Goal: Contribute content: Contribute content

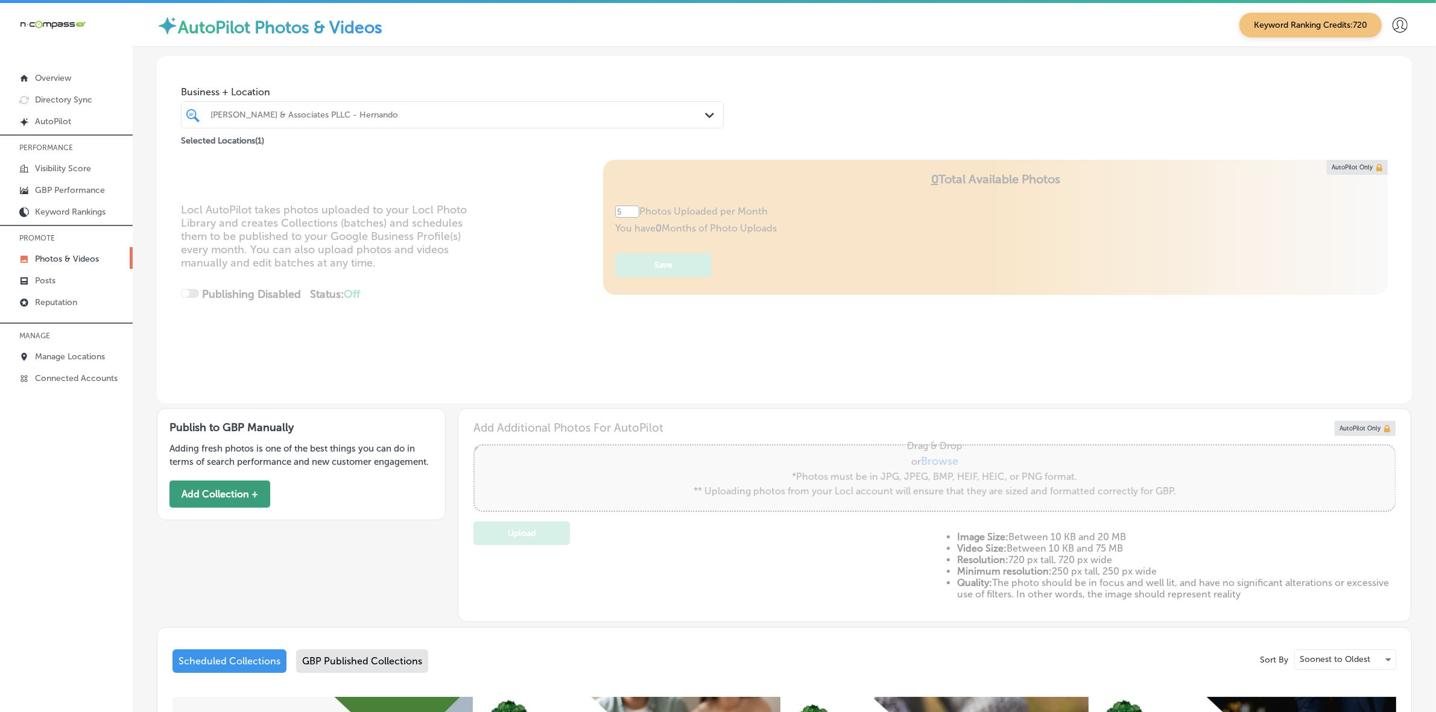
click at [218, 499] on button "Add Collection +" at bounding box center [219, 494] width 101 height 27
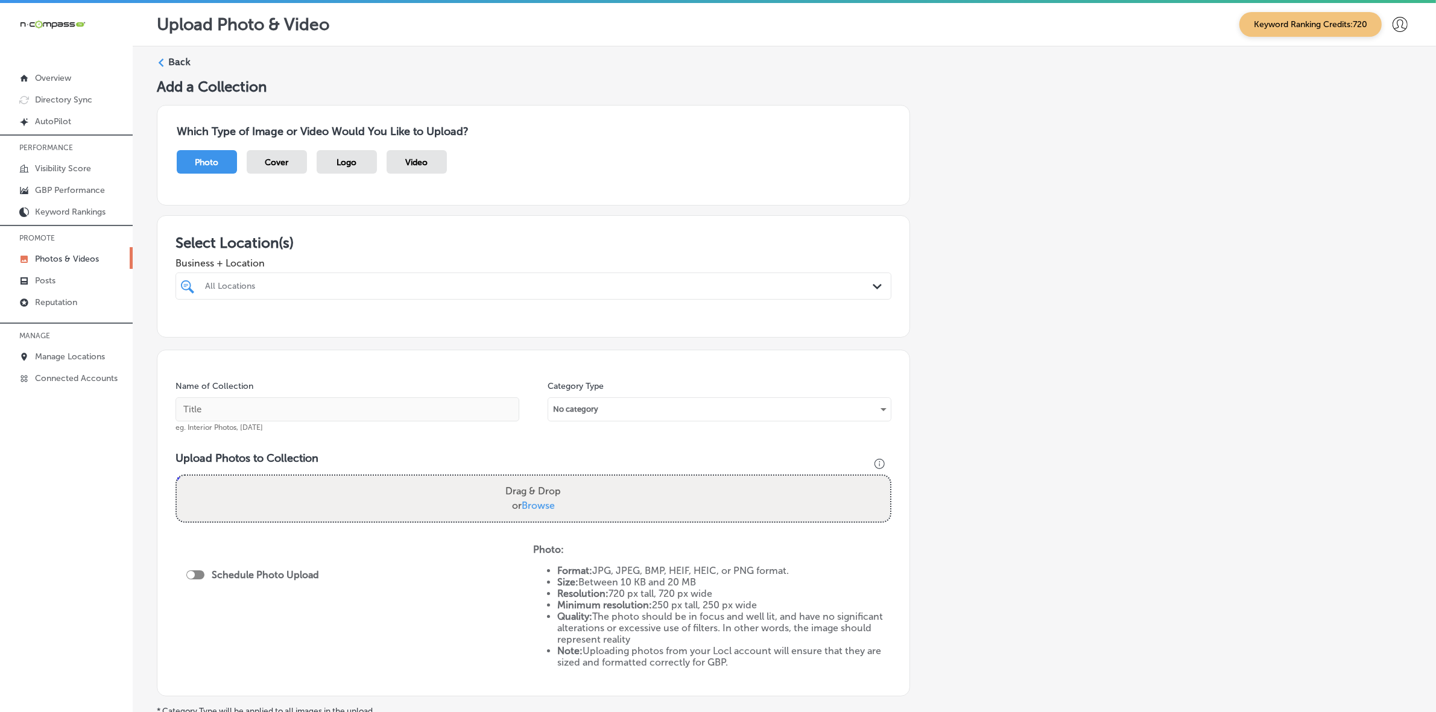
click at [463, 283] on div "All Locations" at bounding box center [539, 286] width 669 height 10
click at [280, 329] on label "Dolce [GEOGRAPHIC_DATA] - Authentic Italian Restaurant" at bounding box center [308, 335] width 211 height 21
type input "dolce itali"
click at [1018, 416] on div "Add a Collection Which Type of Image or Video Would You Like to Upload? Photo C…" at bounding box center [784, 424] width 1255 height 693
click at [267, 286] on div "dolce itali dolce [GEOGRAPHIC_DATA]" at bounding box center [500, 286] width 593 height 16
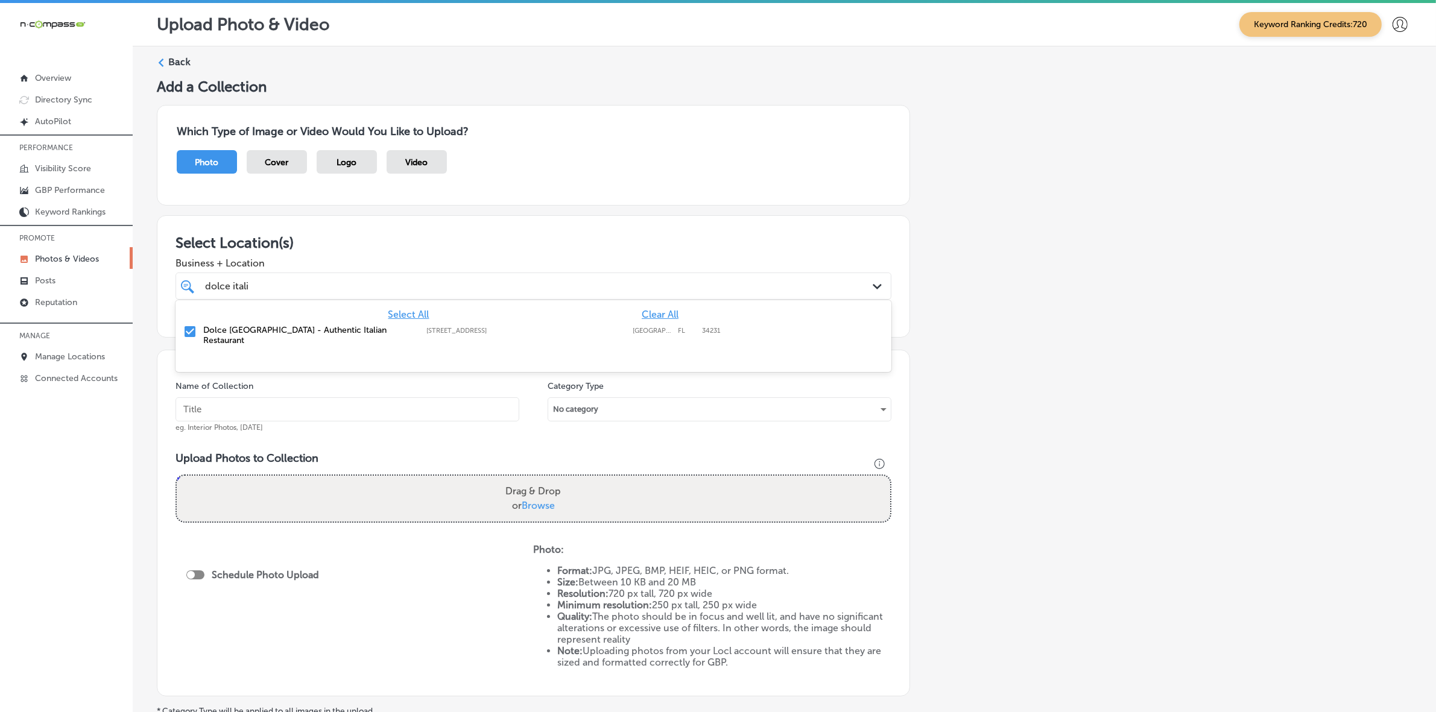
click at [267, 286] on div "dolce itali dolce [GEOGRAPHIC_DATA]" at bounding box center [500, 286] width 593 height 16
click at [241, 407] on input "text" at bounding box center [348, 409] width 344 height 24
type input "Dolce-[GEOGRAPHIC_DATA]-Authentic-Italian-Restaurant"
click at [272, 408] on input "Dolce-[GEOGRAPHIC_DATA]-Authentic-Italian-Restaurant" at bounding box center [348, 409] width 344 height 24
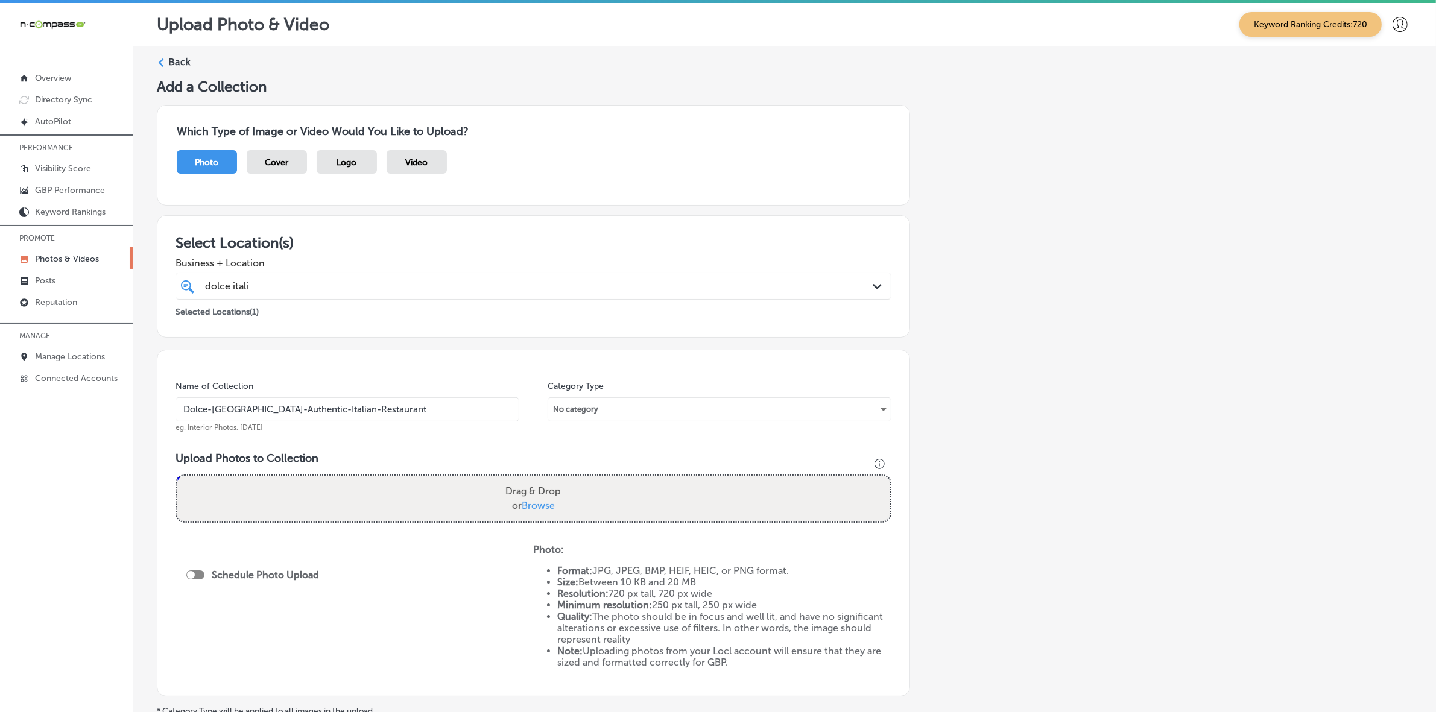
click at [272, 408] on input "Dolce-[GEOGRAPHIC_DATA]-Authentic-Italian-Restaurant" at bounding box center [348, 409] width 344 height 24
click at [1284, 338] on div "Add a Collection Which Type of Image or Video Would You Like to Upload? Photo C…" at bounding box center [784, 424] width 1255 height 693
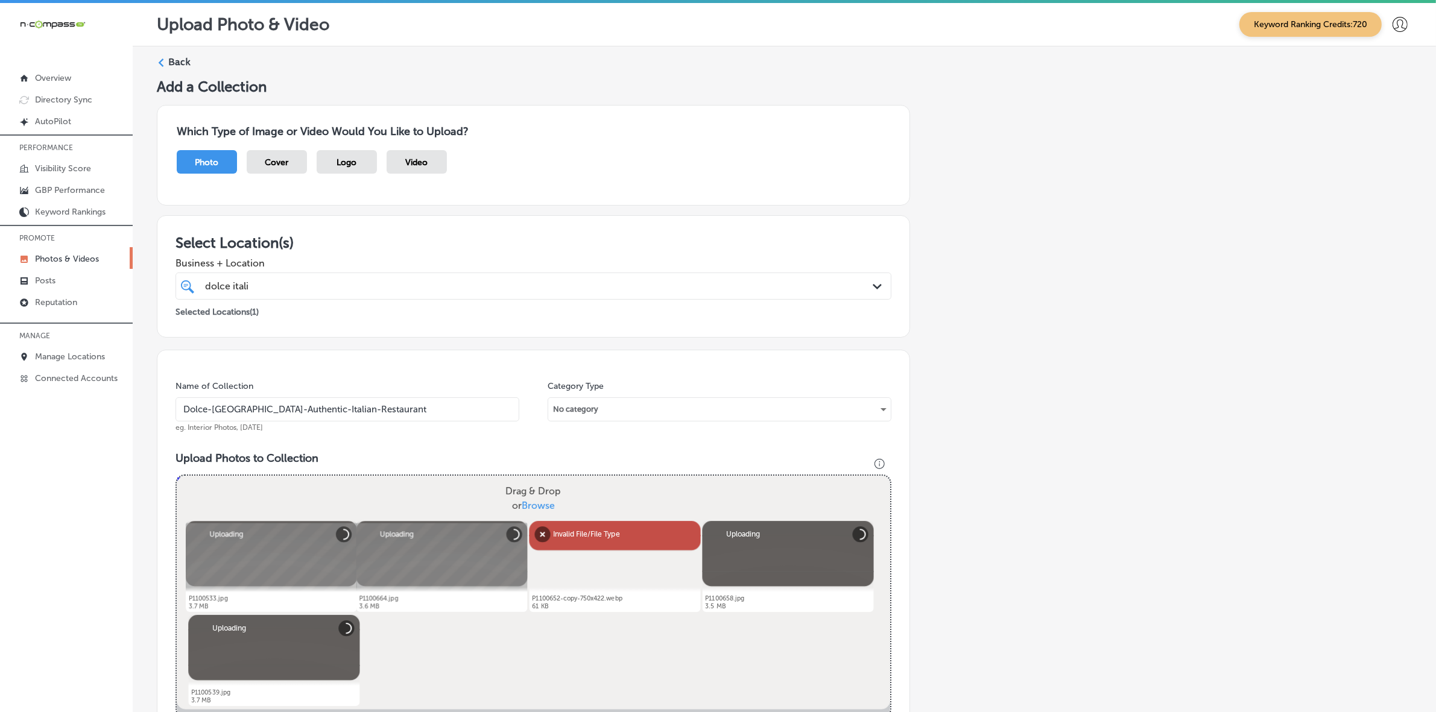
scroll to position [302, 0]
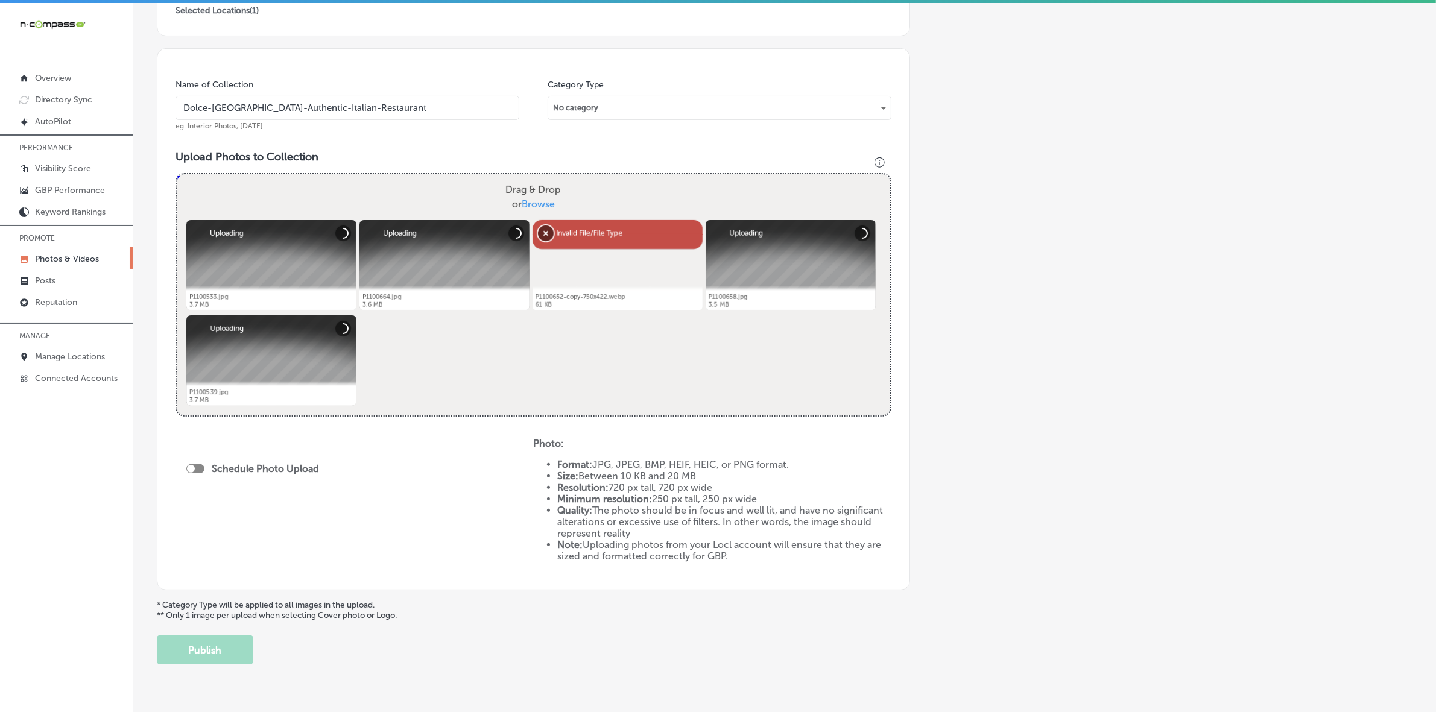
click at [544, 232] on button "Remove" at bounding box center [546, 234] width 16 height 16
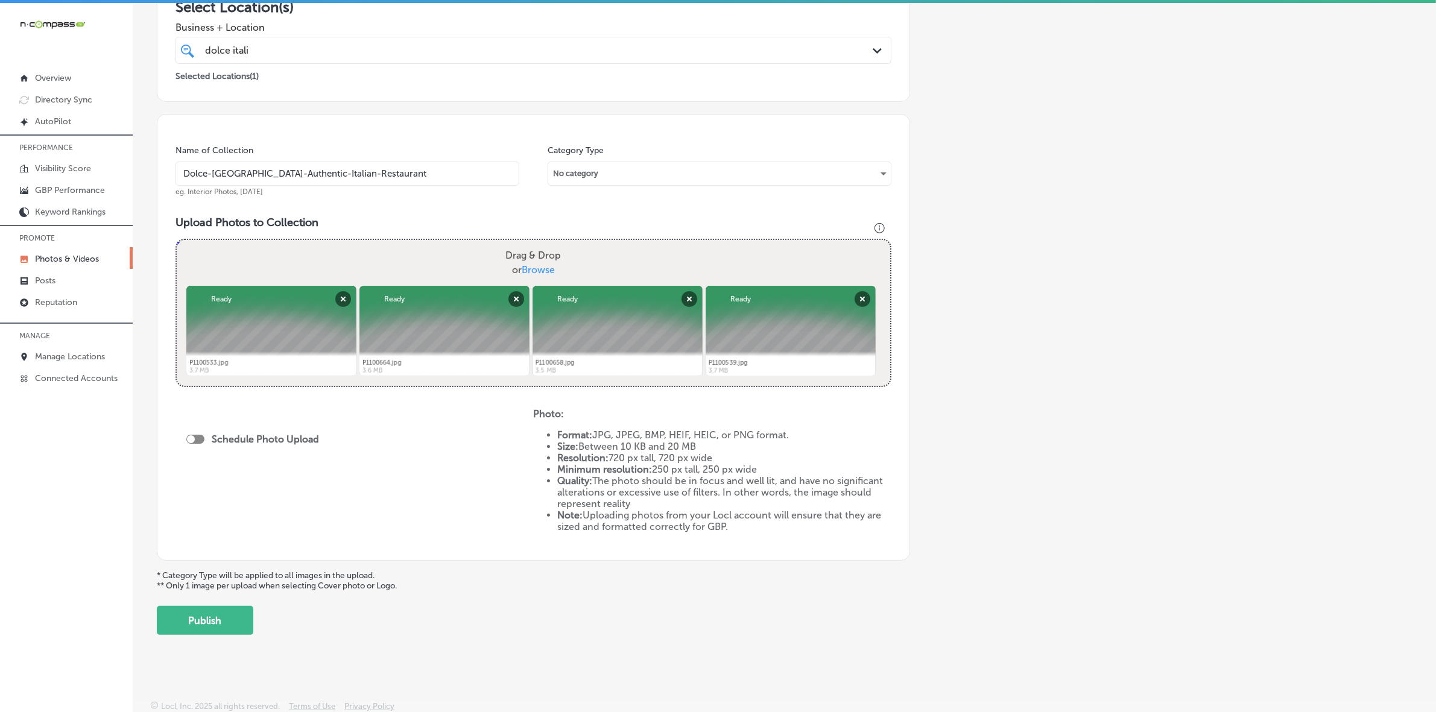
click at [528, 265] on span "Browse" at bounding box center [538, 269] width 33 height 11
click at [528, 244] on input "Drag & Drop or Browse" at bounding box center [534, 242] width 714 height 4
type input "C:\fakepath\Screenshot [DATE] 023735.png"
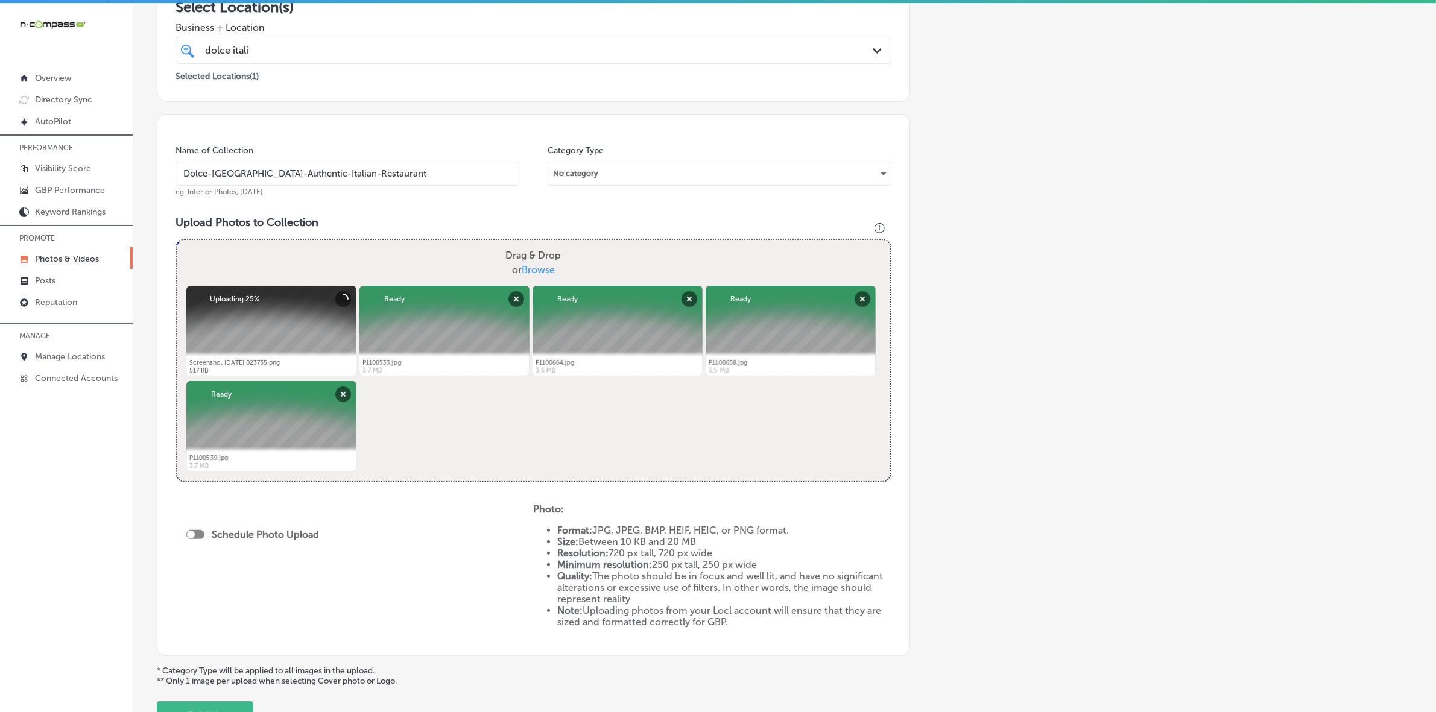
click at [198, 536] on div at bounding box center [195, 534] width 18 height 9
checkbox input "true"
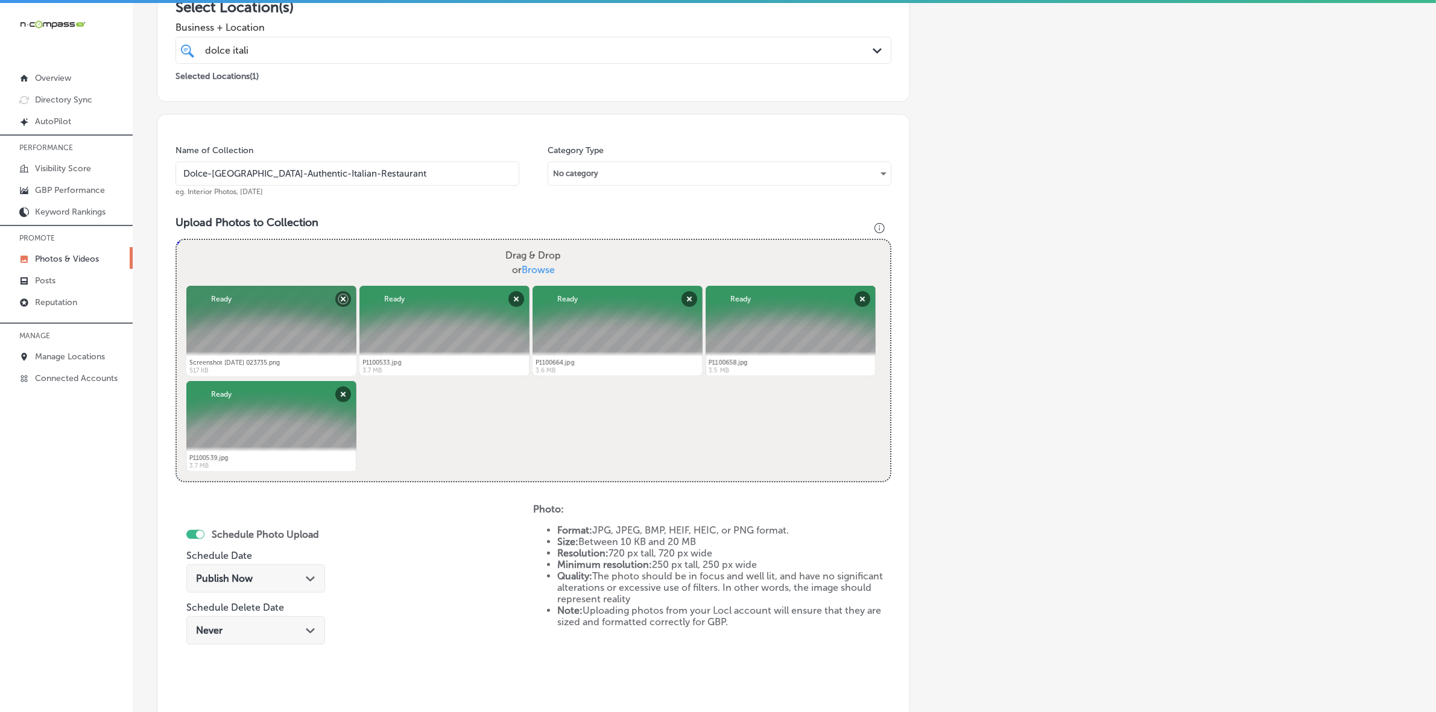
click at [308, 575] on div "Path Created with Sketch." at bounding box center [311, 578] width 10 height 10
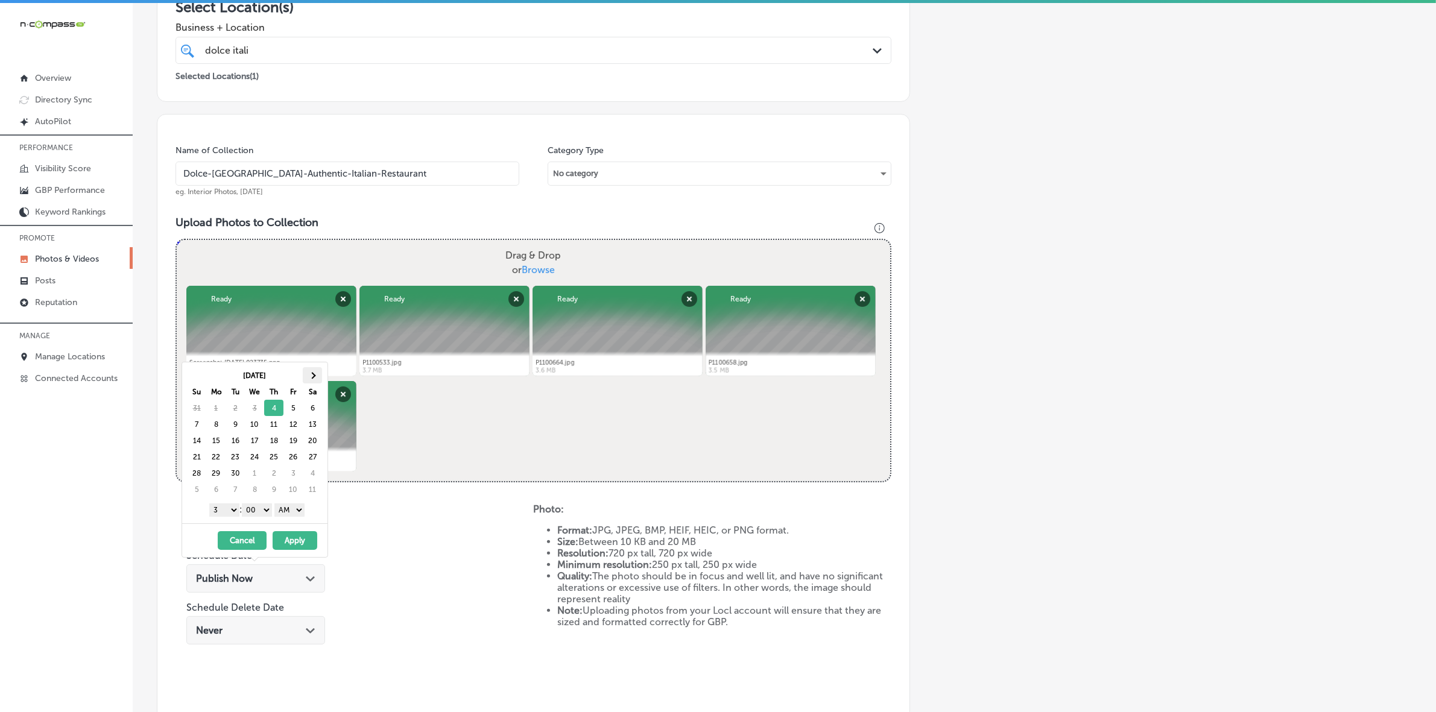
click at [315, 372] on th at bounding box center [312, 375] width 19 height 16
click at [230, 510] on select "1 2 3 4 5 6 7 8 9 10 11 12" at bounding box center [224, 510] width 30 height 13
click at [230, 502] on div "1 2 3 4 5 6 7 8 9 10 11 12 : 00 10 20 30 40 50 AM PM" at bounding box center [257, 510] width 141 height 18
click at [229, 510] on select "1 2 3 4 5 6 7 8 9 10 11 12" at bounding box center [224, 510] width 30 height 13
click at [209, 505] on select "1 2 3 4 5 6 7 8 9 10 11 12" at bounding box center [224, 510] width 30 height 13
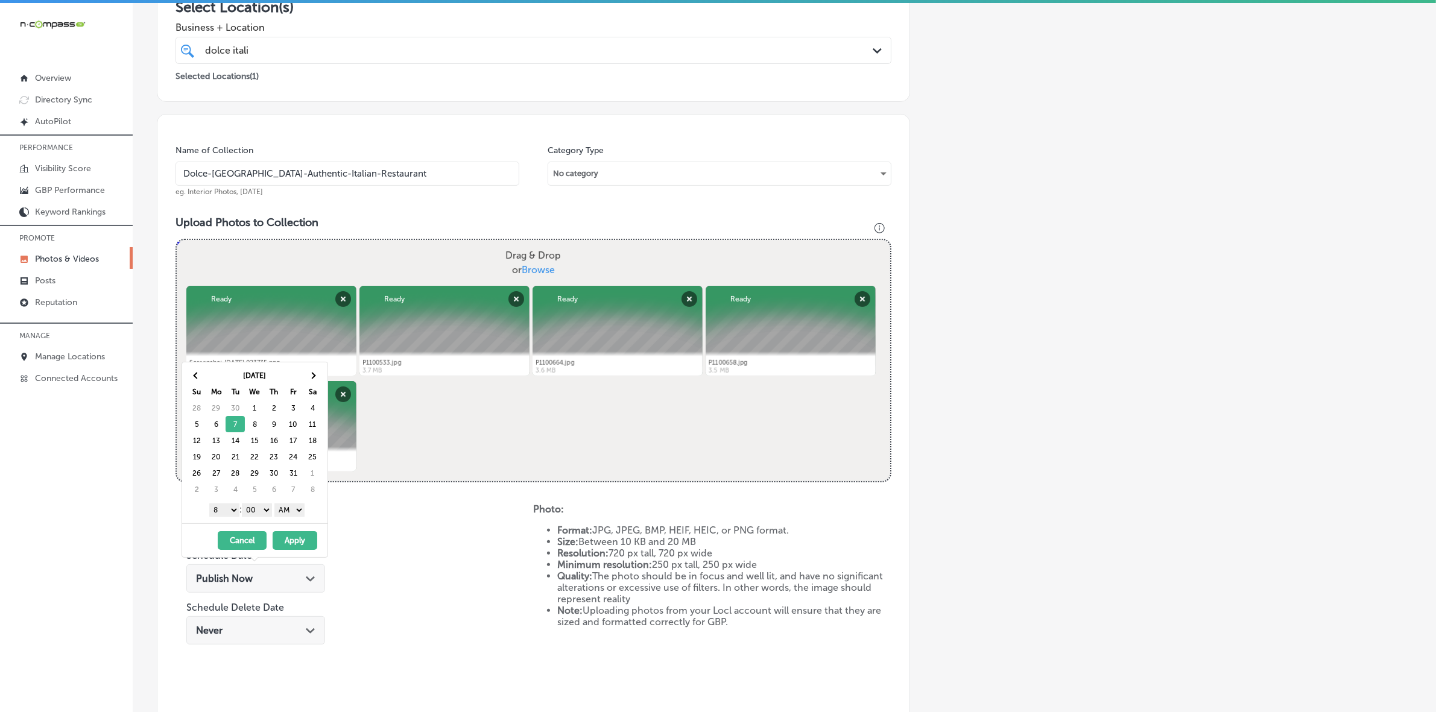
drag, startPoint x: 230, startPoint y: 511, endPoint x: 230, endPoint y: 505, distance: 6.1
click at [230, 511] on select "1 2 3 4 5 6 7 8 9 10 11 12" at bounding box center [224, 510] width 30 height 13
click at [293, 511] on select "AM PM" at bounding box center [289, 510] width 30 height 13
click at [291, 543] on button "Apply" at bounding box center [295, 540] width 45 height 19
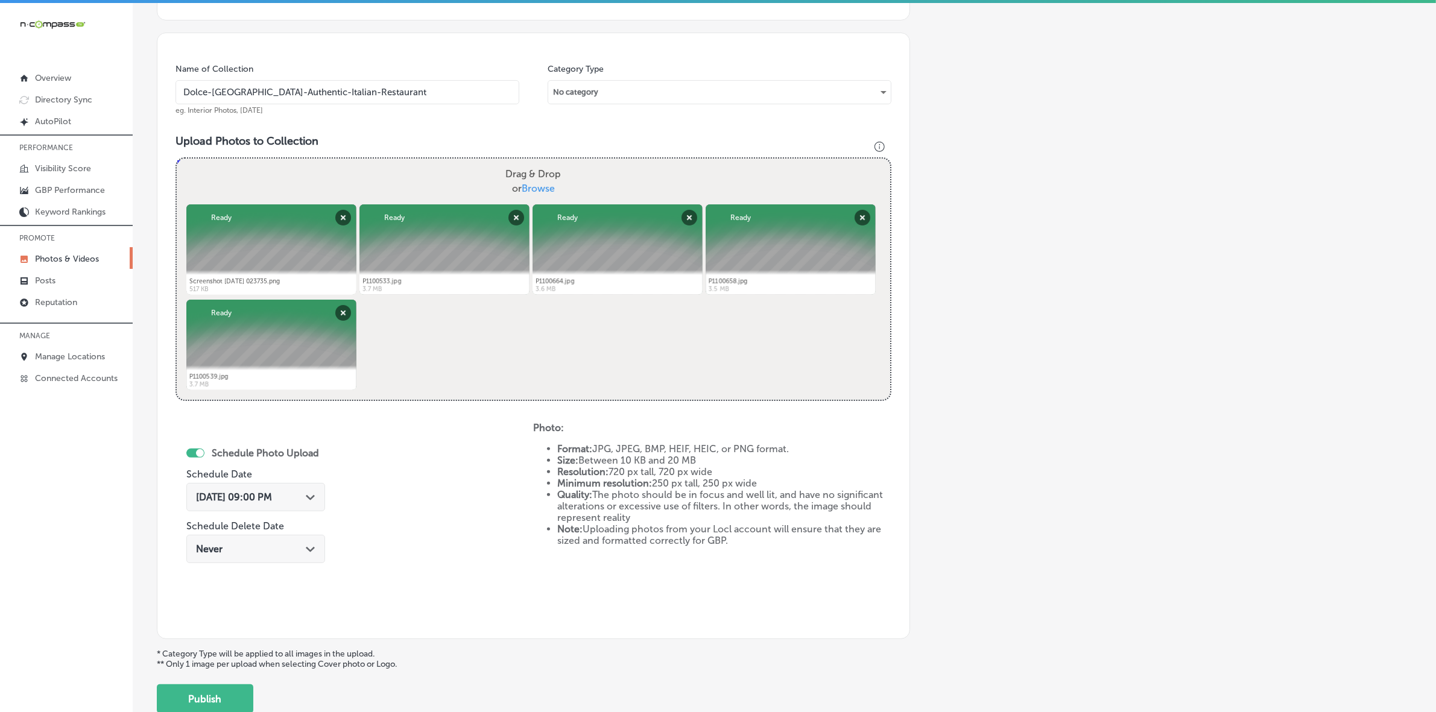
scroll to position [396, 0]
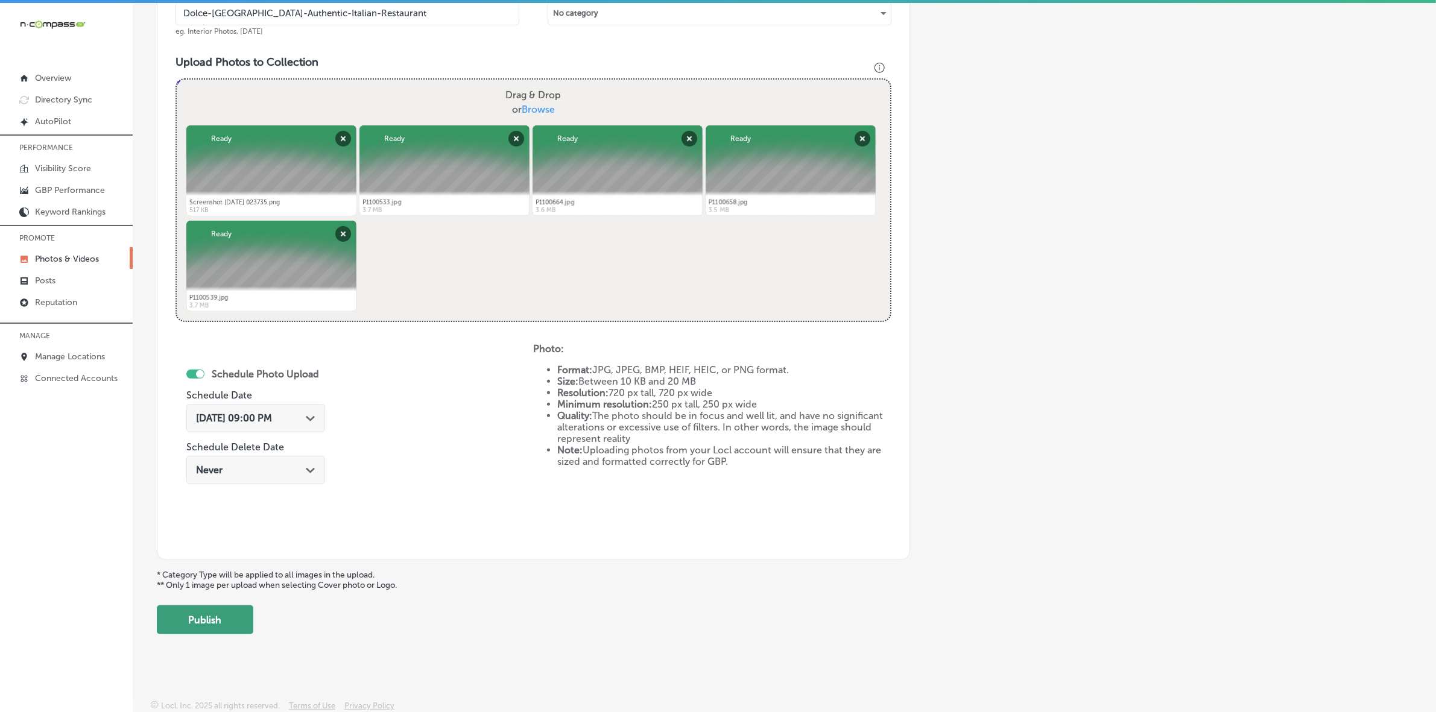
click at [206, 627] on button "Publish" at bounding box center [205, 620] width 97 height 29
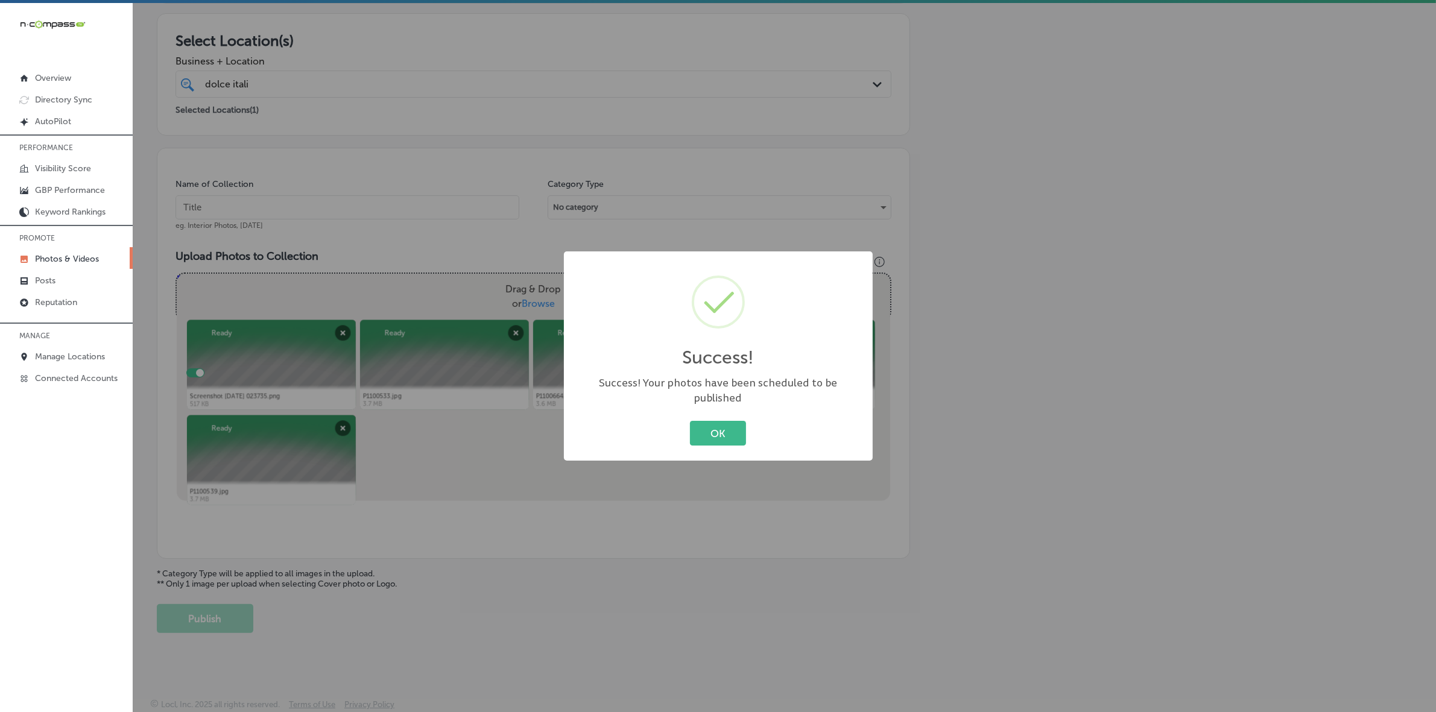
scroll to position [201, 0]
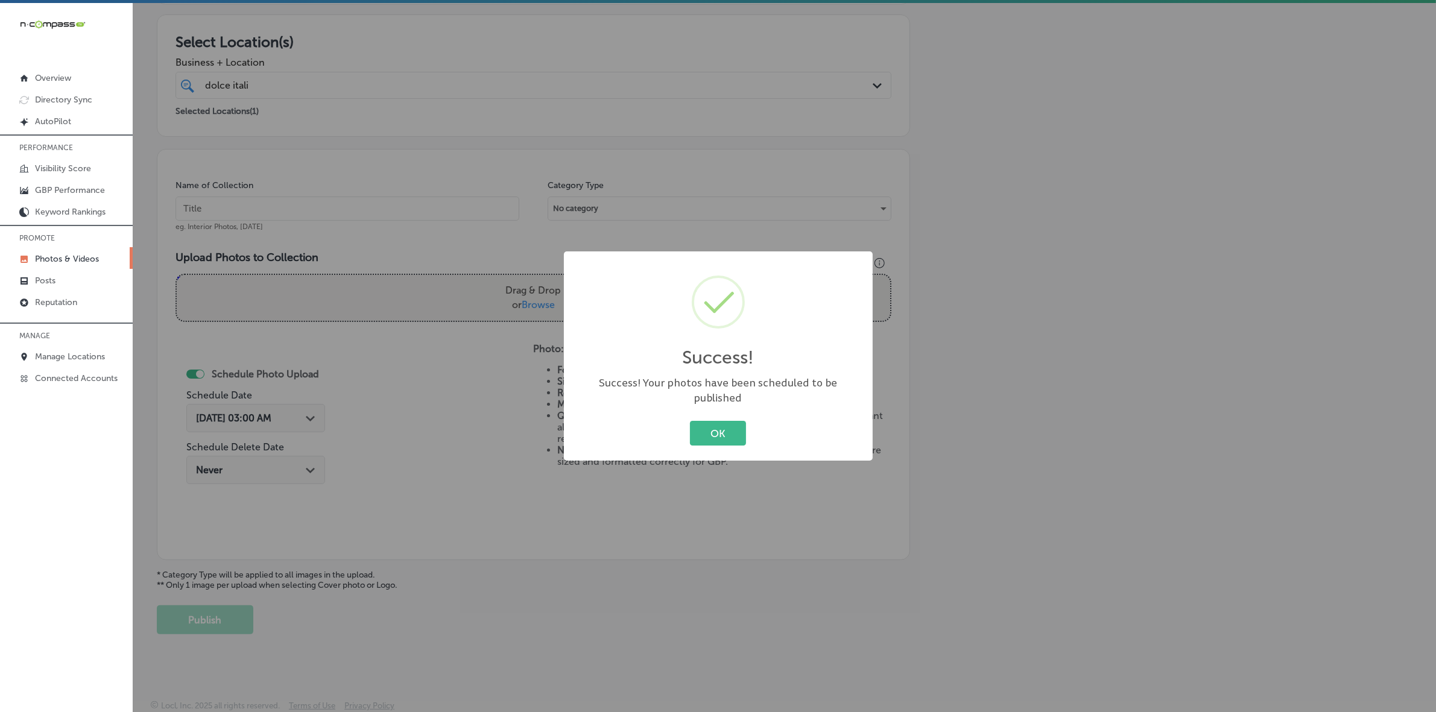
click at [690, 421] on button "OK" at bounding box center [718, 433] width 56 height 25
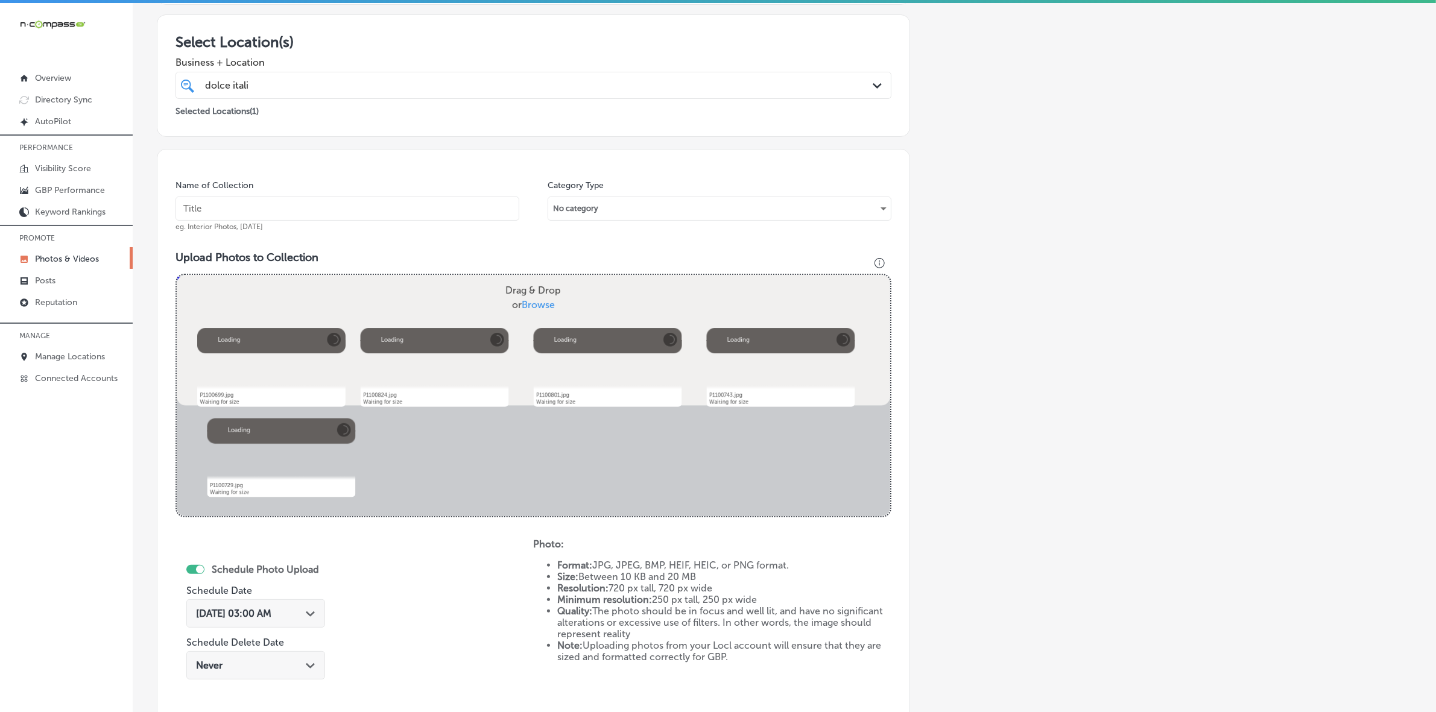
scroll to position [396, 0]
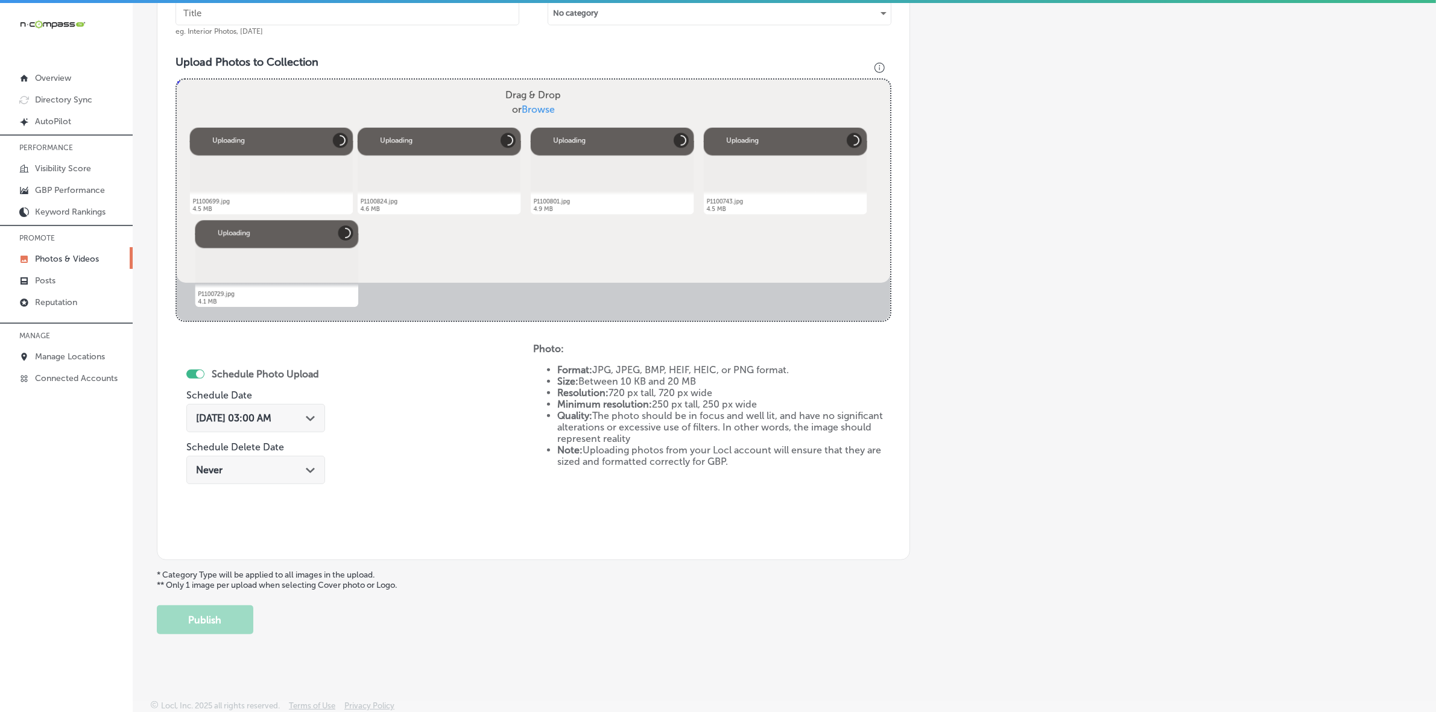
click at [453, 6] on input "text" at bounding box center [348, 13] width 344 height 24
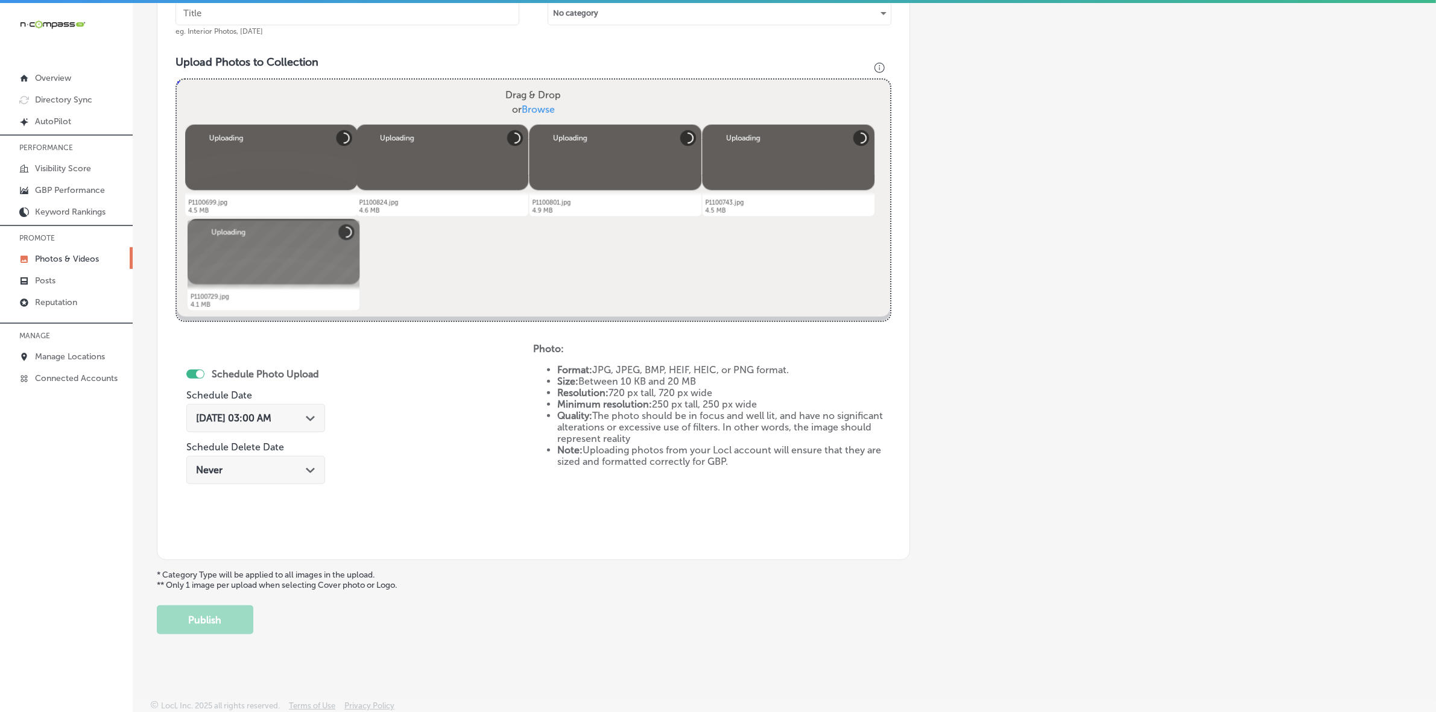
paste input "d"
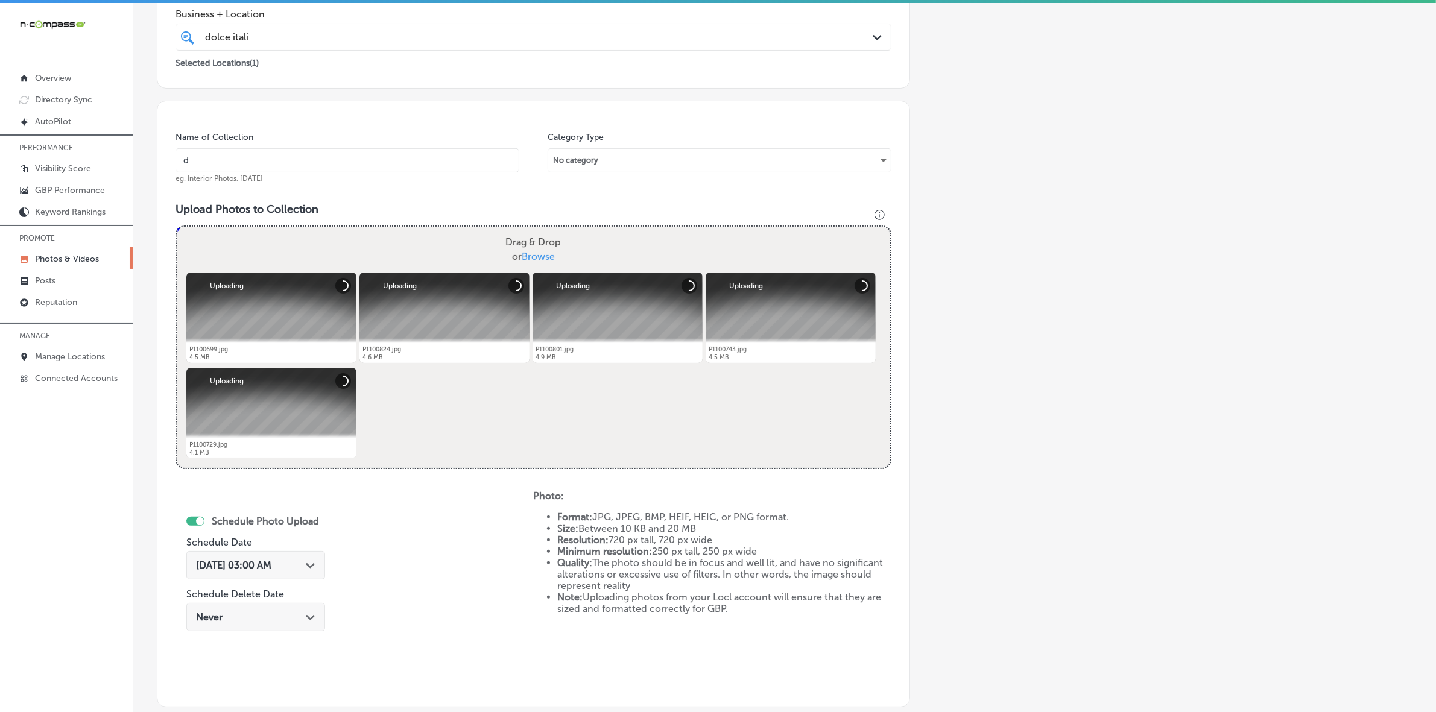
scroll to position [245, 0]
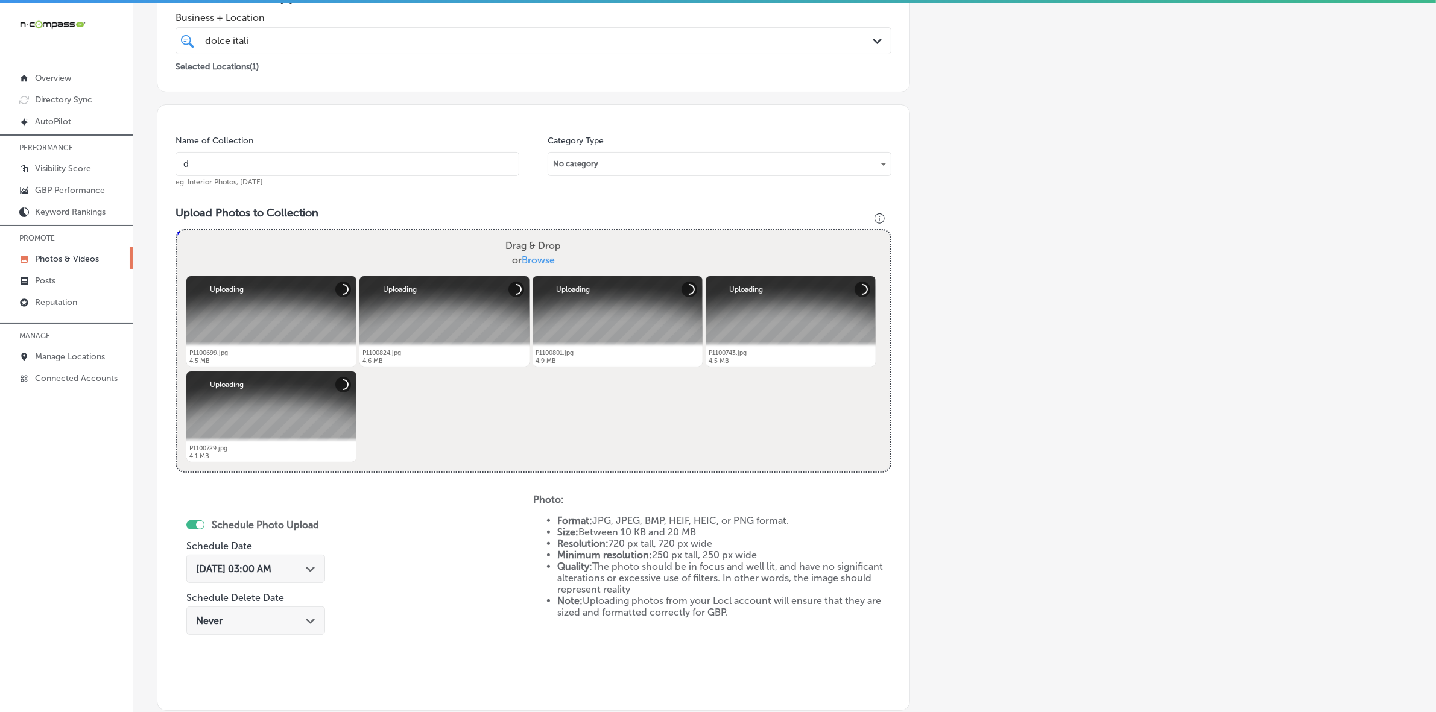
type input "Dolce-[GEOGRAPHIC_DATA]-Authentic-Italian-Restaurant"
click at [373, 162] on input "Dolce-[GEOGRAPHIC_DATA]-Authentic-Italian-Restaurant" at bounding box center [348, 164] width 344 height 24
click at [314, 571] on icon "Path Created with Sketch." at bounding box center [310, 569] width 9 height 5
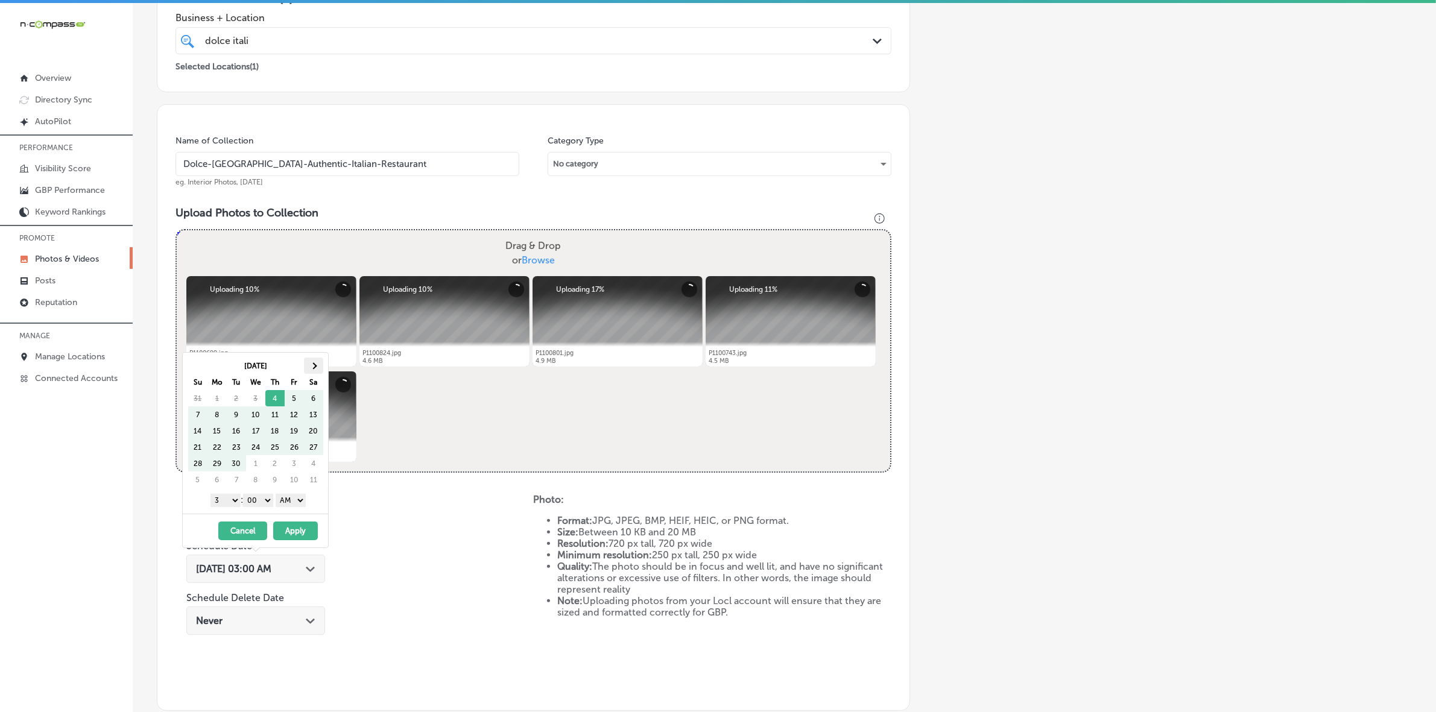
click at [314, 365] on span at bounding box center [313, 365] width 7 height 7
click at [231, 498] on select "1 2 3 4 5 6 7 8 9 10 11 12" at bounding box center [226, 500] width 30 height 13
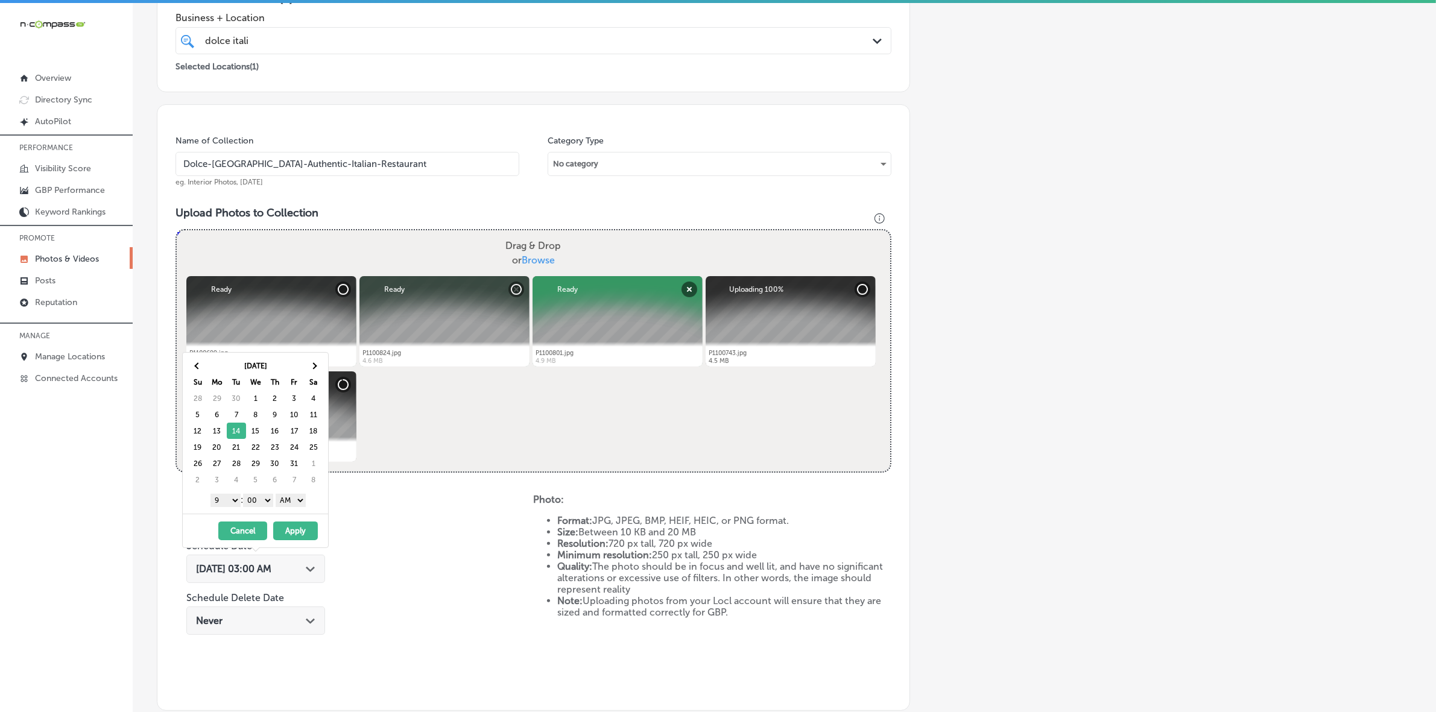
drag, startPoint x: 296, startPoint y: 498, endPoint x: 296, endPoint y: 504, distance: 6.6
click at [296, 498] on select "AM PM" at bounding box center [291, 500] width 30 height 13
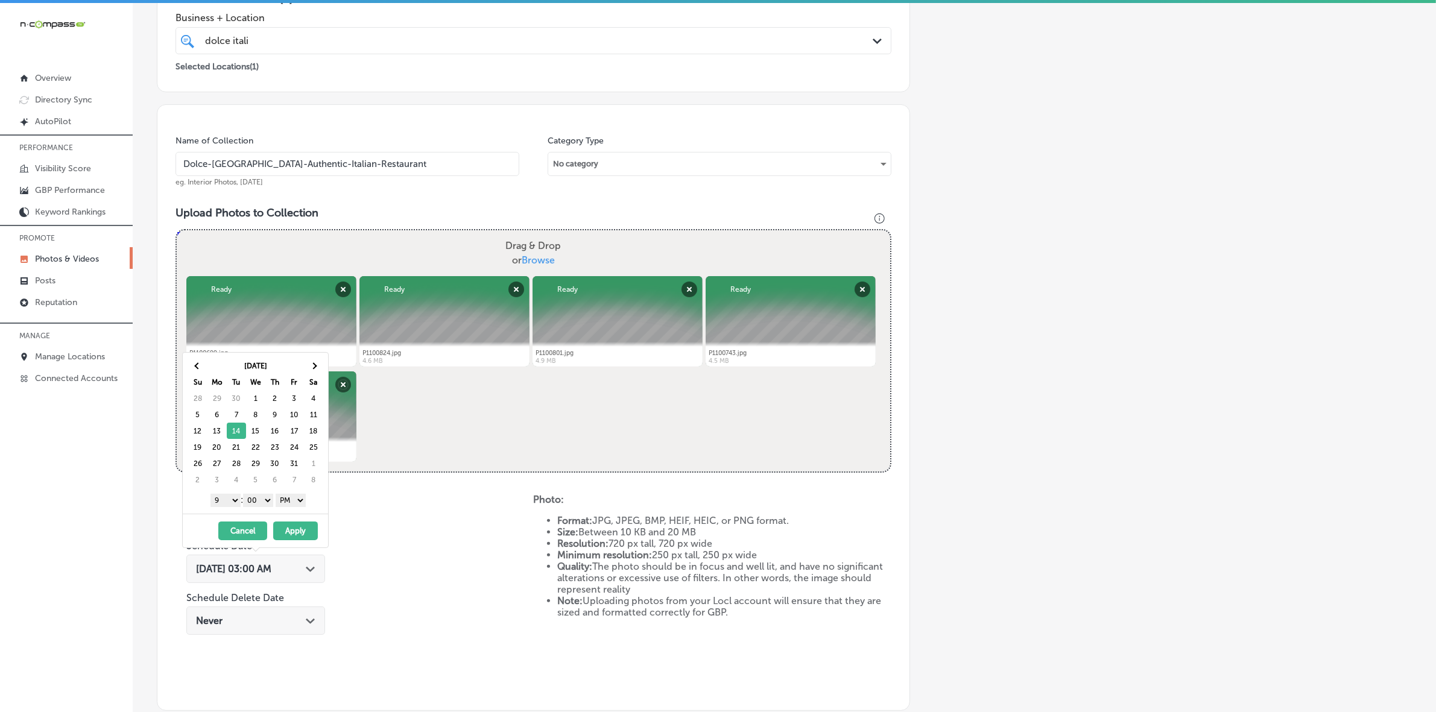
click at [300, 528] on button "Apply" at bounding box center [295, 531] width 45 height 19
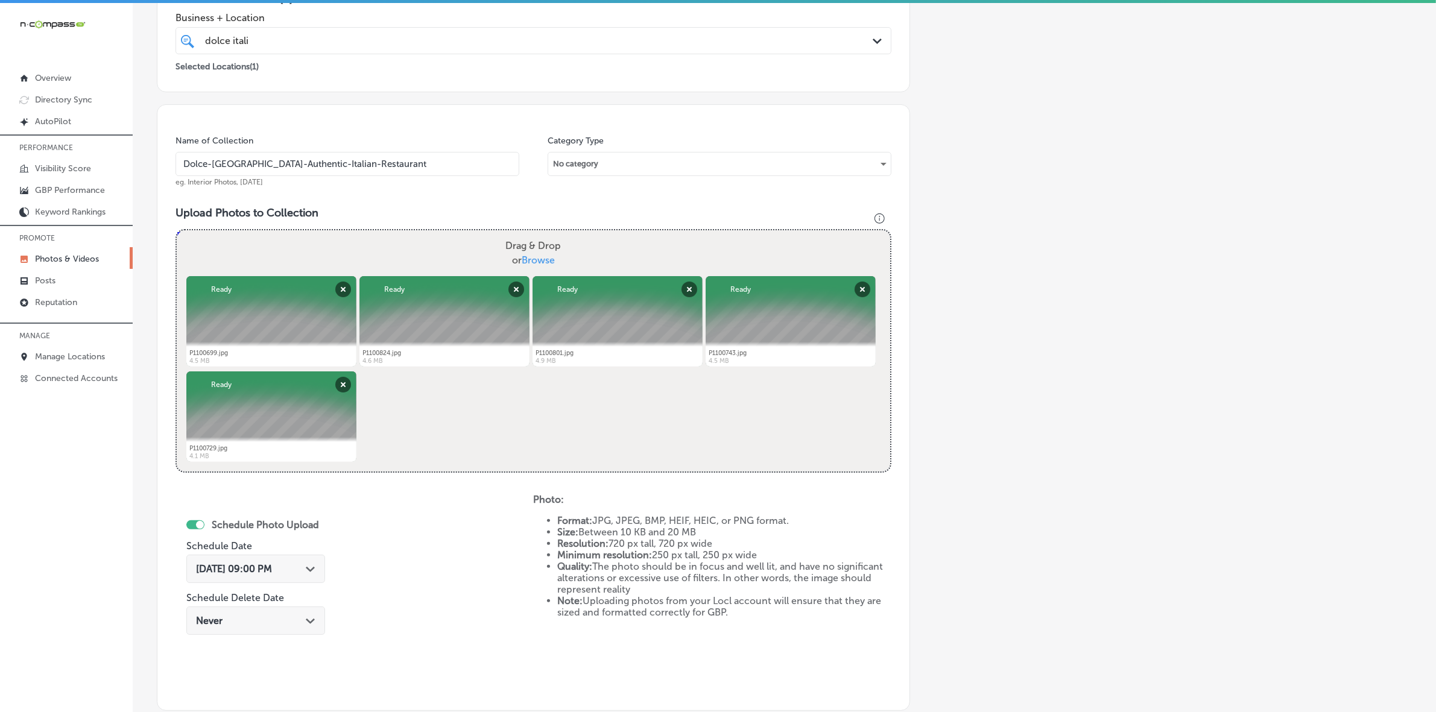
scroll to position [396, 0]
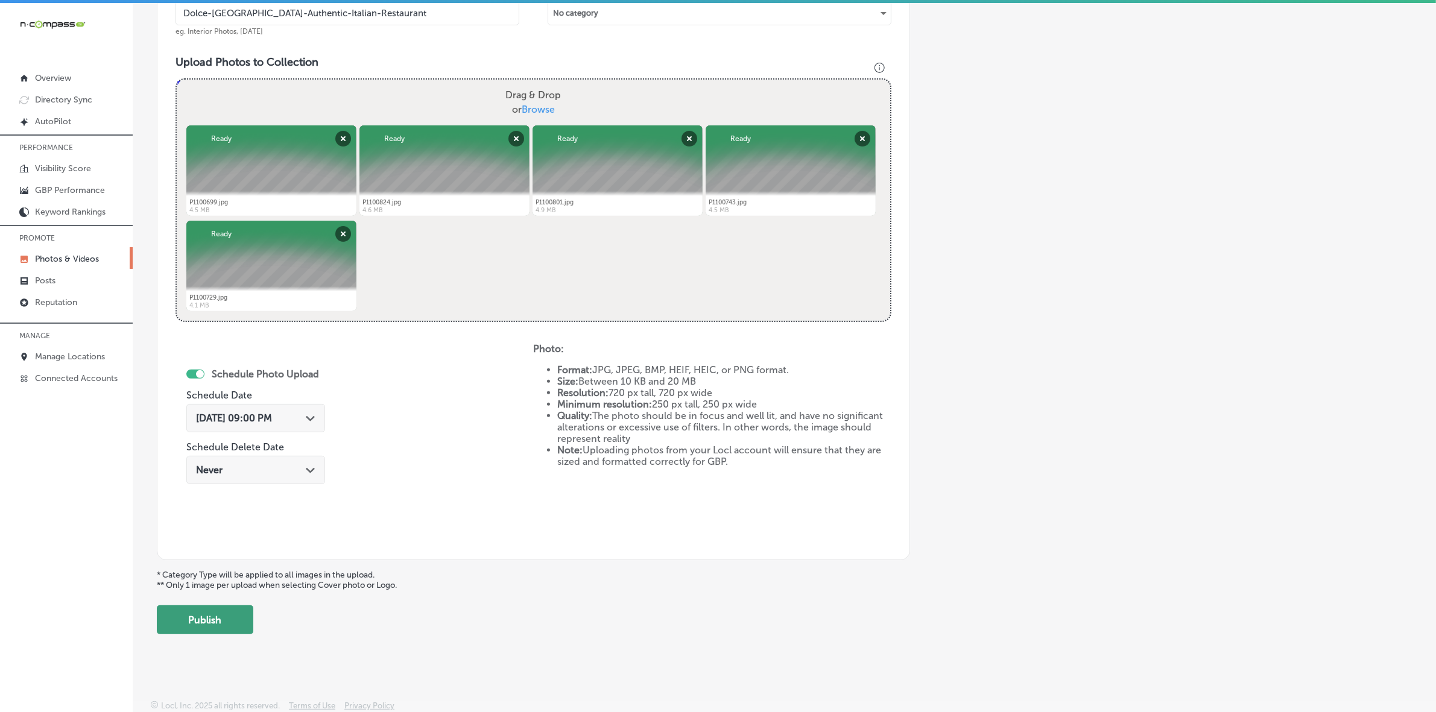
click at [223, 611] on button "Publish" at bounding box center [205, 620] width 97 height 29
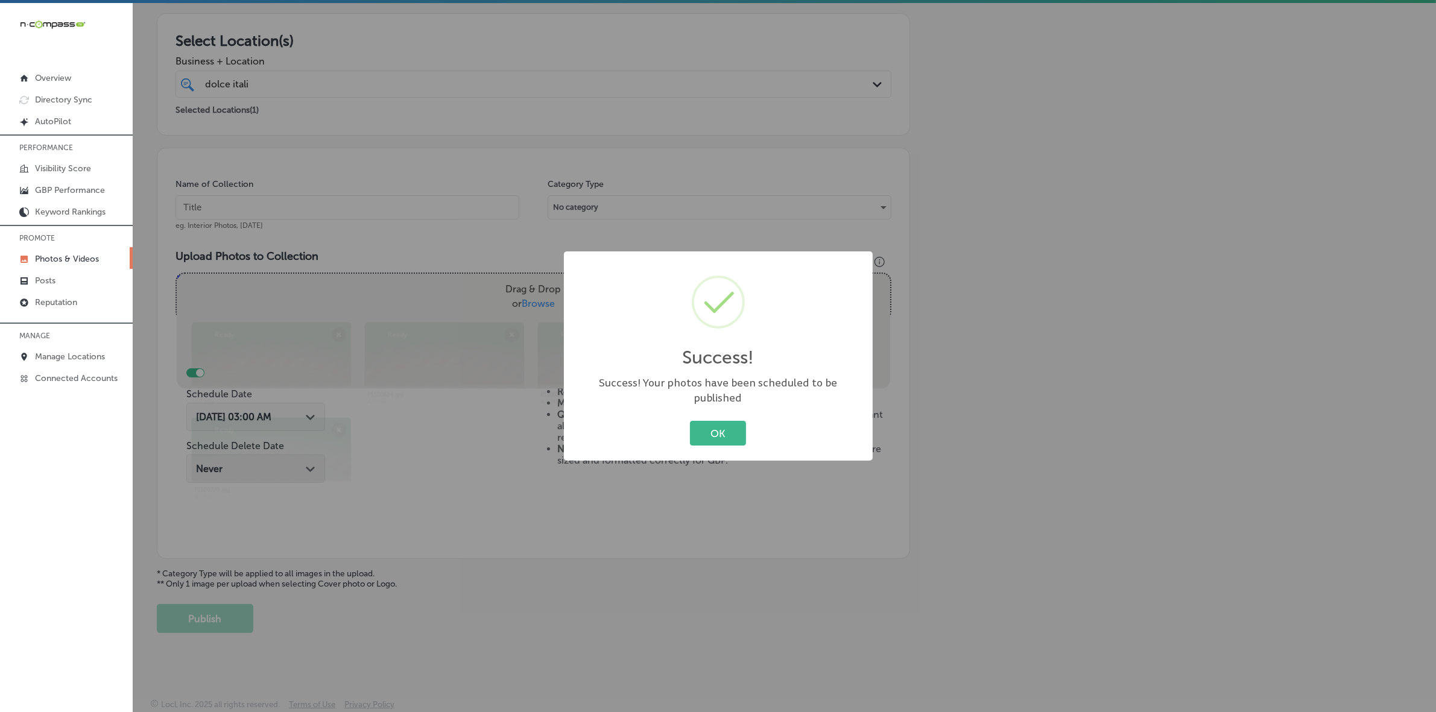
scroll to position [201, 0]
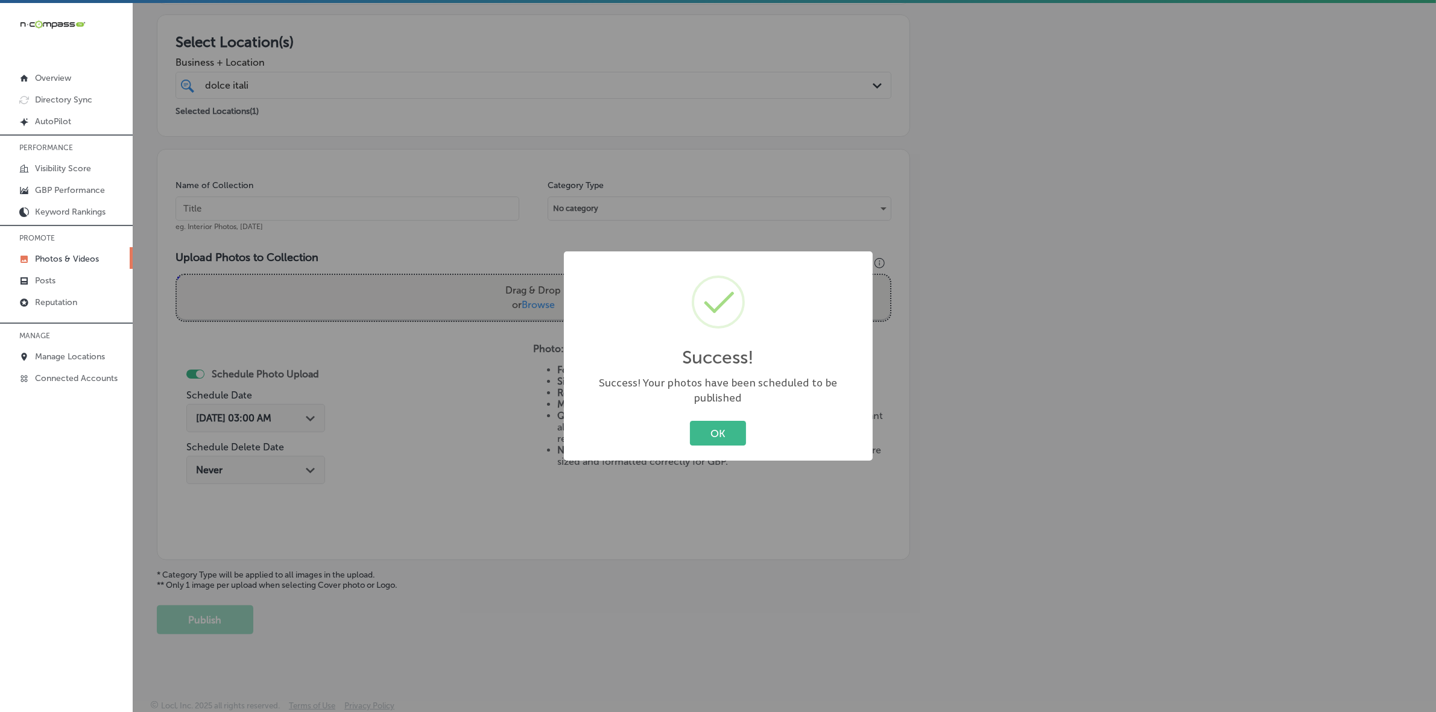
click at [690, 421] on button "OK" at bounding box center [718, 433] width 56 height 25
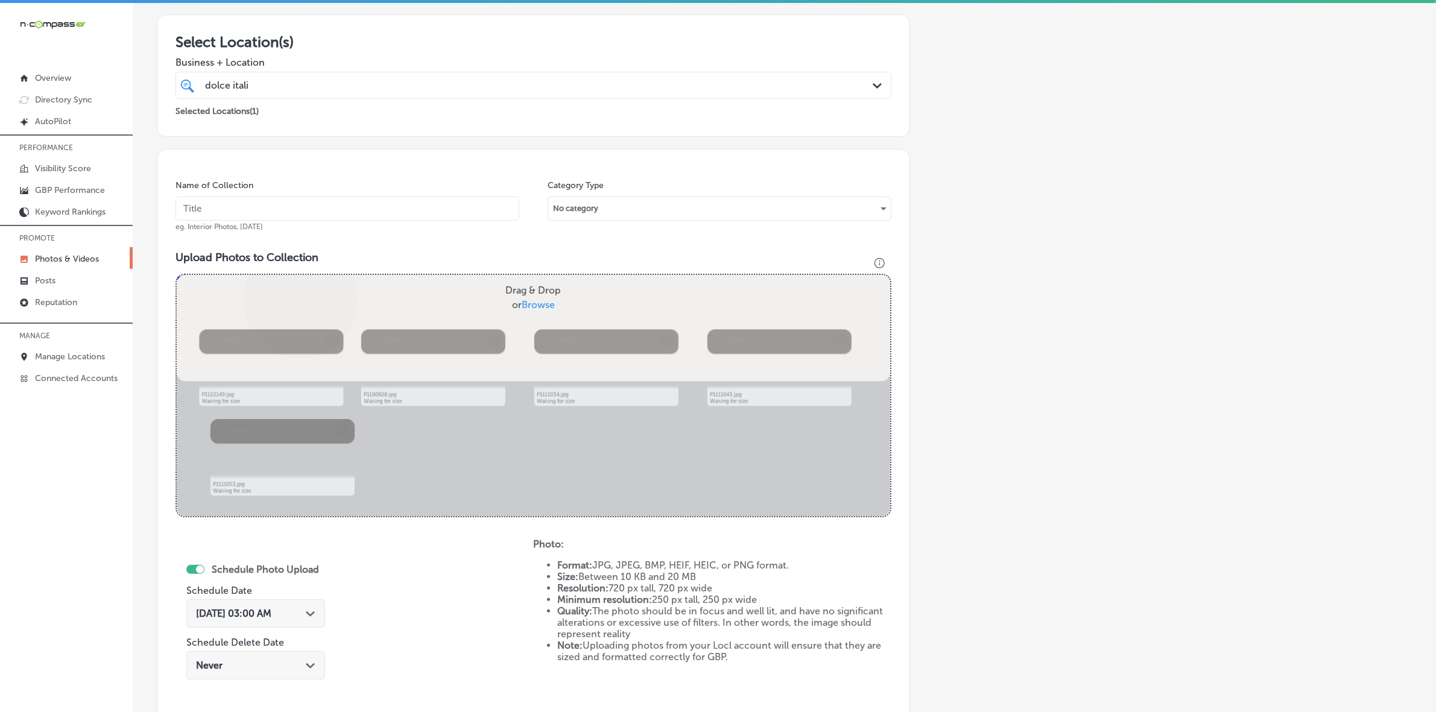
scroll to position [396, 0]
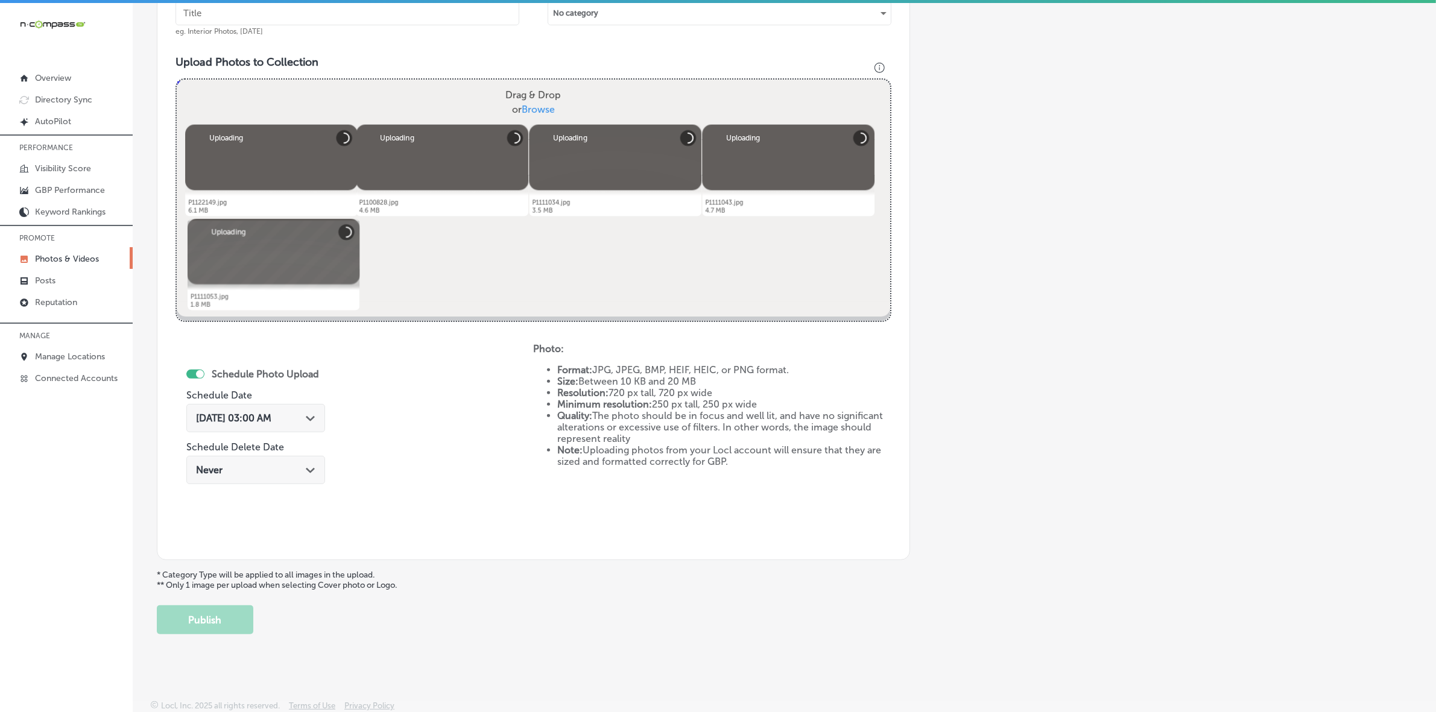
click at [397, 17] on input "text" at bounding box center [348, 13] width 344 height 24
paste input "Dolce-[GEOGRAPHIC_DATA]-Authentic-Italian-Restaurant"
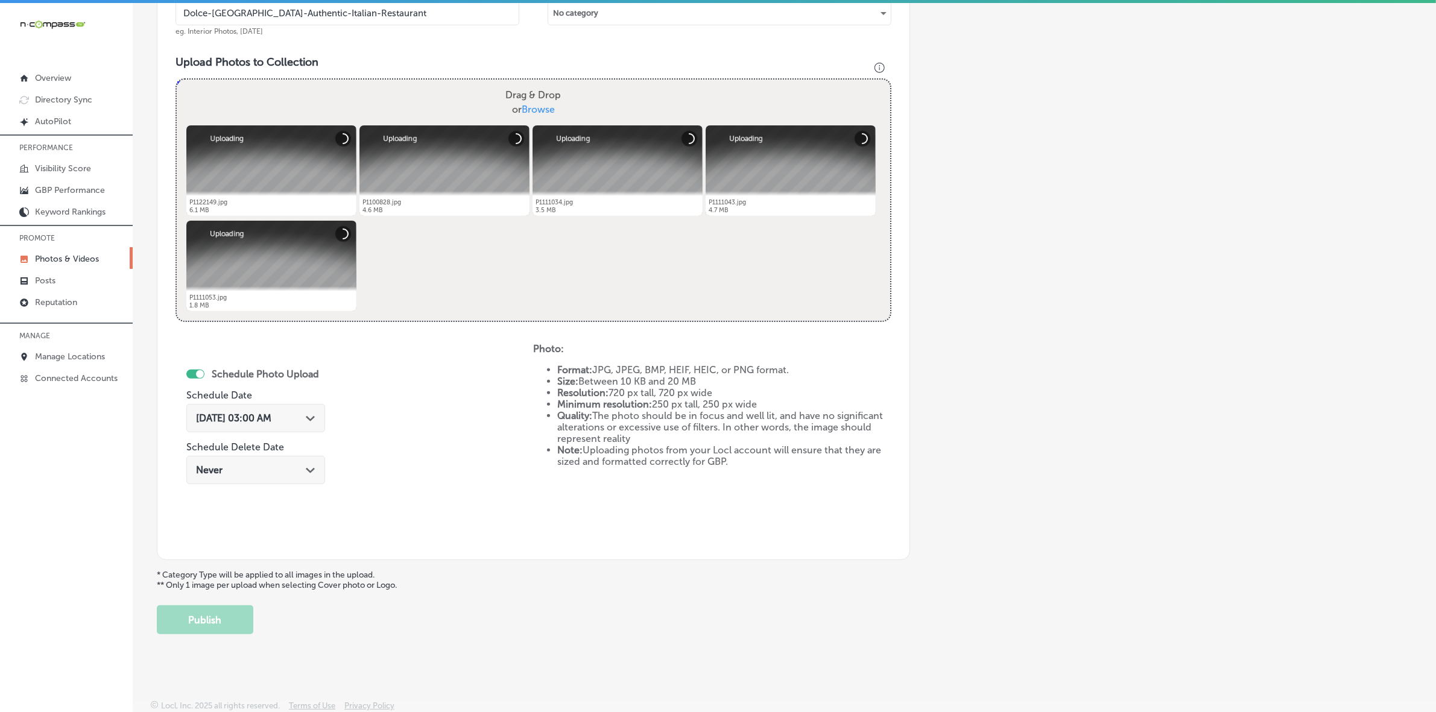
type input "Dolce-[GEOGRAPHIC_DATA]-Authentic-Italian-Restaurant"
click at [311, 421] on div "Path Created with Sketch." at bounding box center [311, 418] width 10 height 10
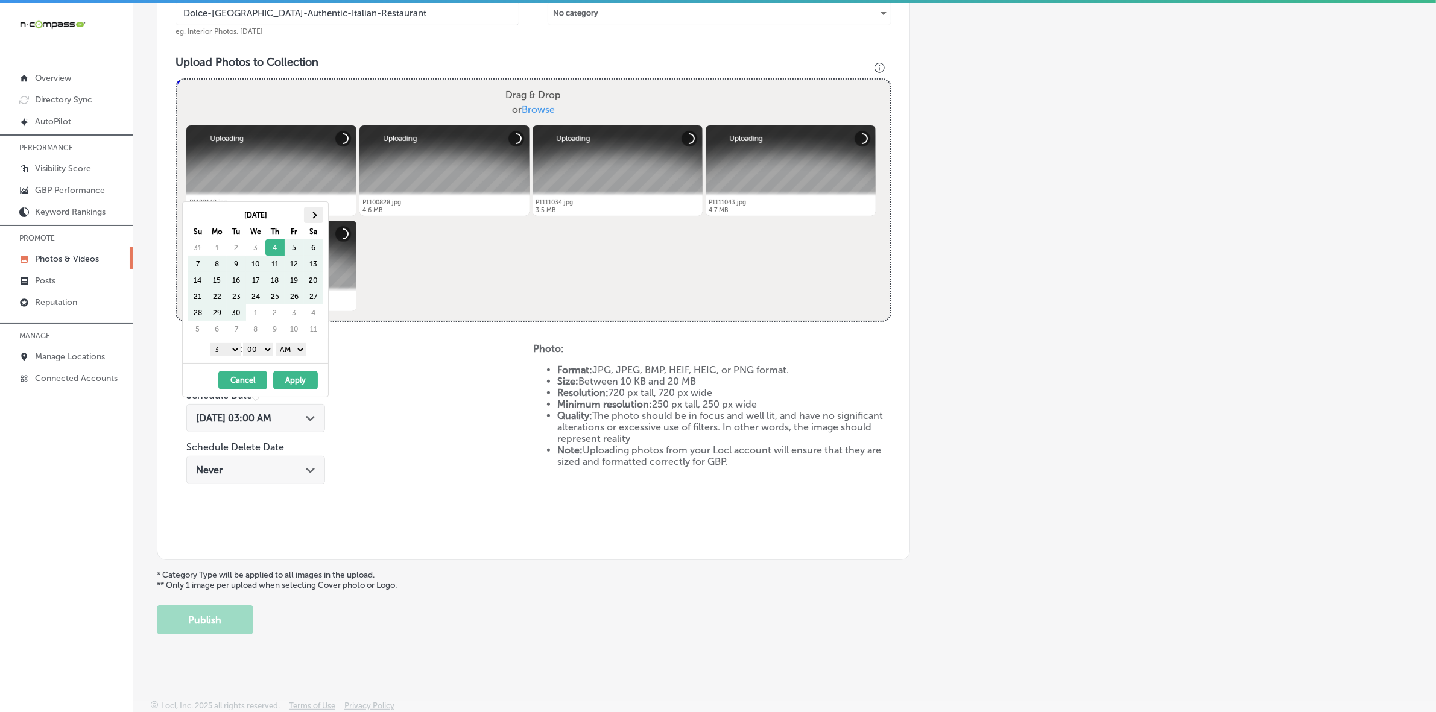
click at [315, 216] on span at bounding box center [313, 215] width 7 height 7
click at [227, 350] on select "1 2 3 4 5 6 7 8 9 10 11 12" at bounding box center [226, 349] width 30 height 13
click at [294, 354] on select "AM PM" at bounding box center [291, 349] width 30 height 13
click at [294, 381] on button "Apply" at bounding box center [295, 380] width 45 height 19
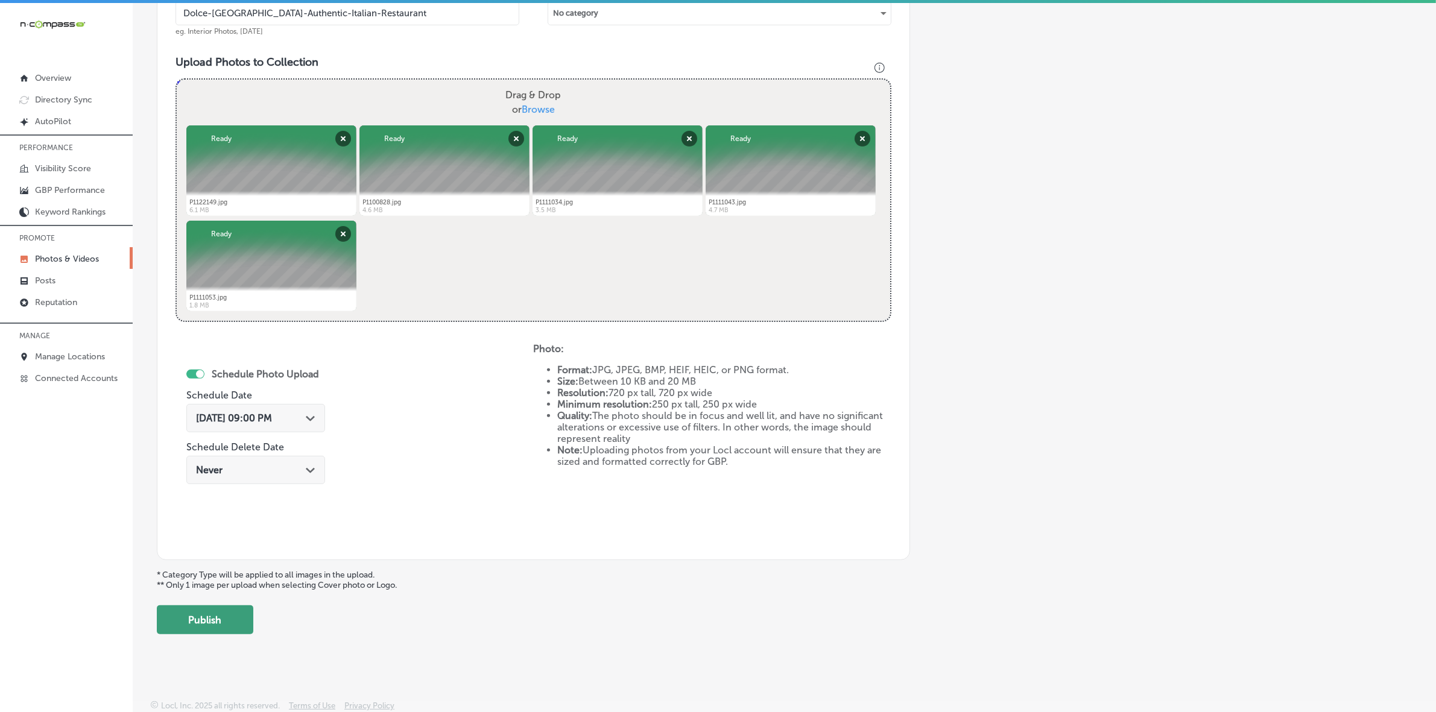
click at [227, 628] on button "Publish" at bounding box center [205, 620] width 97 height 29
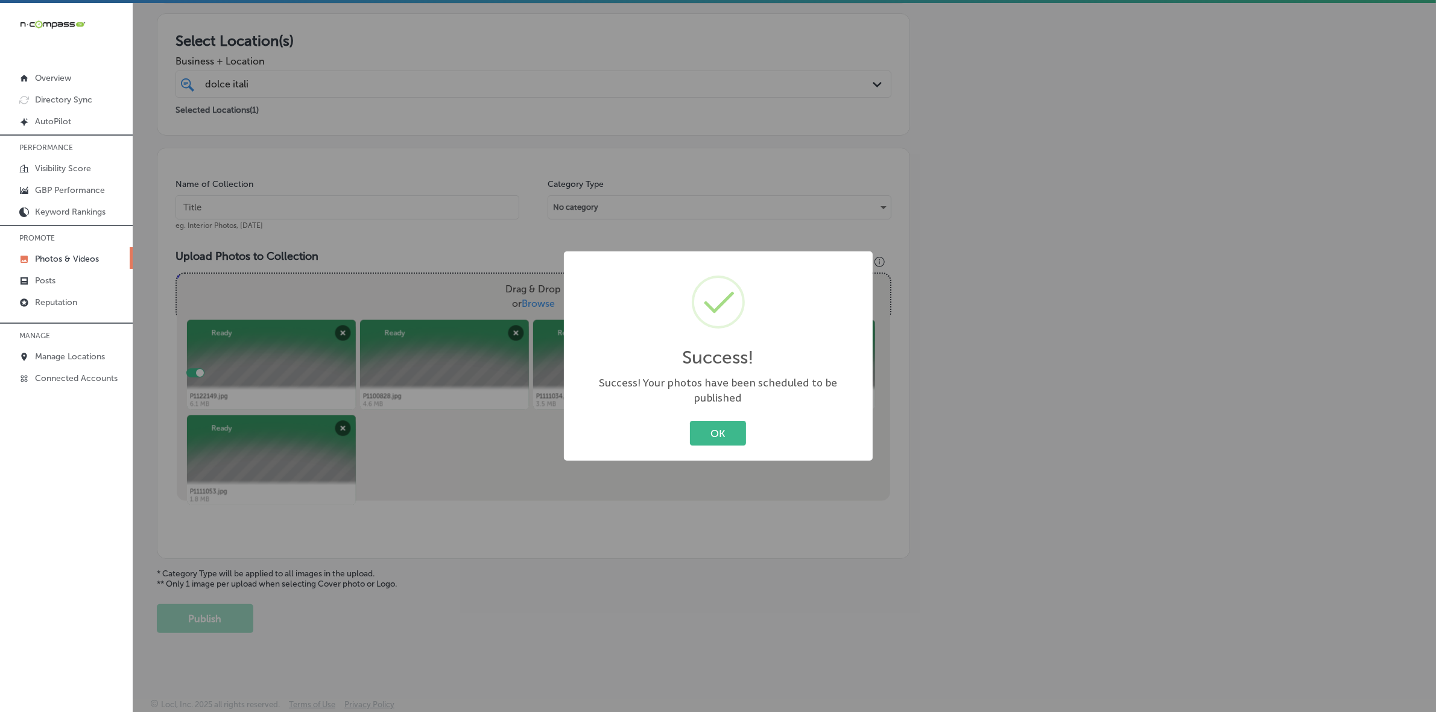
scroll to position [201, 0]
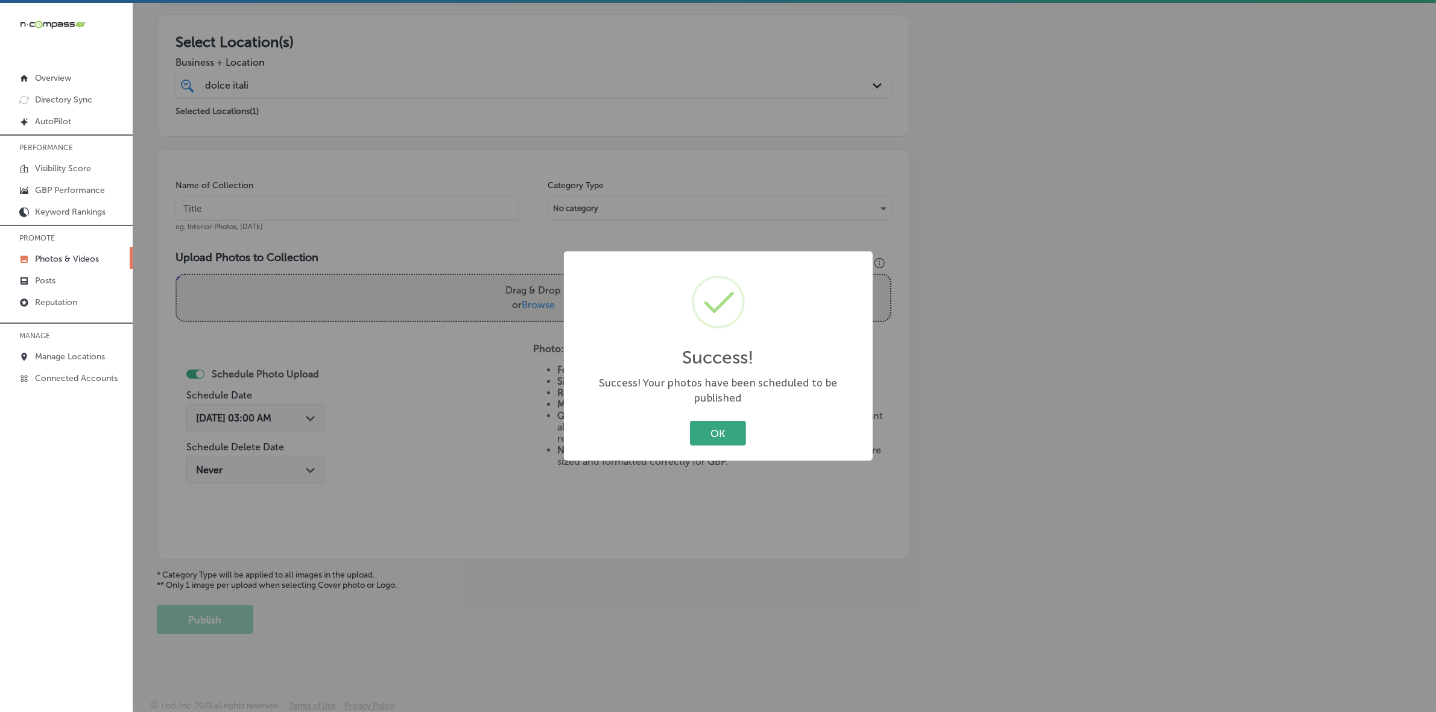
click at [690, 421] on button "OK" at bounding box center [718, 433] width 56 height 25
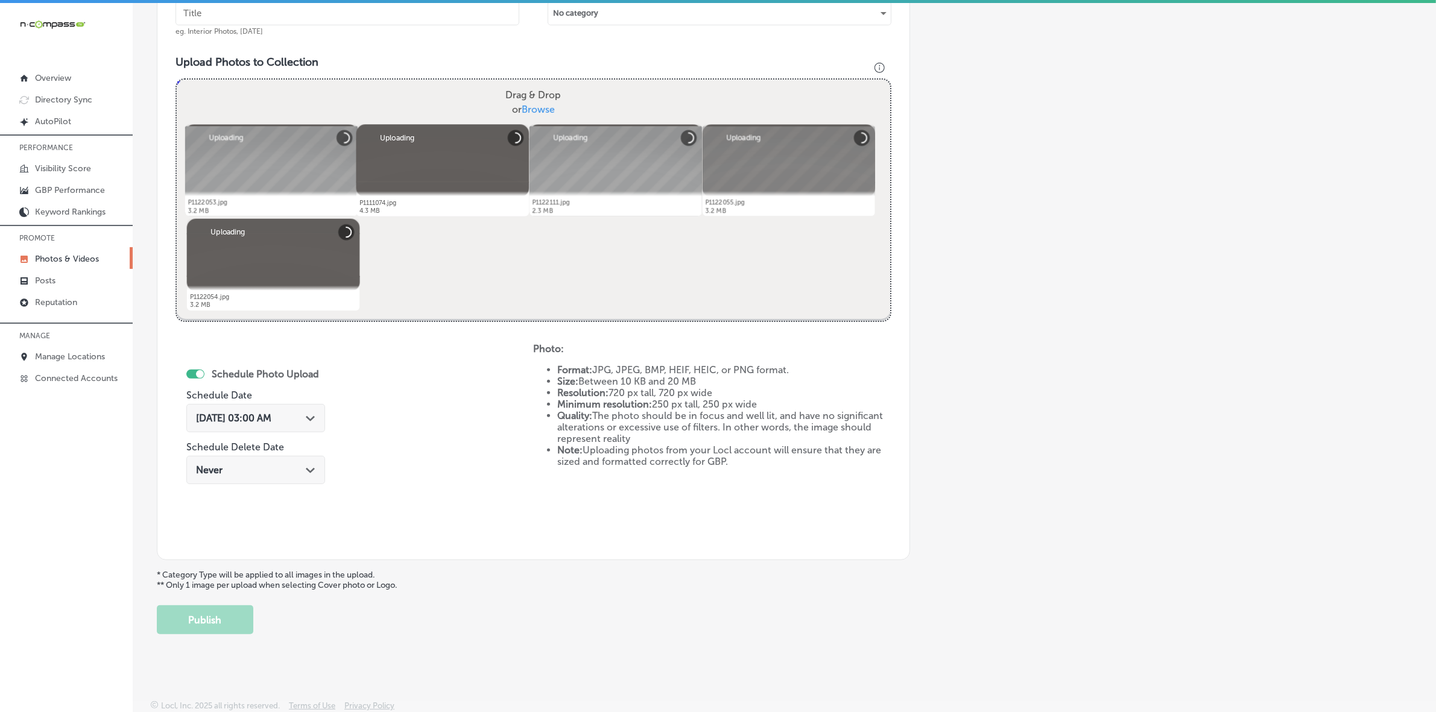
scroll to position [170, 0]
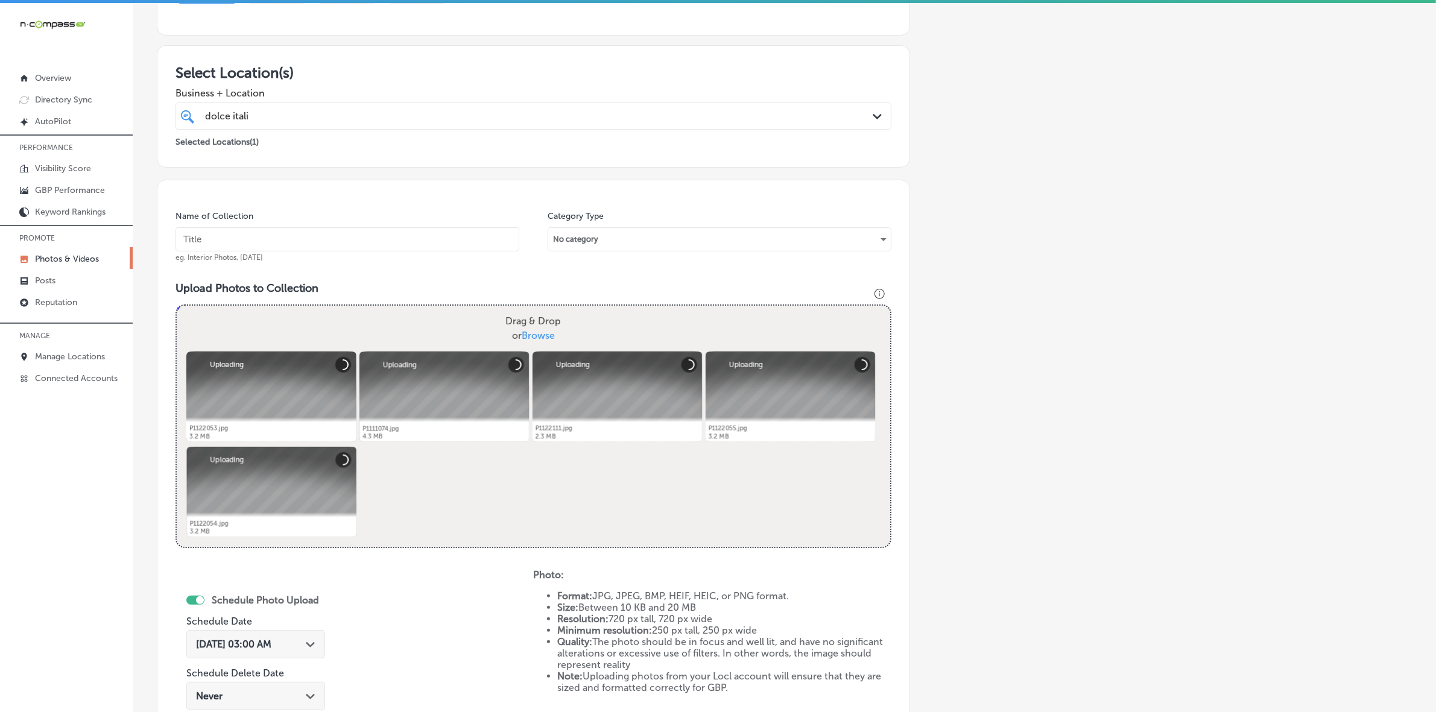
click at [403, 236] on input "text" at bounding box center [348, 239] width 344 height 24
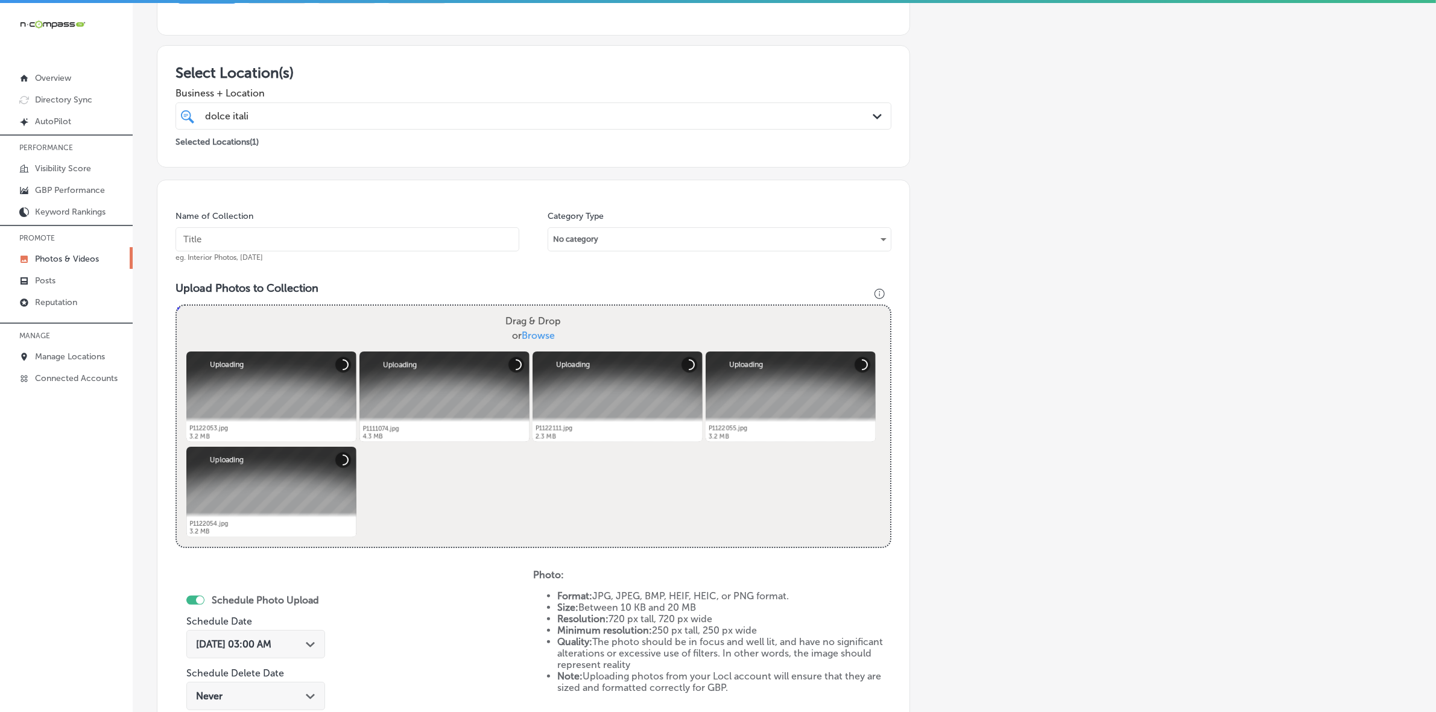
paste input "Dolce-[GEOGRAPHIC_DATA]-Authentic-Italian-Restaurant"
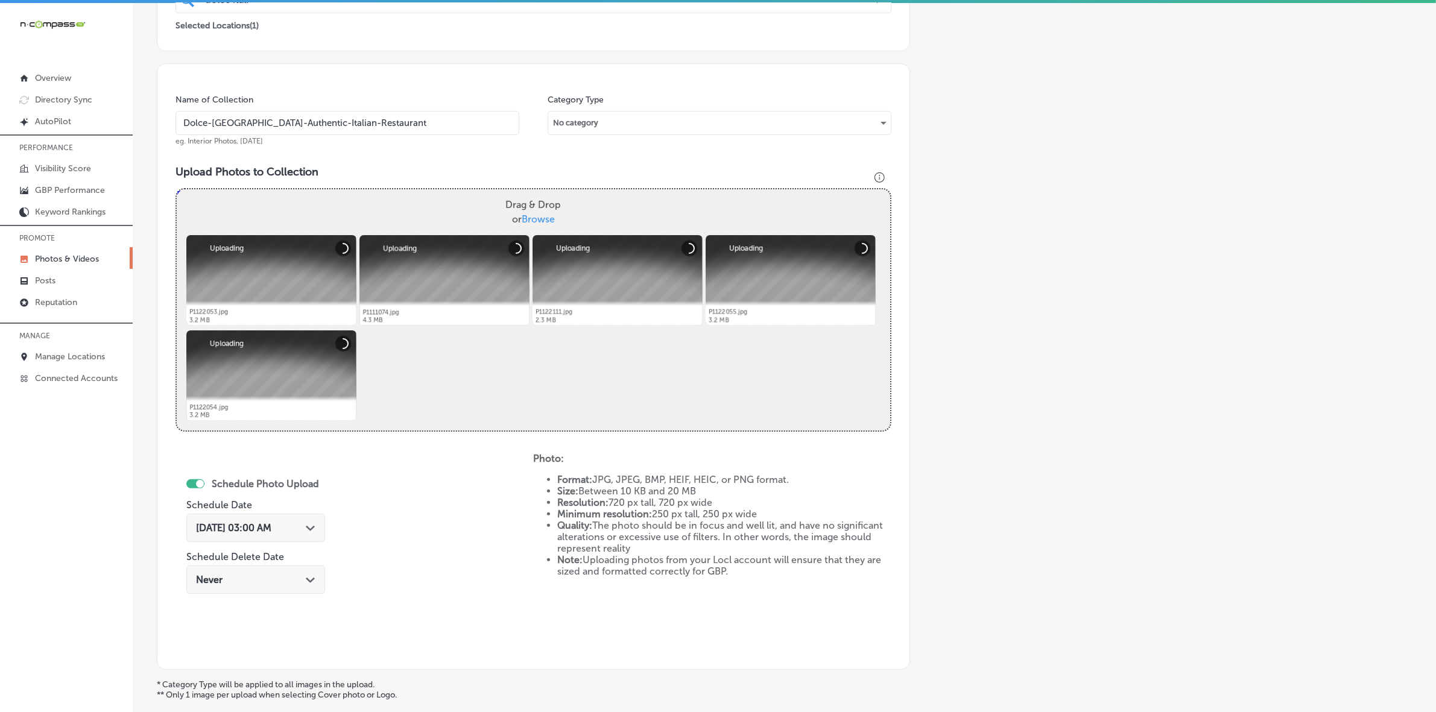
scroll to position [396, 0]
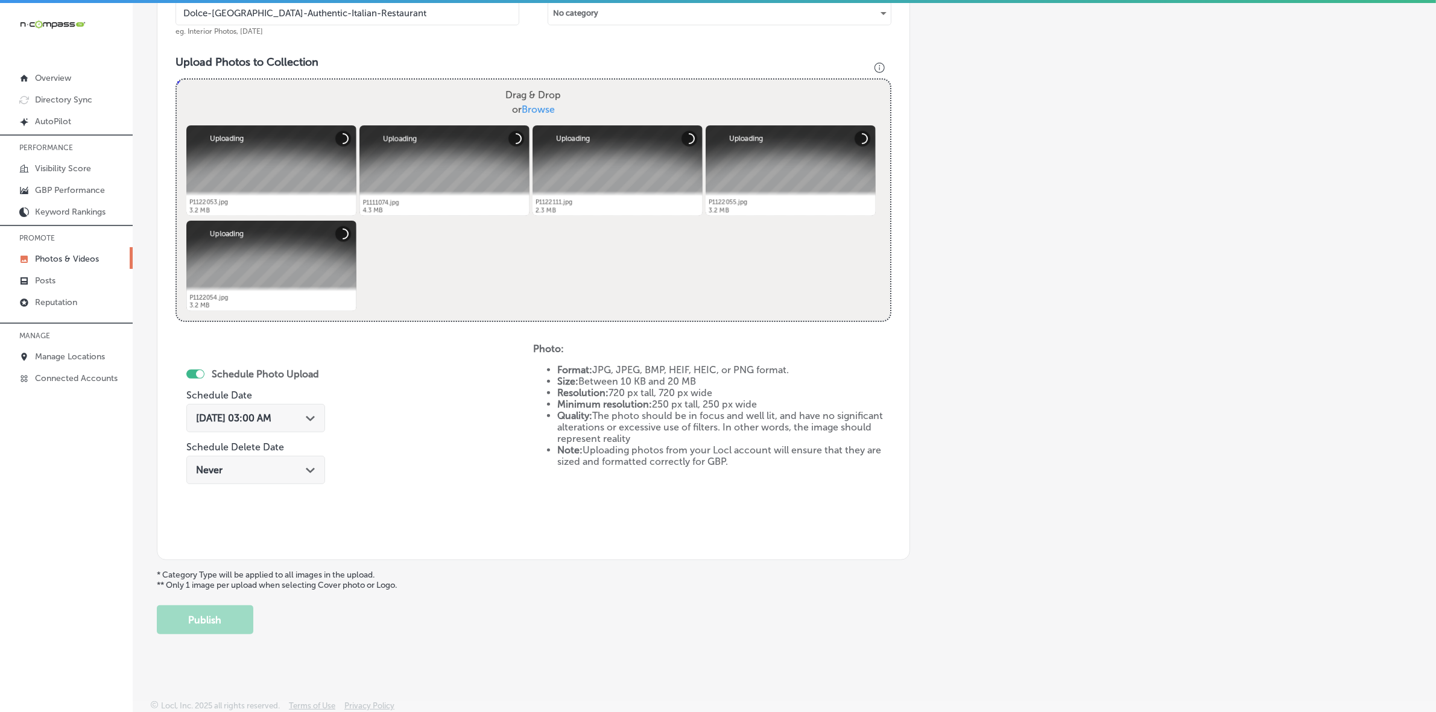
type input "Dolce-[GEOGRAPHIC_DATA]-Authentic-Italian-Restaurant"
click at [306, 434] on div "[DATE] 03:00 AM Path Created with Sketch." at bounding box center [255, 421] width 139 height 40
click at [312, 422] on div "[DATE] 03:00 AM Path Created with Sketch." at bounding box center [255, 418] width 119 height 11
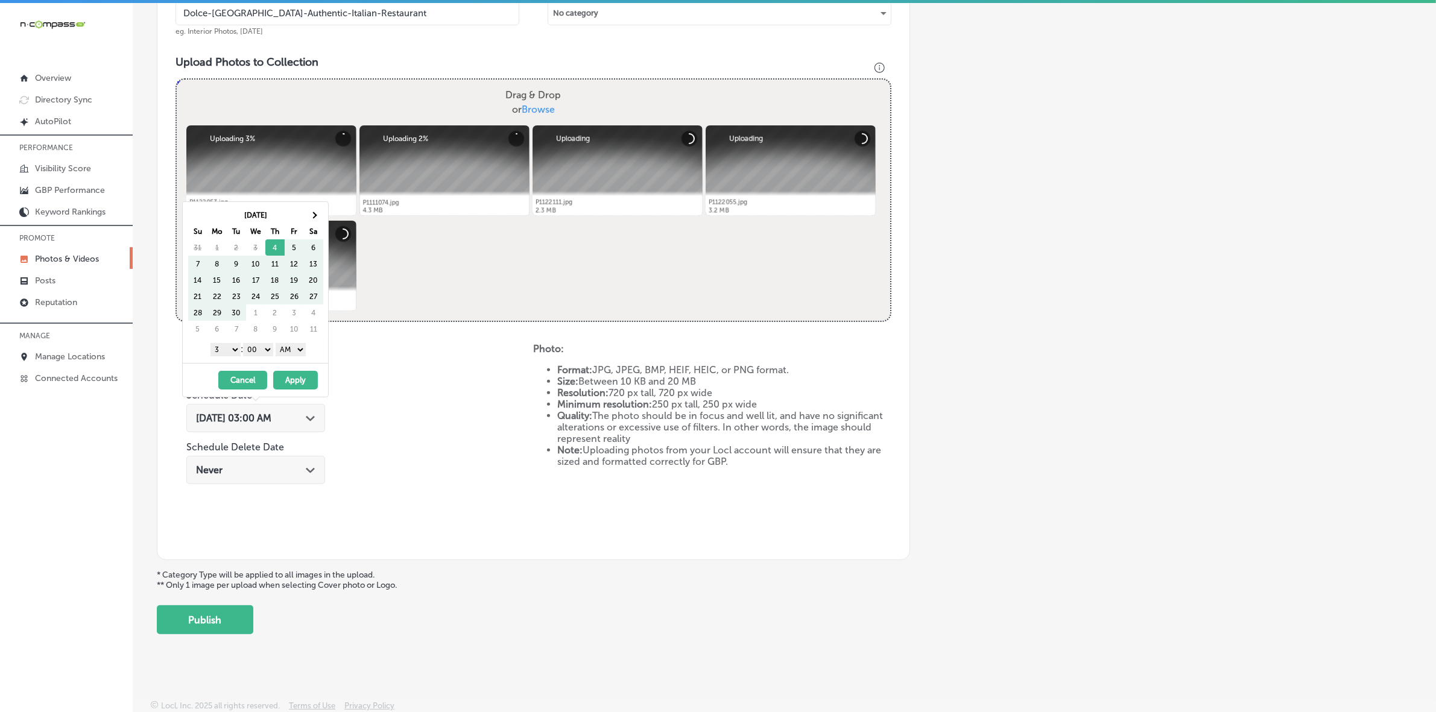
click at [312, 223] on th "Sa" at bounding box center [313, 231] width 19 height 16
click at [312, 213] on span at bounding box center [313, 215] width 7 height 7
click at [227, 350] on select "1 2 3 4 5 6 7 8 9 10 11 12" at bounding box center [226, 349] width 30 height 13
click at [303, 350] on select "AM PM" at bounding box center [291, 349] width 30 height 13
click at [290, 379] on button "Apply" at bounding box center [295, 380] width 45 height 19
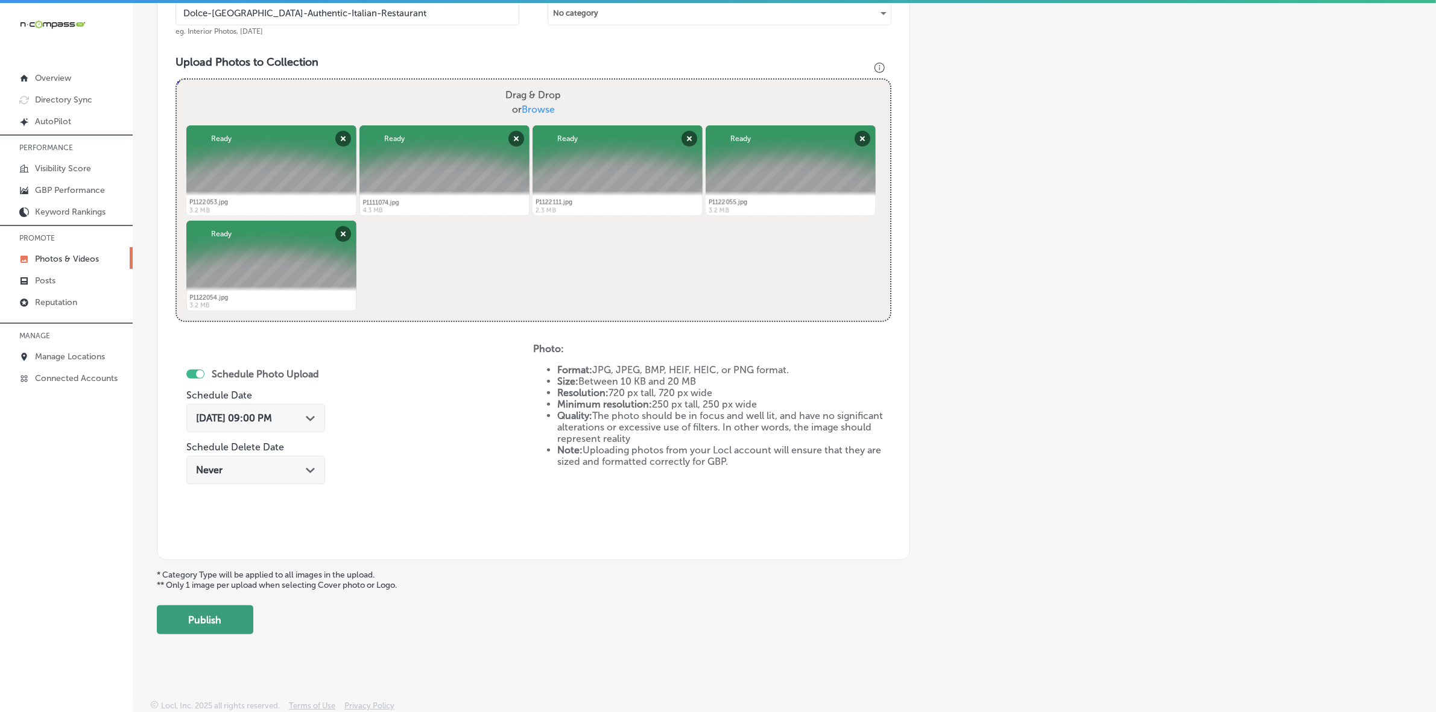
click at [200, 622] on button "Publish" at bounding box center [205, 620] width 97 height 29
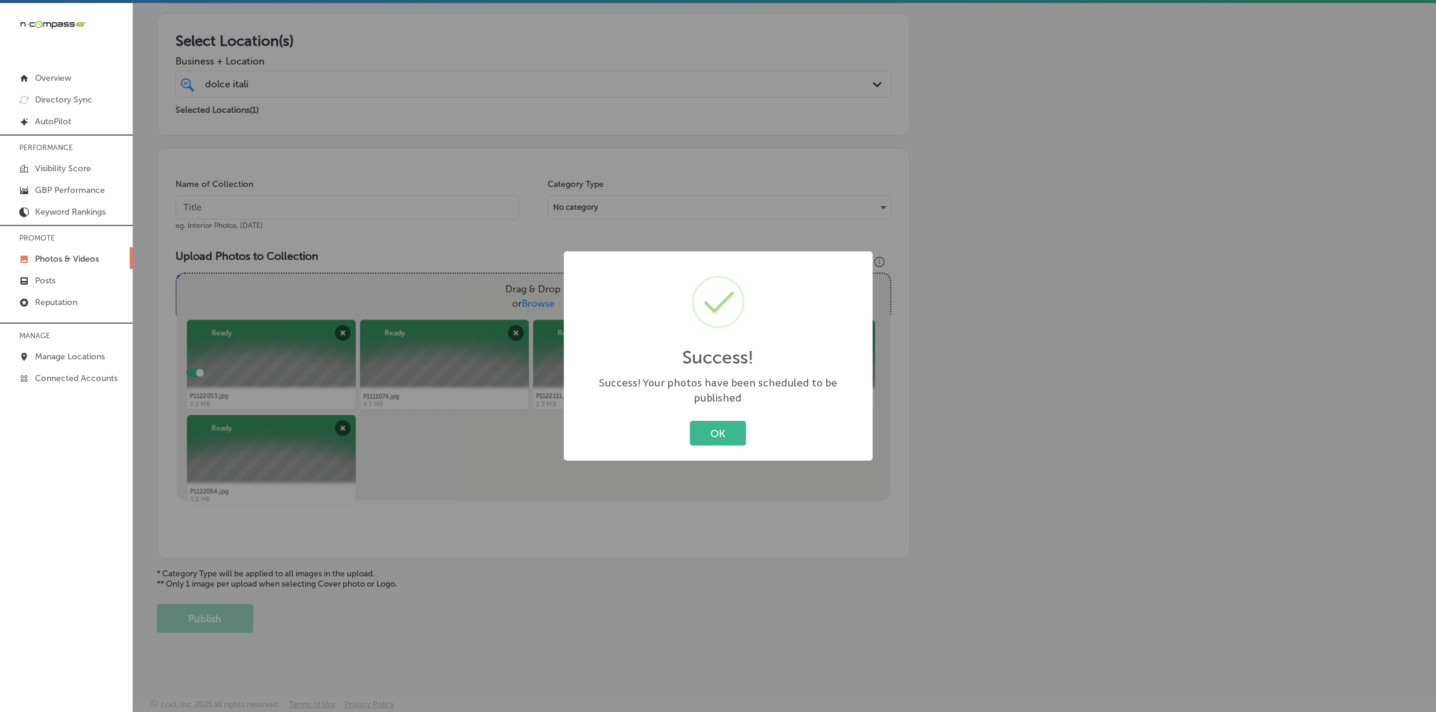
scroll to position [201, 0]
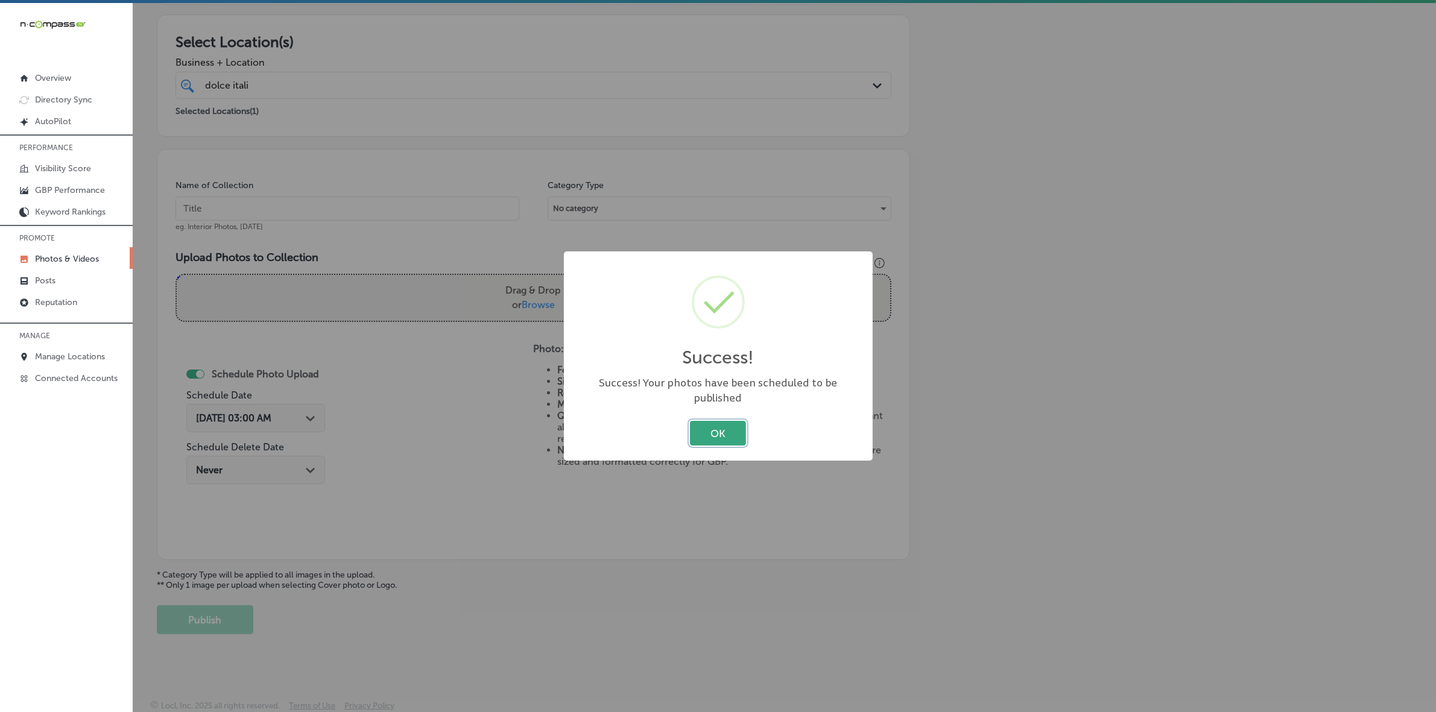
click at [731, 425] on button "OK" at bounding box center [718, 433] width 56 height 25
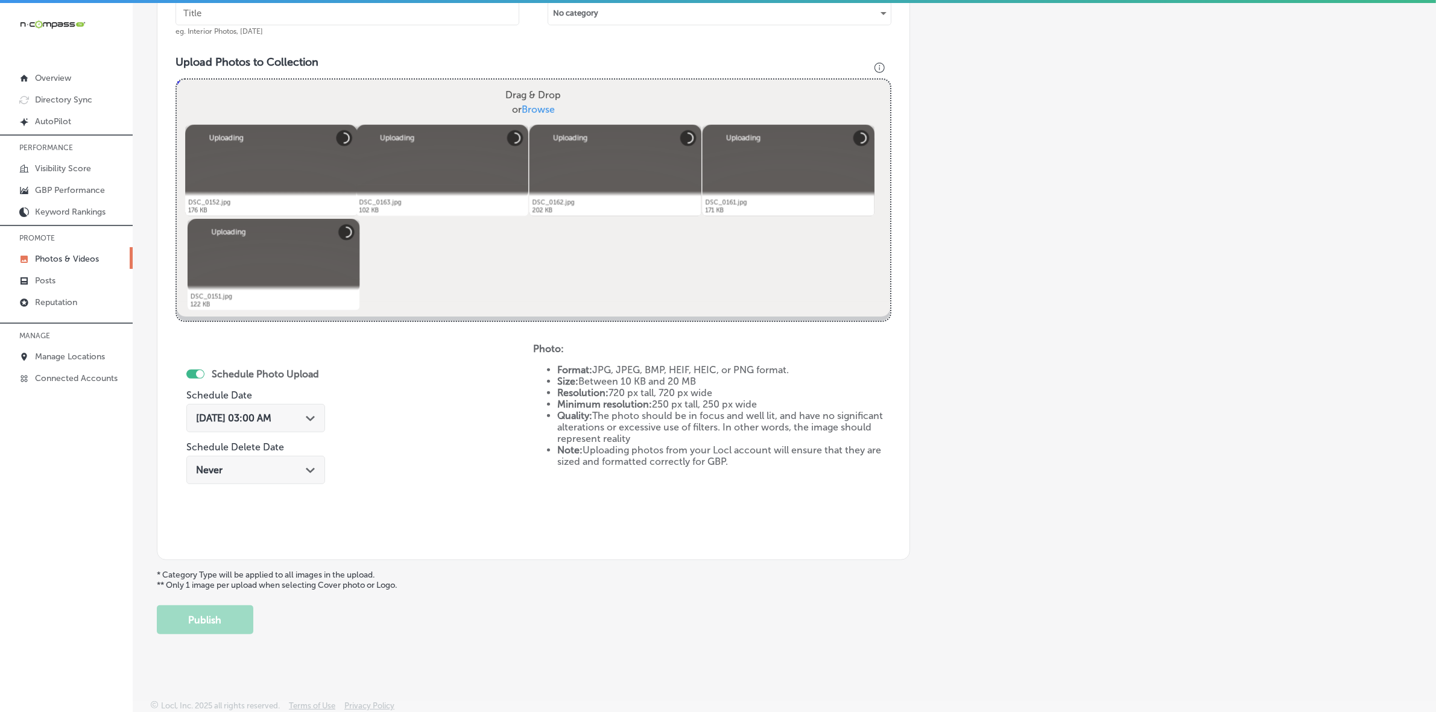
scroll to position [170, 0]
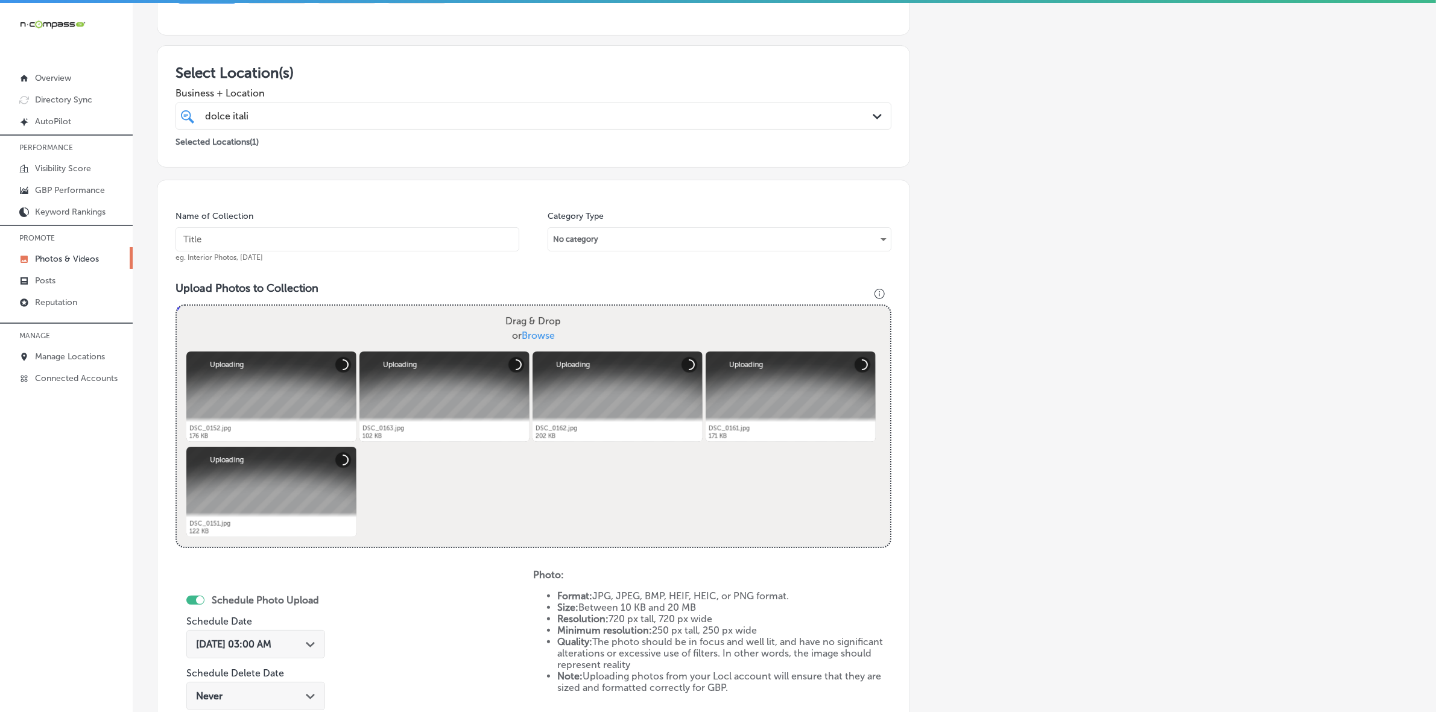
click at [379, 227] on input "text" at bounding box center [348, 239] width 344 height 24
paste input "Dolce-[GEOGRAPHIC_DATA]-Authentic-Italian-Restaurant"
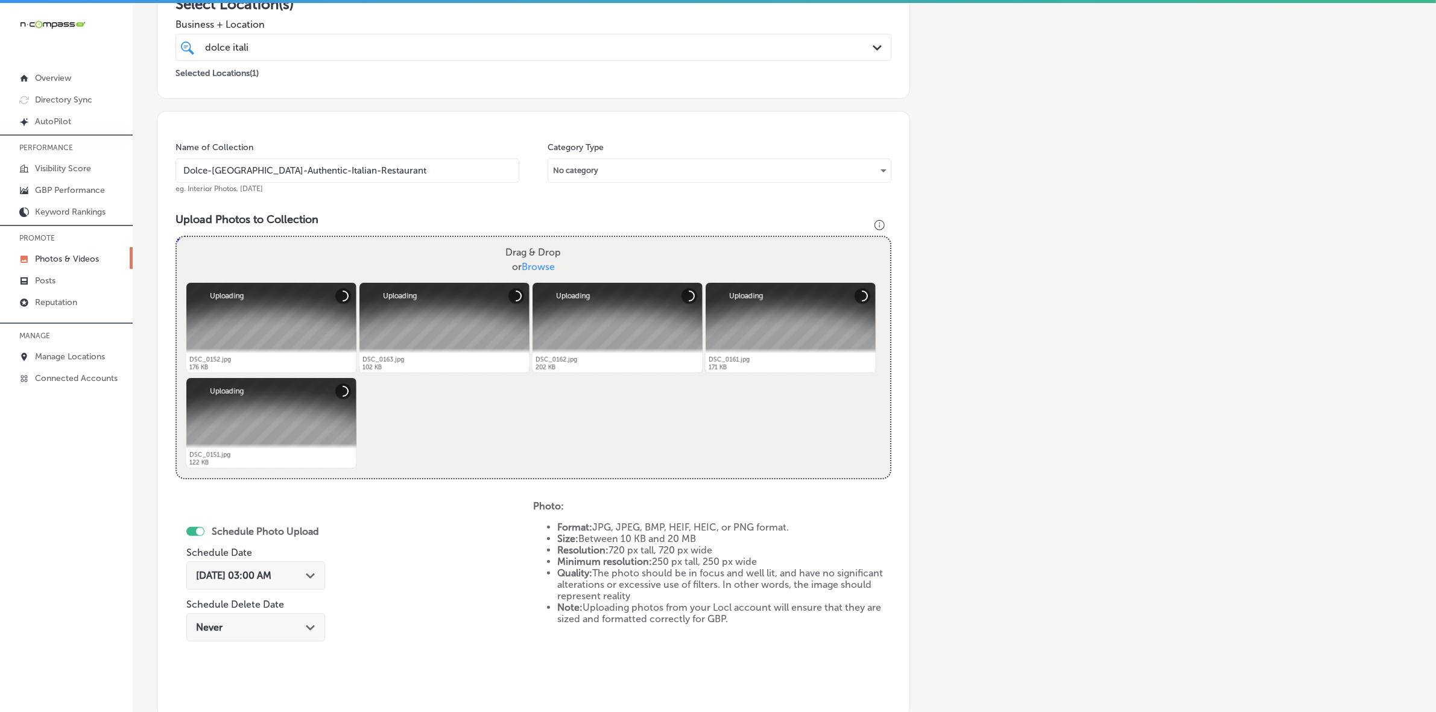
scroll to position [245, 0]
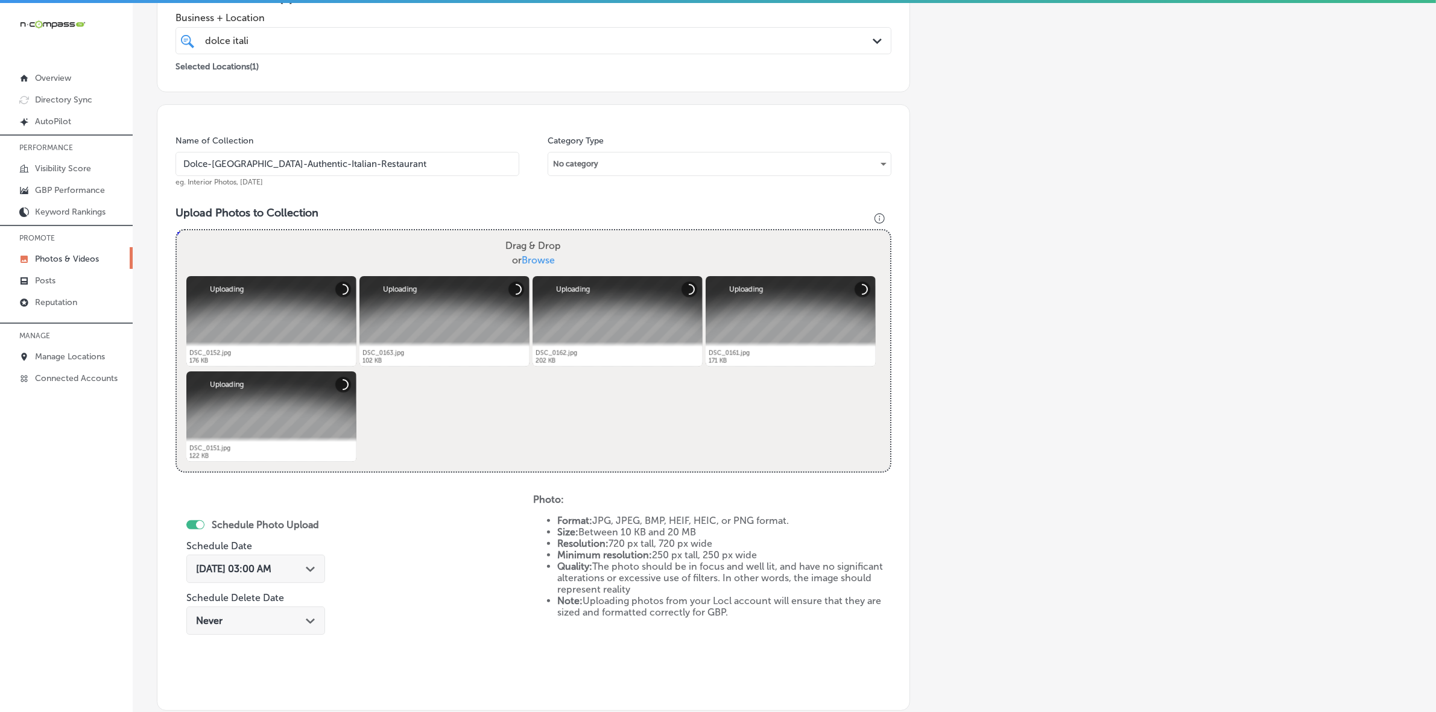
type input "Dolce-[GEOGRAPHIC_DATA]-Authentic-Italian-Restaurant"
click at [311, 567] on icon "Path Created with Sketch." at bounding box center [310, 569] width 9 height 5
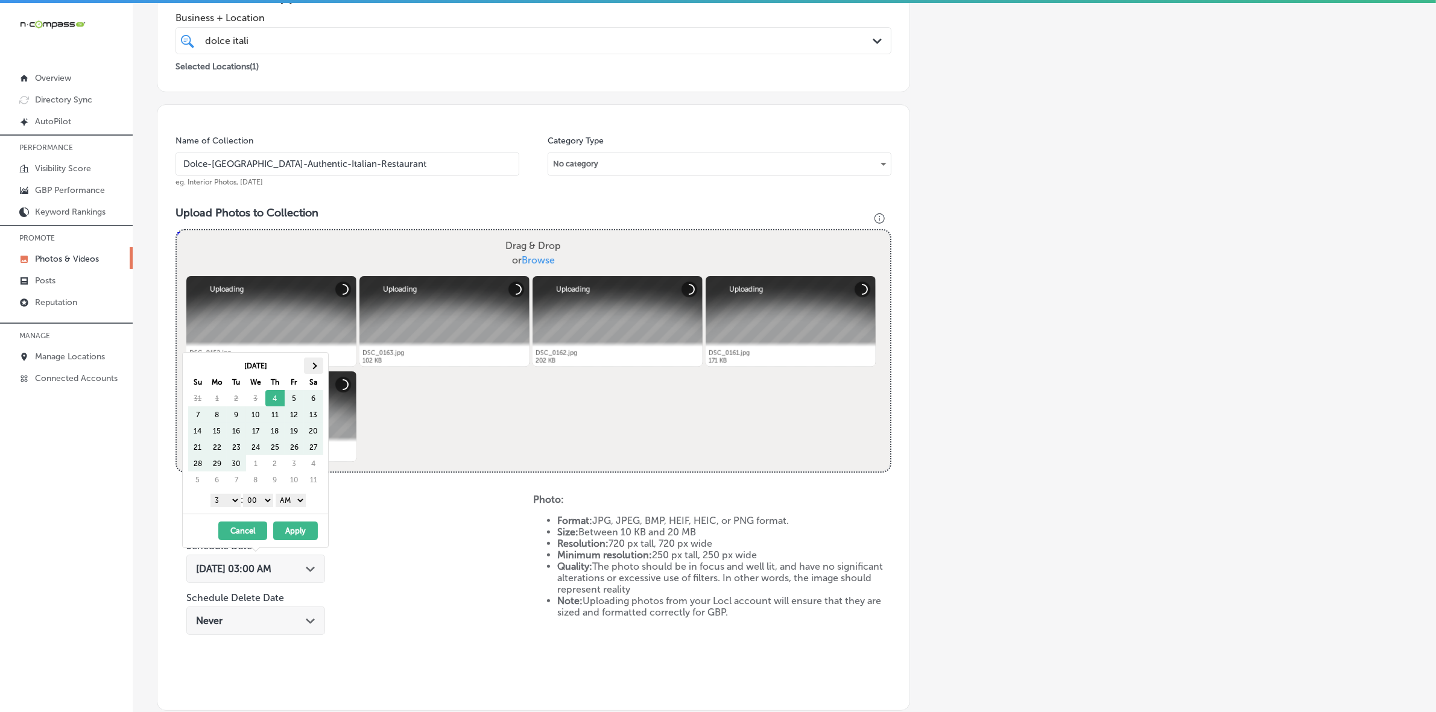
click at [318, 359] on th at bounding box center [313, 366] width 19 height 16
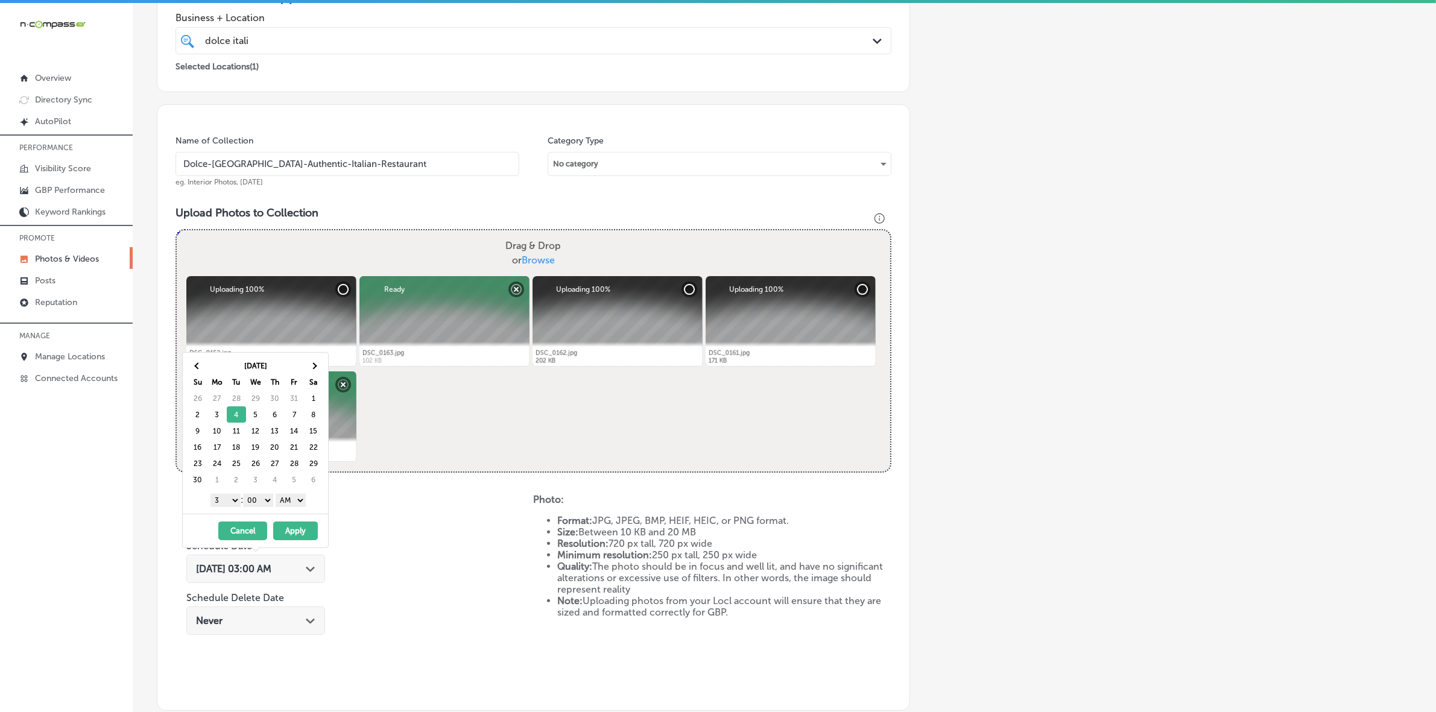
click at [224, 501] on select "1 2 3 4 5 6 7 8 9 10 11 12" at bounding box center [226, 500] width 30 height 13
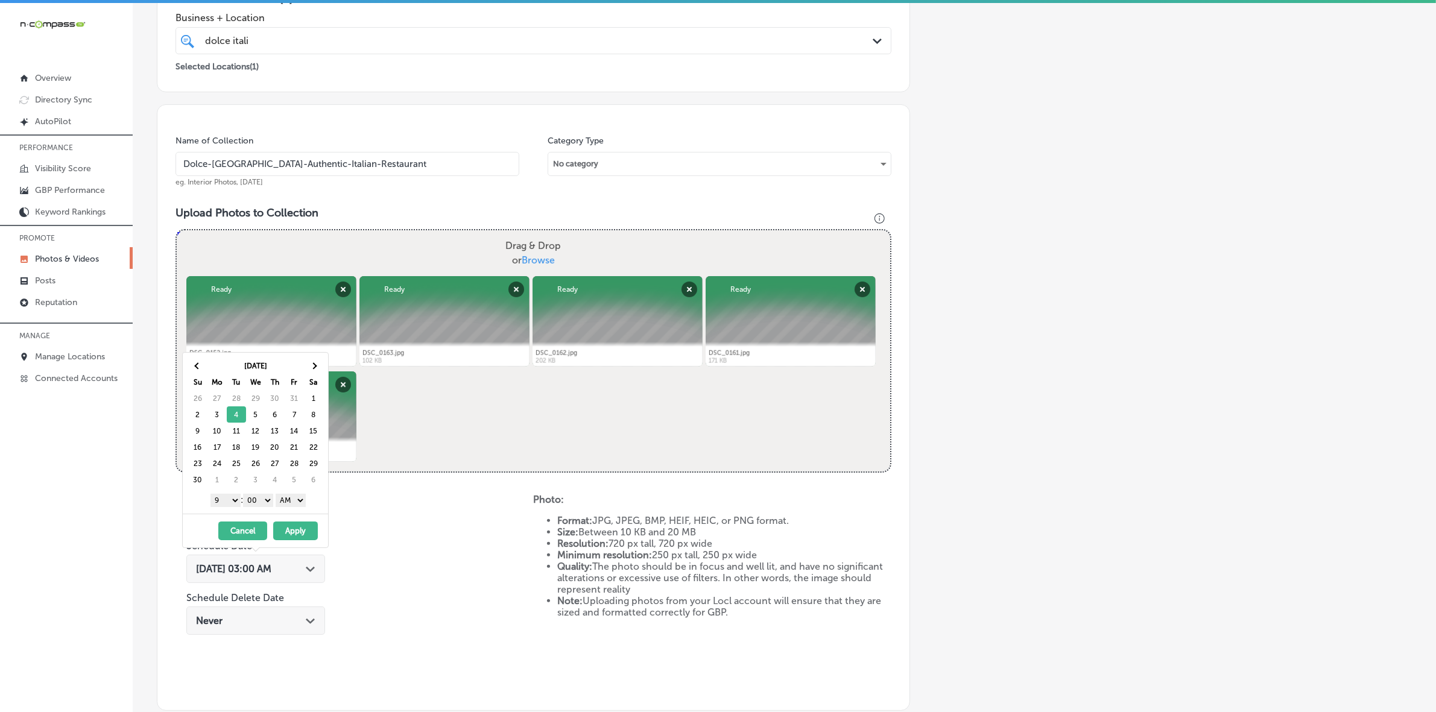
drag, startPoint x: 287, startPoint y: 499, endPoint x: 290, endPoint y: 505, distance: 6.2
click at [287, 499] on select "AM PM" at bounding box center [291, 500] width 30 height 13
click at [278, 495] on select "AM PM" at bounding box center [291, 500] width 30 height 13
click at [293, 504] on select "AM PM" at bounding box center [291, 500] width 30 height 13
click at [294, 529] on button "Apply" at bounding box center [295, 531] width 45 height 19
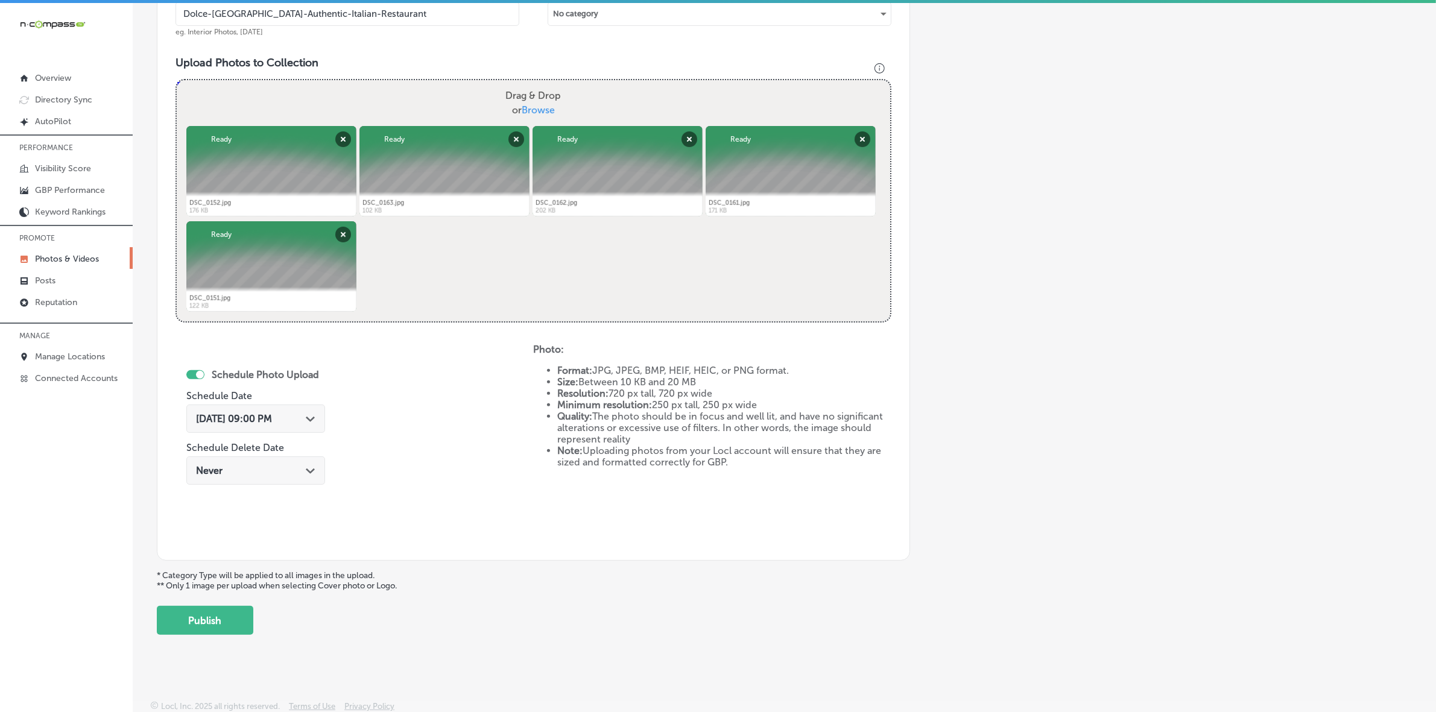
scroll to position [396, 0]
click at [248, 622] on button "Publish" at bounding box center [205, 620] width 97 height 29
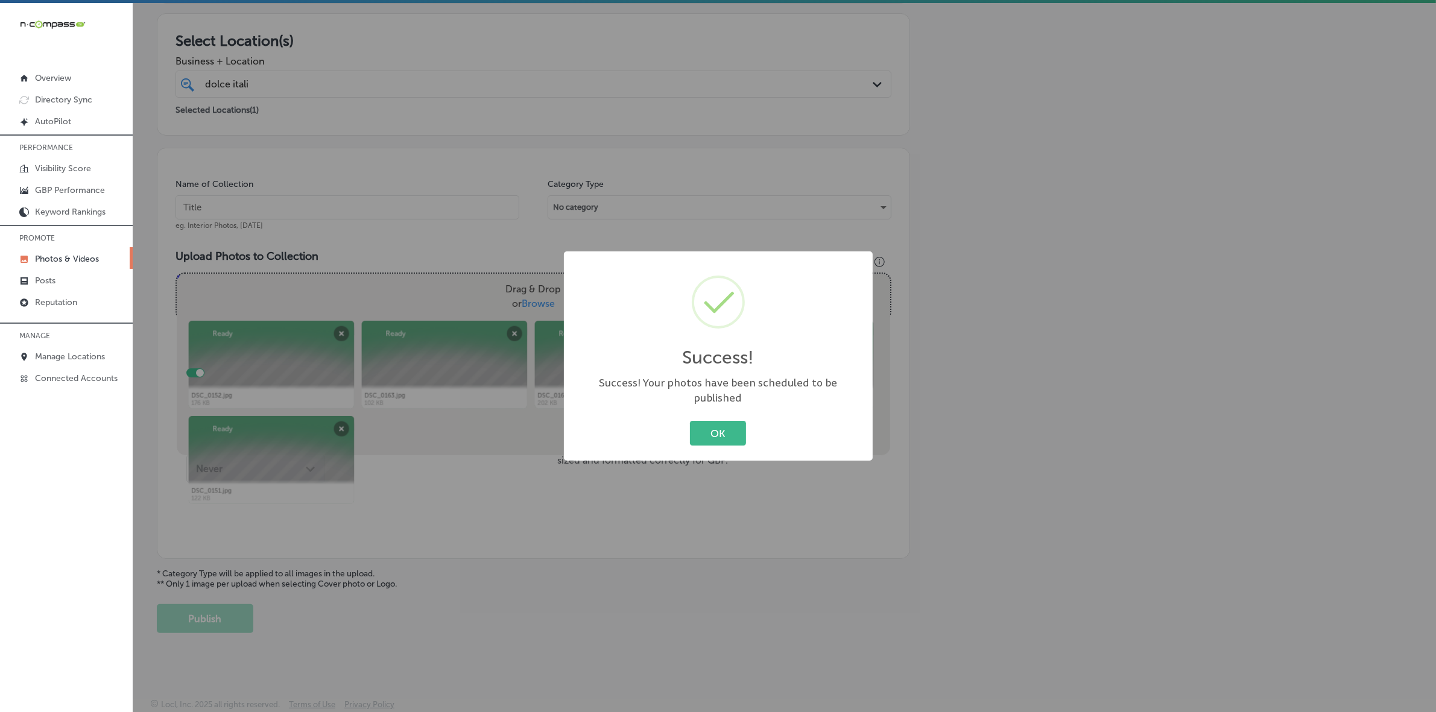
scroll to position [201, 0]
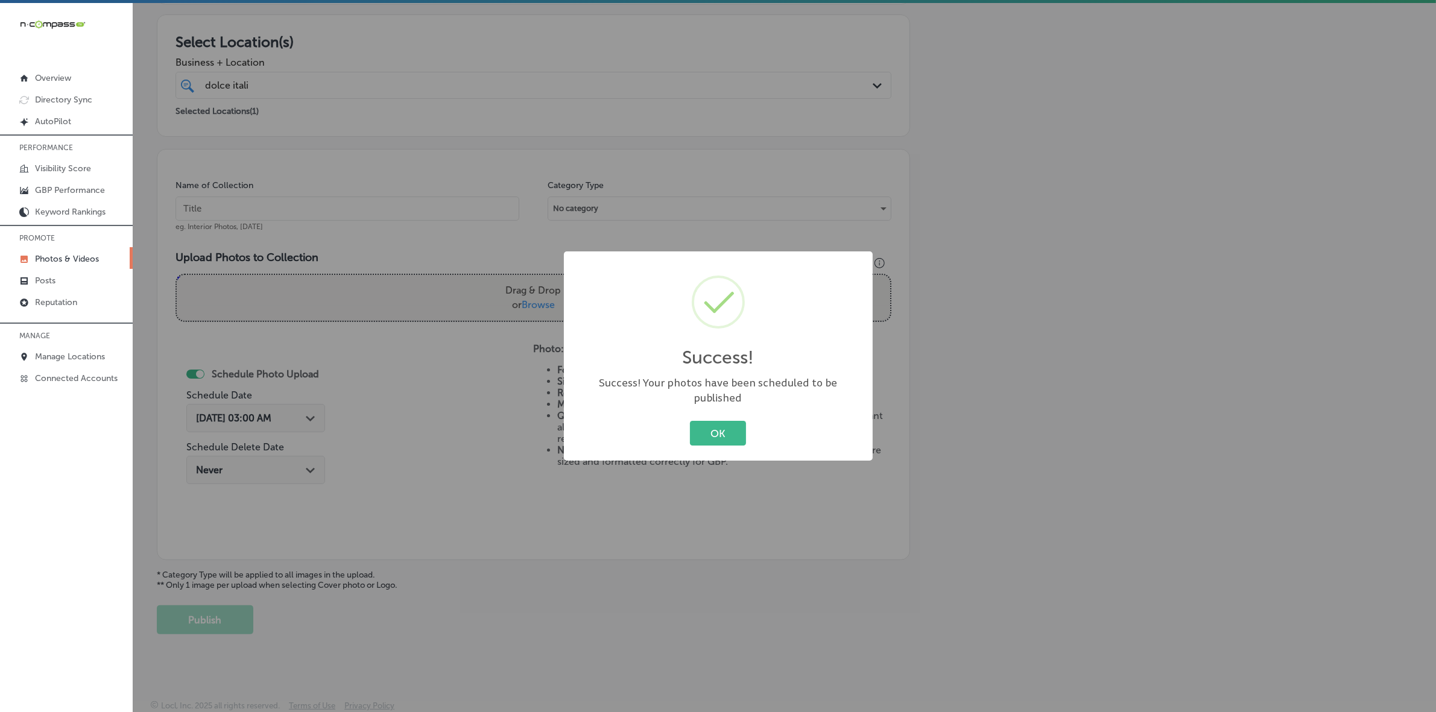
click at [690, 421] on button "OK" at bounding box center [718, 433] width 56 height 25
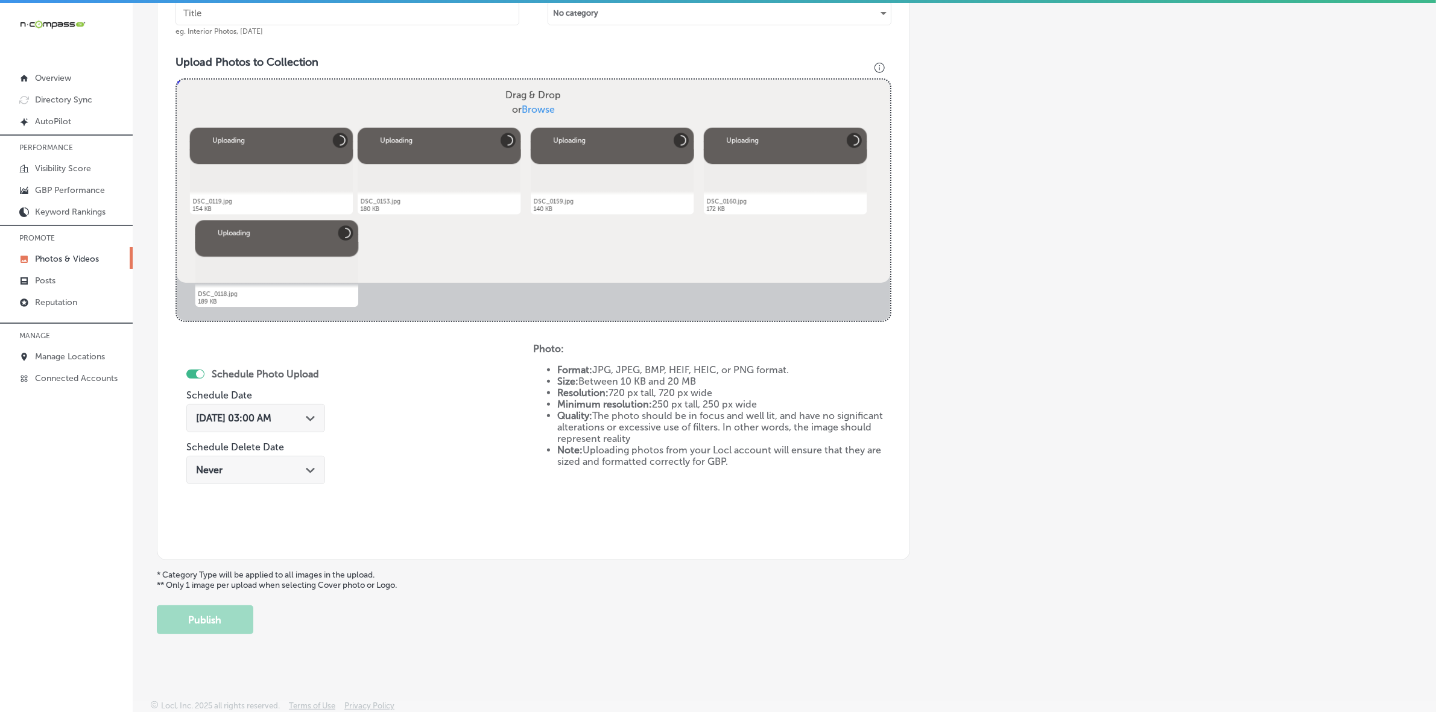
scroll to position [245, 0]
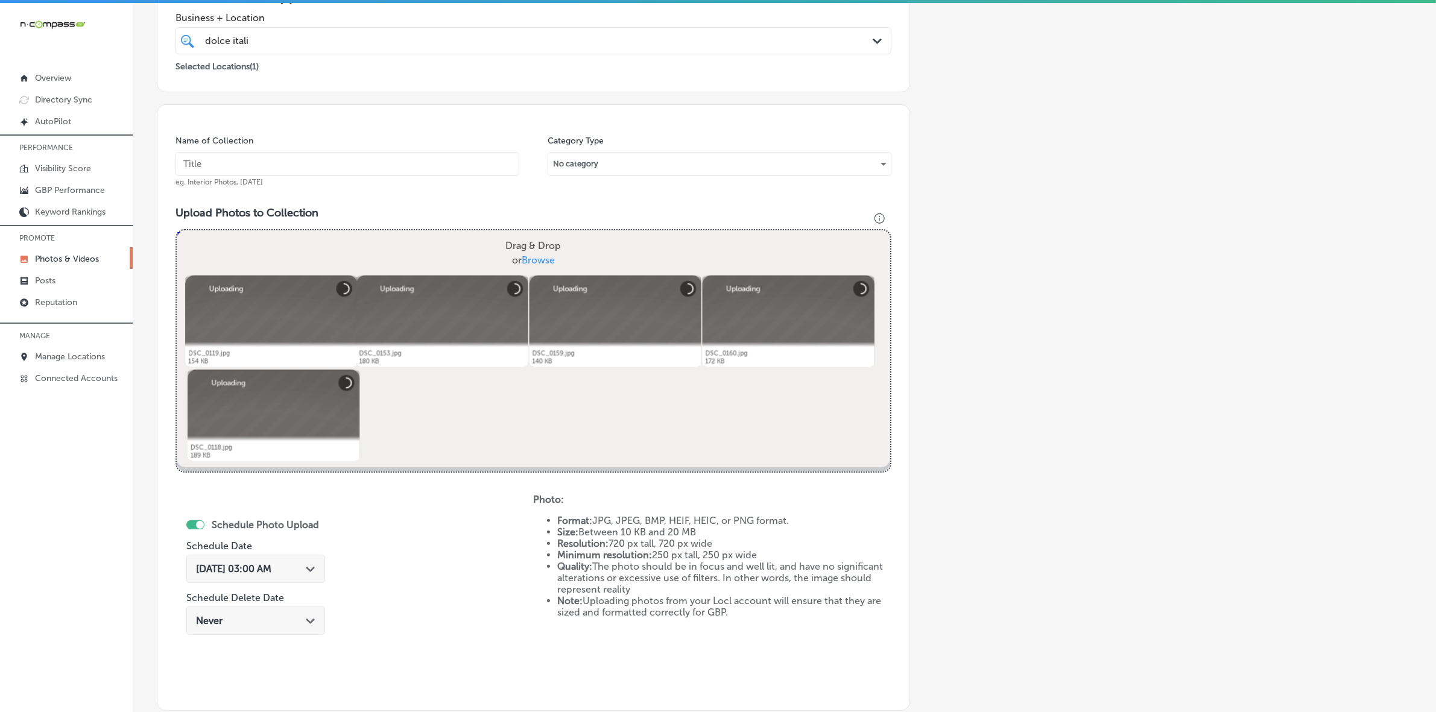
click at [393, 157] on input "text" at bounding box center [348, 164] width 344 height 24
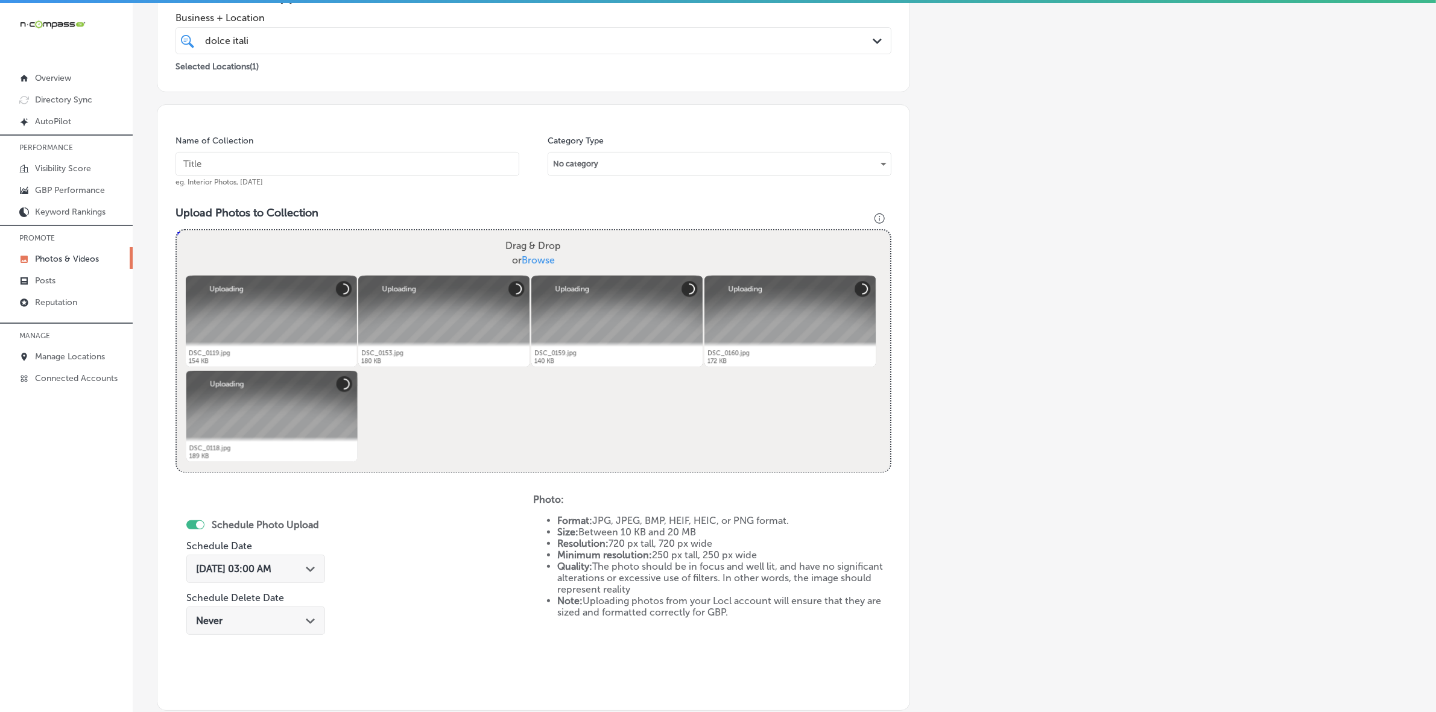
paste input "Dolce-[GEOGRAPHIC_DATA]-Authentic-Italian-Restaurant"
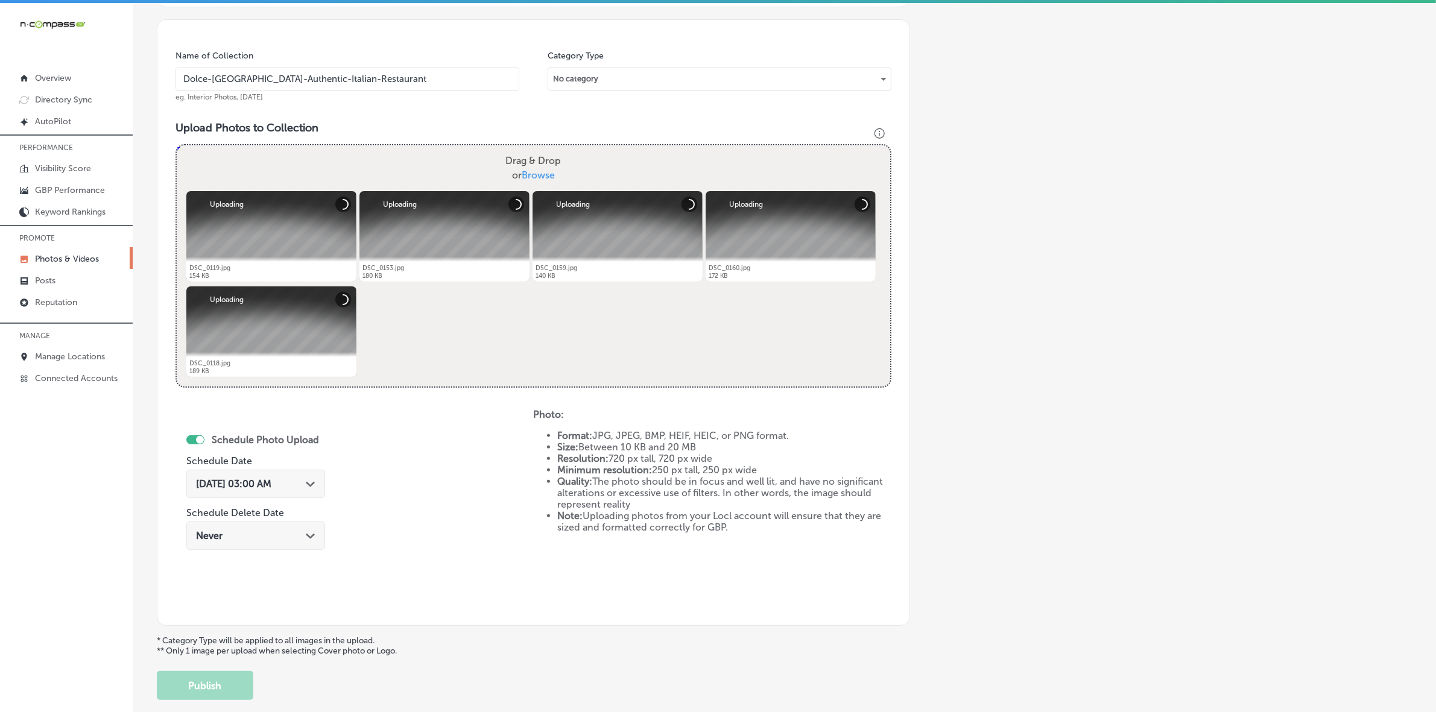
scroll to position [396, 0]
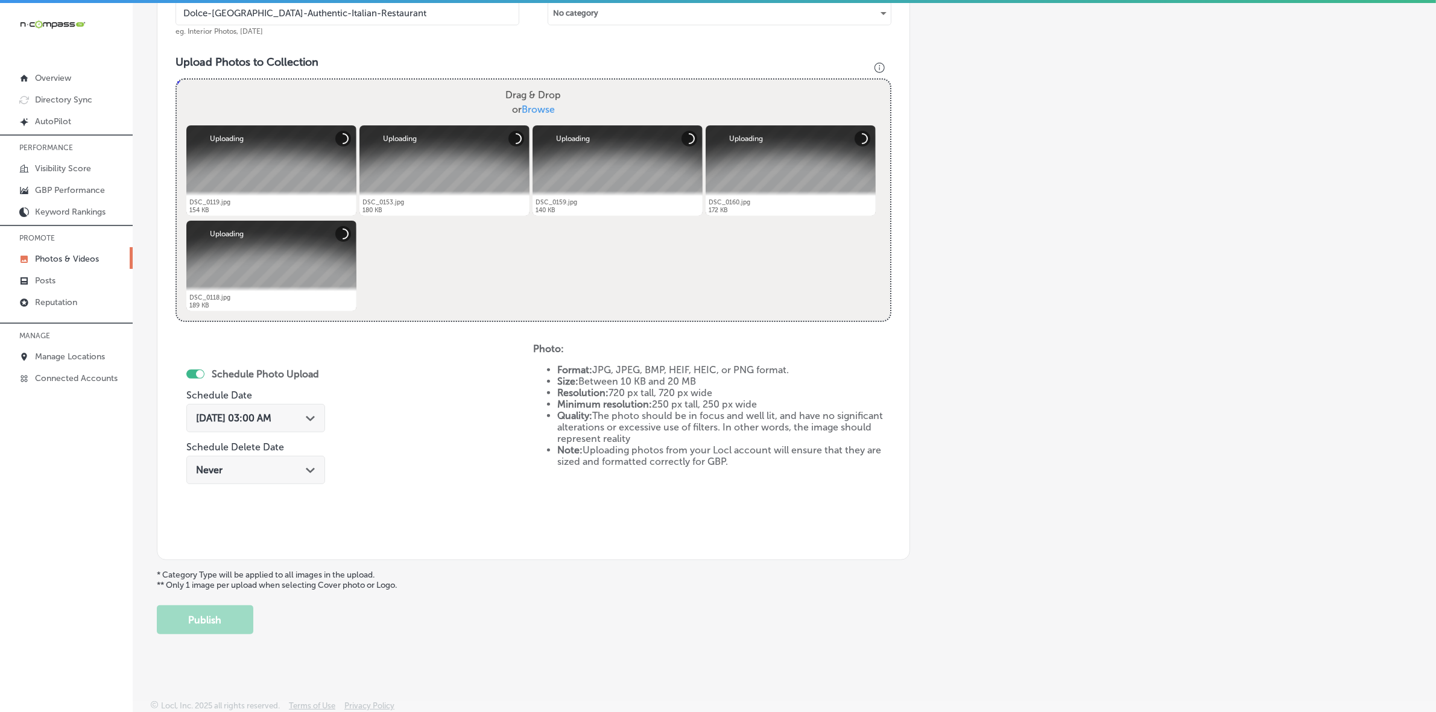
type input "Dolce-[GEOGRAPHIC_DATA]-Authentic-Italian-Restaurant"
click at [315, 423] on div "[DATE] 03:00 AM Path Created with Sketch." at bounding box center [255, 418] width 139 height 28
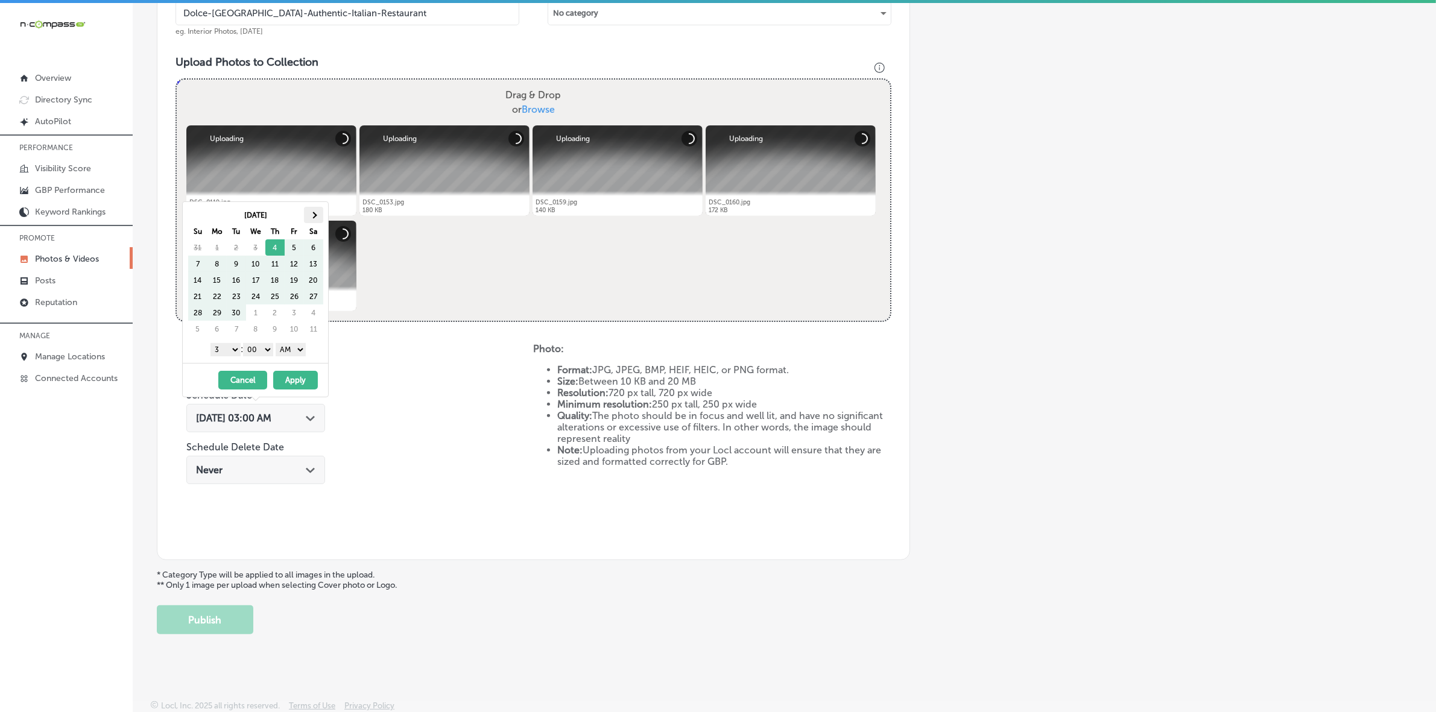
click at [320, 220] on th at bounding box center [313, 215] width 19 height 16
click at [227, 346] on select "1 2 3 4 5 6 7 8 9 10 11 12" at bounding box center [226, 349] width 30 height 13
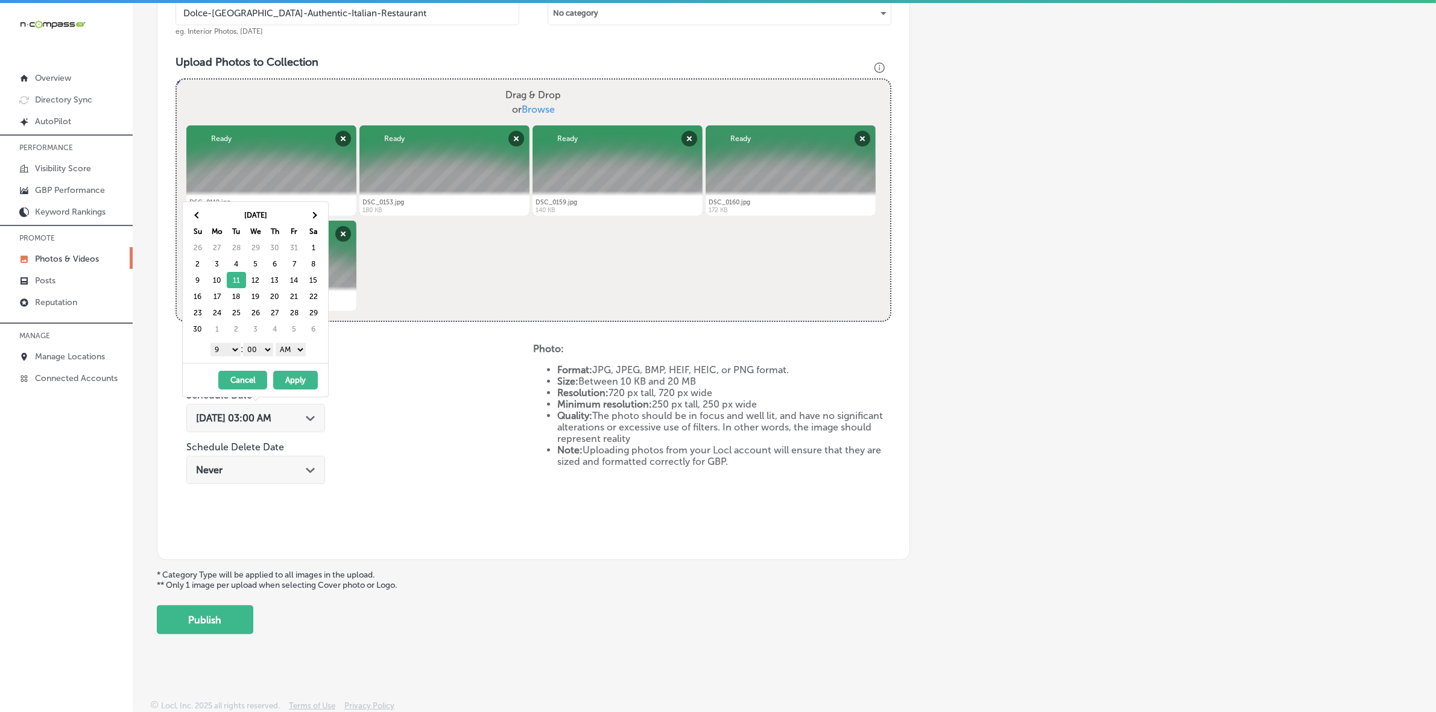
click at [290, 351] on select "AM PM" at bounding box center [291, 349] width 30 height 13
click at [294, 377] on button "Apply" at bounding box center [295, 380] width 45 height 19
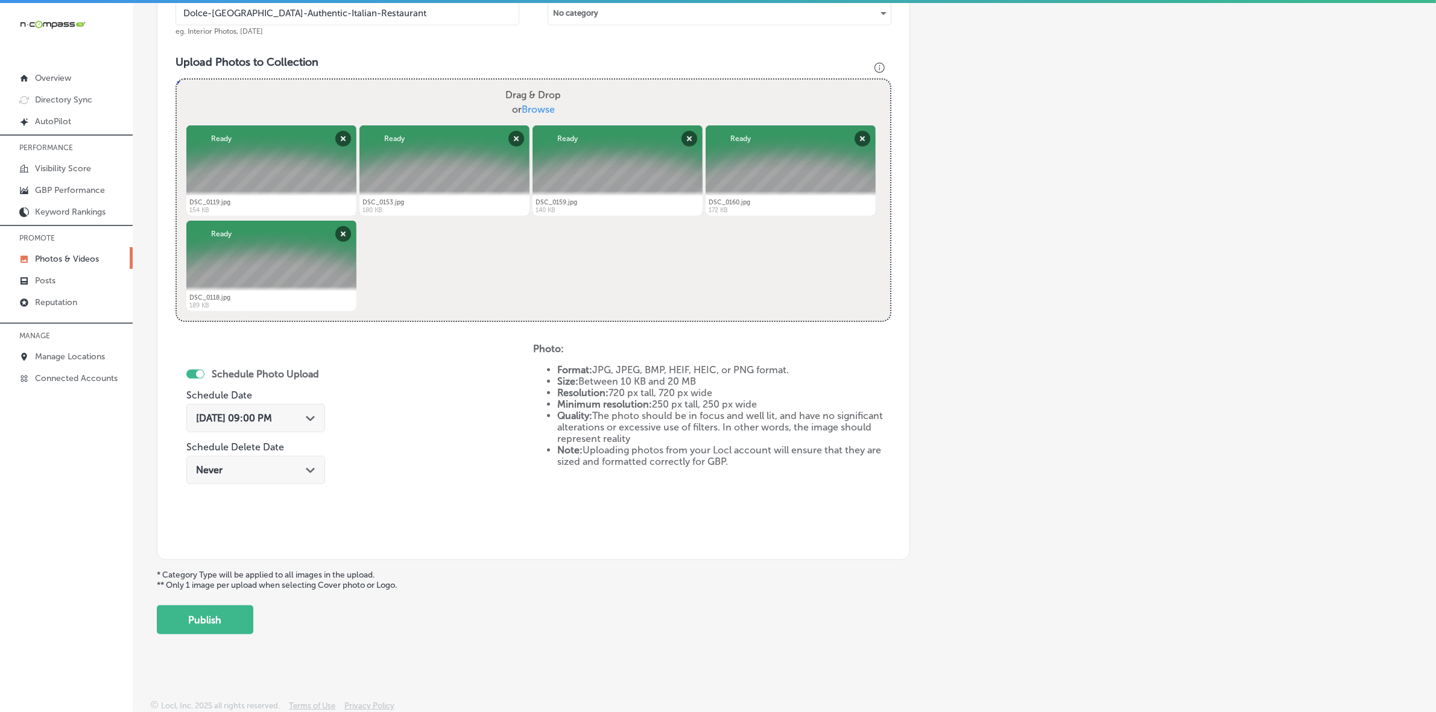
drag, startPoint x: 205, startPoint y: 617, endPoint x: 225, endPoint y: 607, distance: 22.1
click at [206, 617] on button "Publish" at bounding box center [205, 620] width 97 height 29
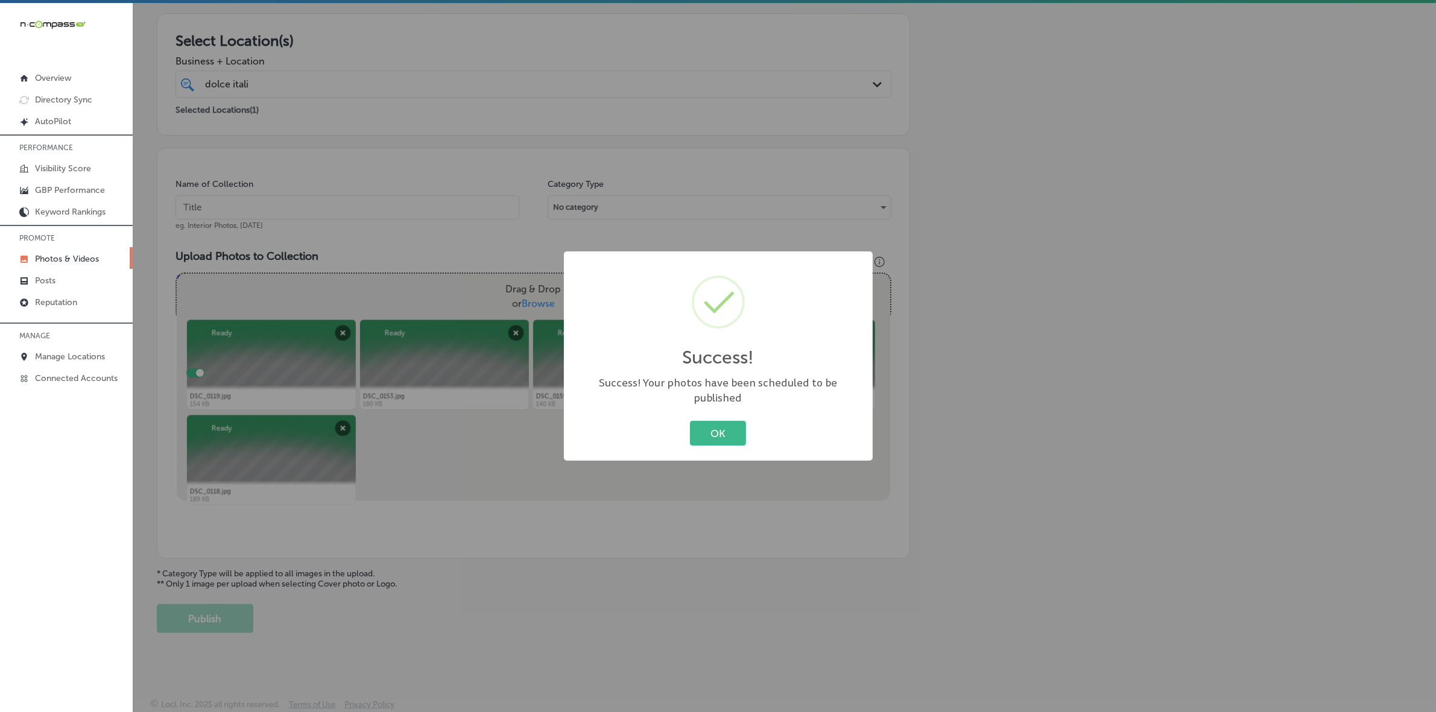
scroll to position [201, 0]
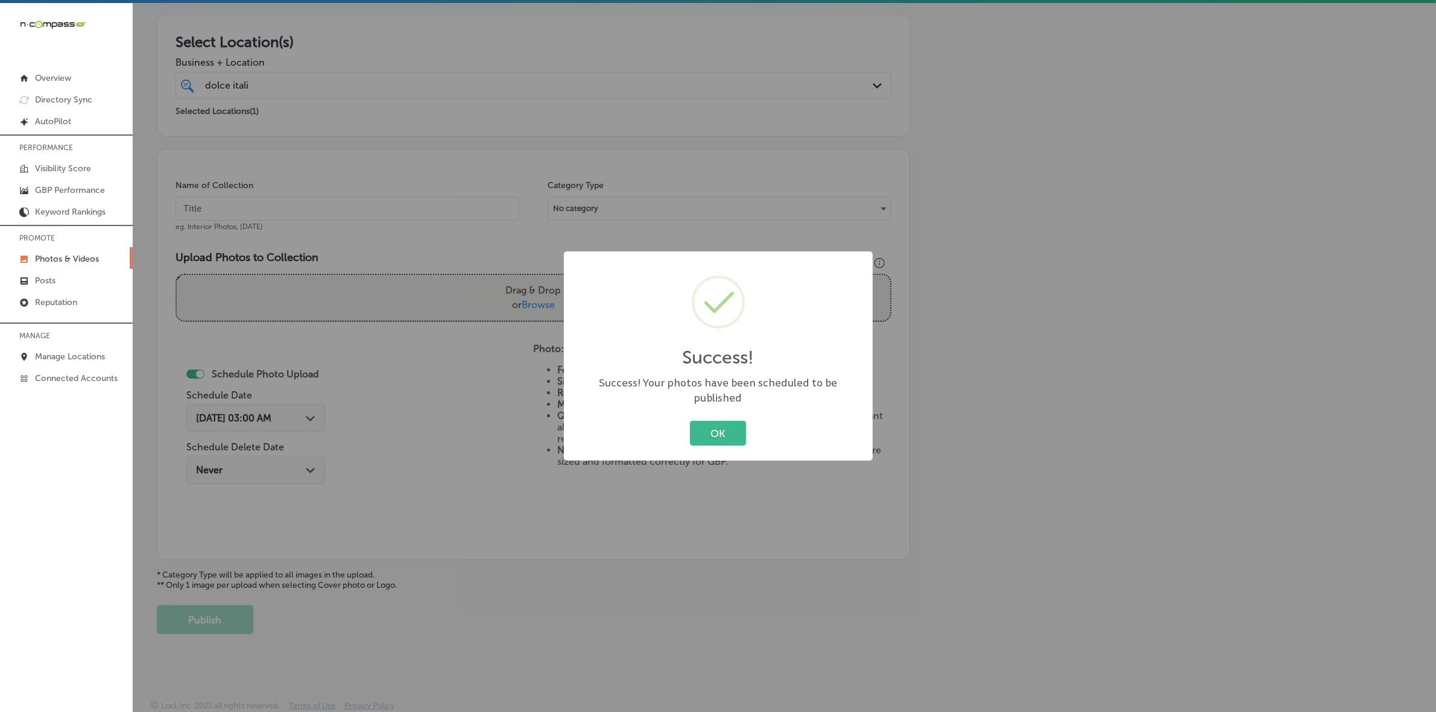
click at [690, 421] on button "OK" at bounding box center [718, 433] width 56 height 25
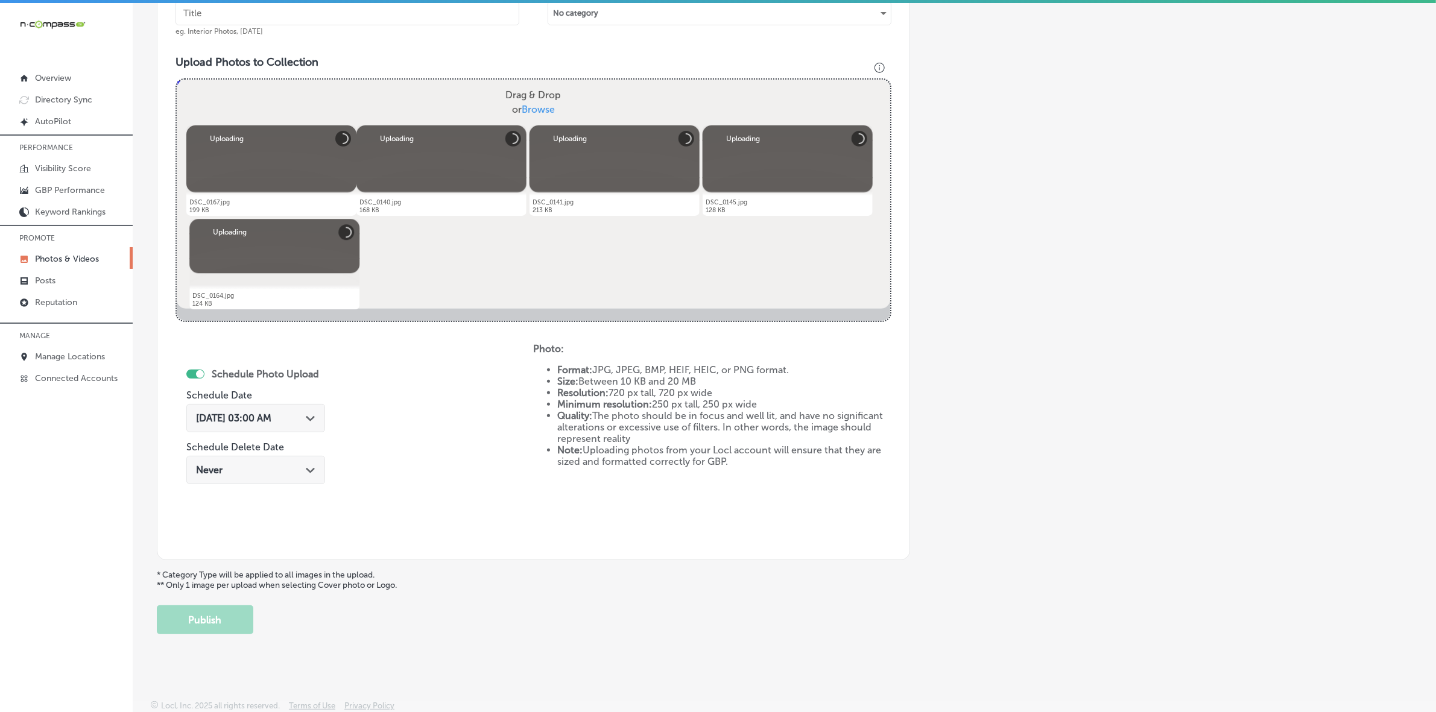
scroll to position [321, 0]
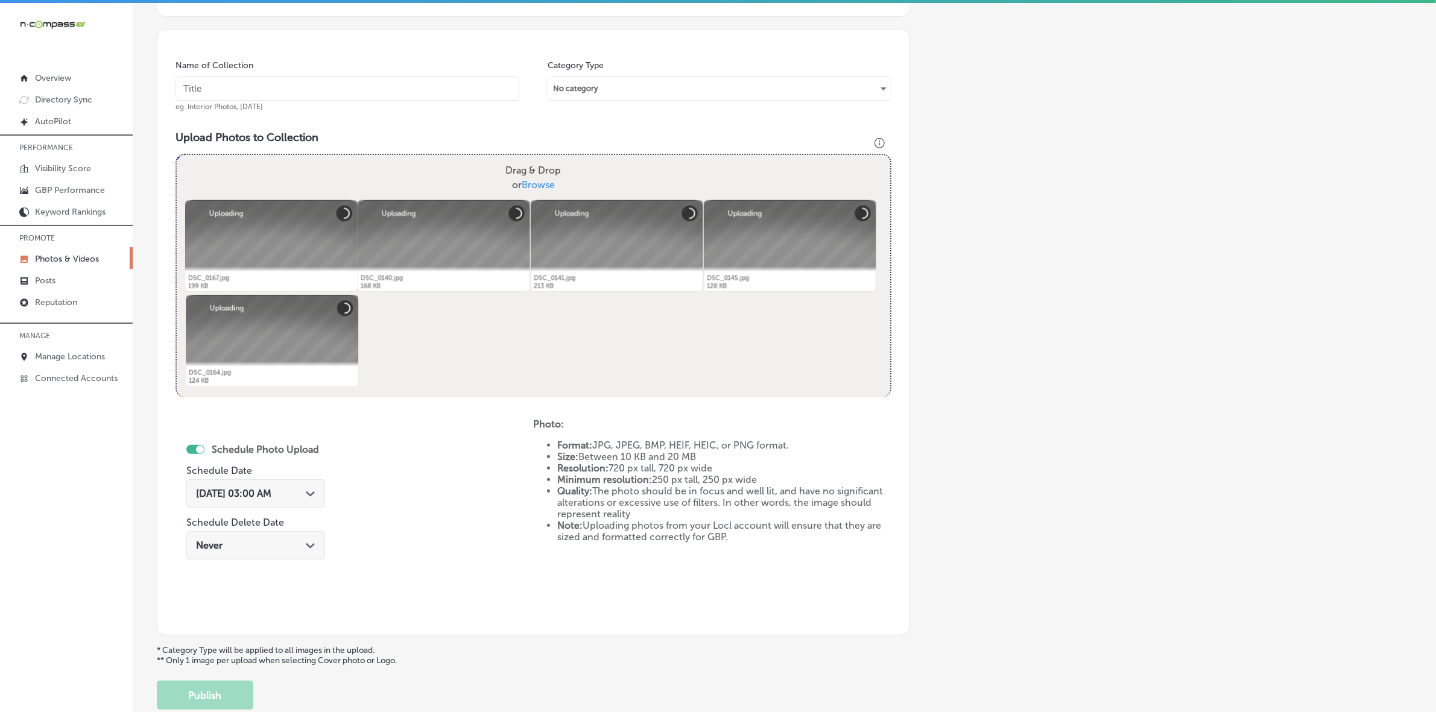
click at [470, 80] on input "text" at bounding box center [348, 89] width 344 height 24
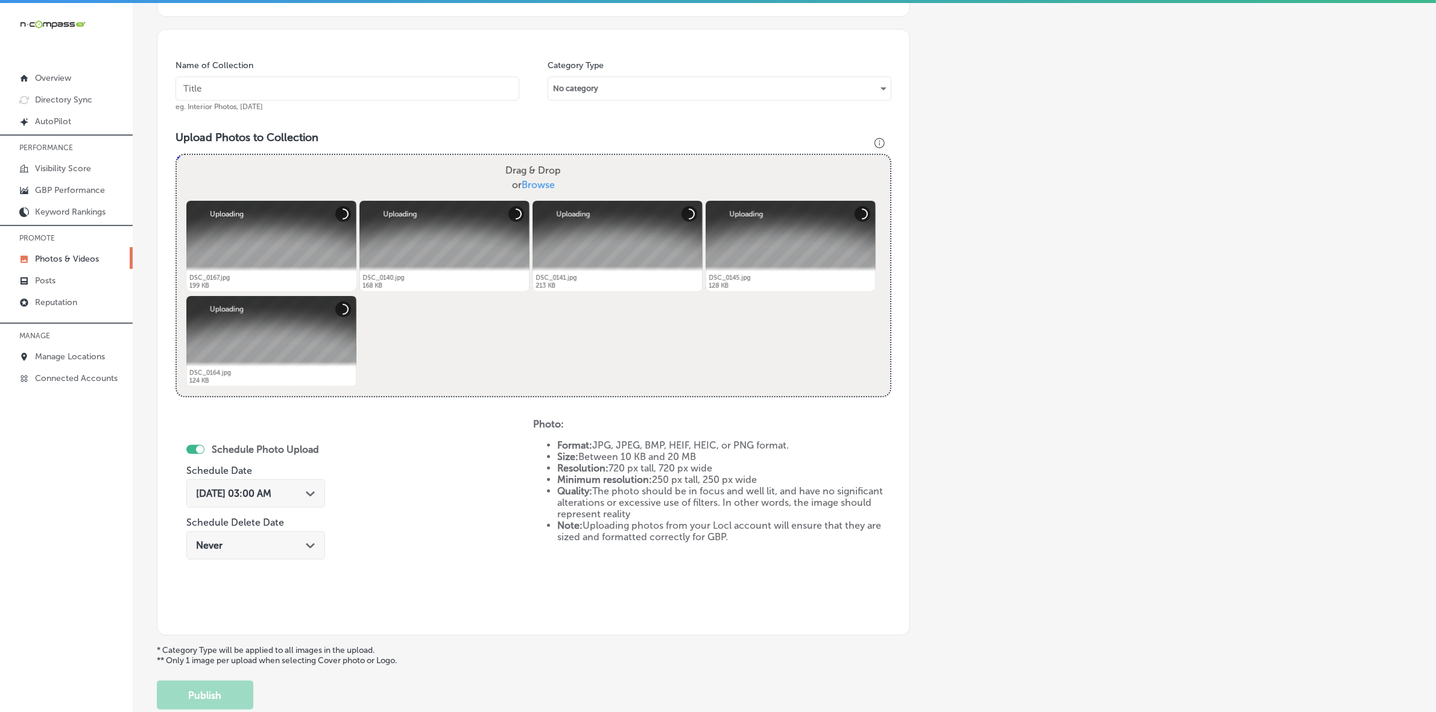
paste input "Dolce-[GEOGRAPHIC_DATA]-Authentic-Italian-Restaurant"
type input "Dolce-[GEOGRAPHIC_DATA]-Authentic-Italian-Restaurant"
click at [311, 486] on div "[DATE] 03:00 AM Path Created with Sketch." at bounding box center [255, 494] width 139 height 28
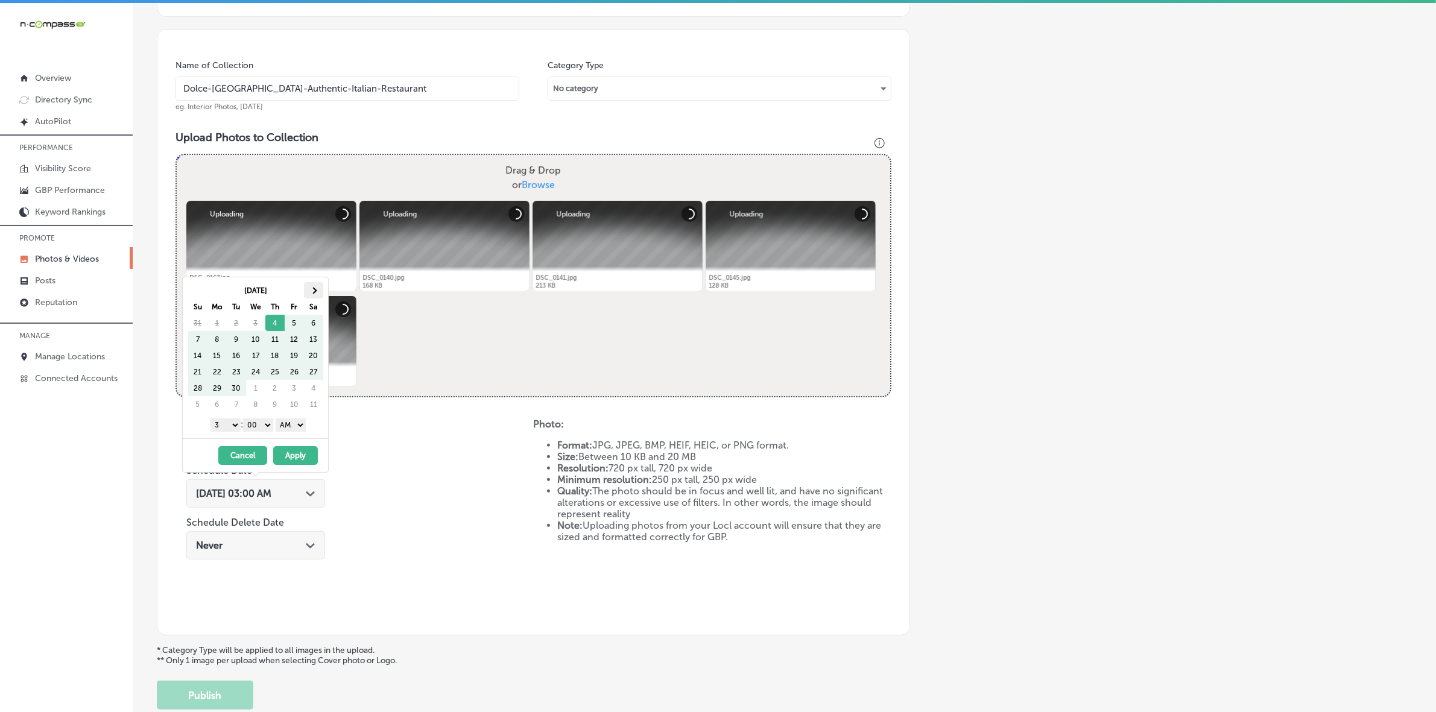
click at [318, 288] on th at bounding box center [313, 290] width 19 height 16
click at [228, 428] on select "1 2 3 4 5 6 7 8 9 10 11 12" at bounding box center [226, 425] width 30 height 13
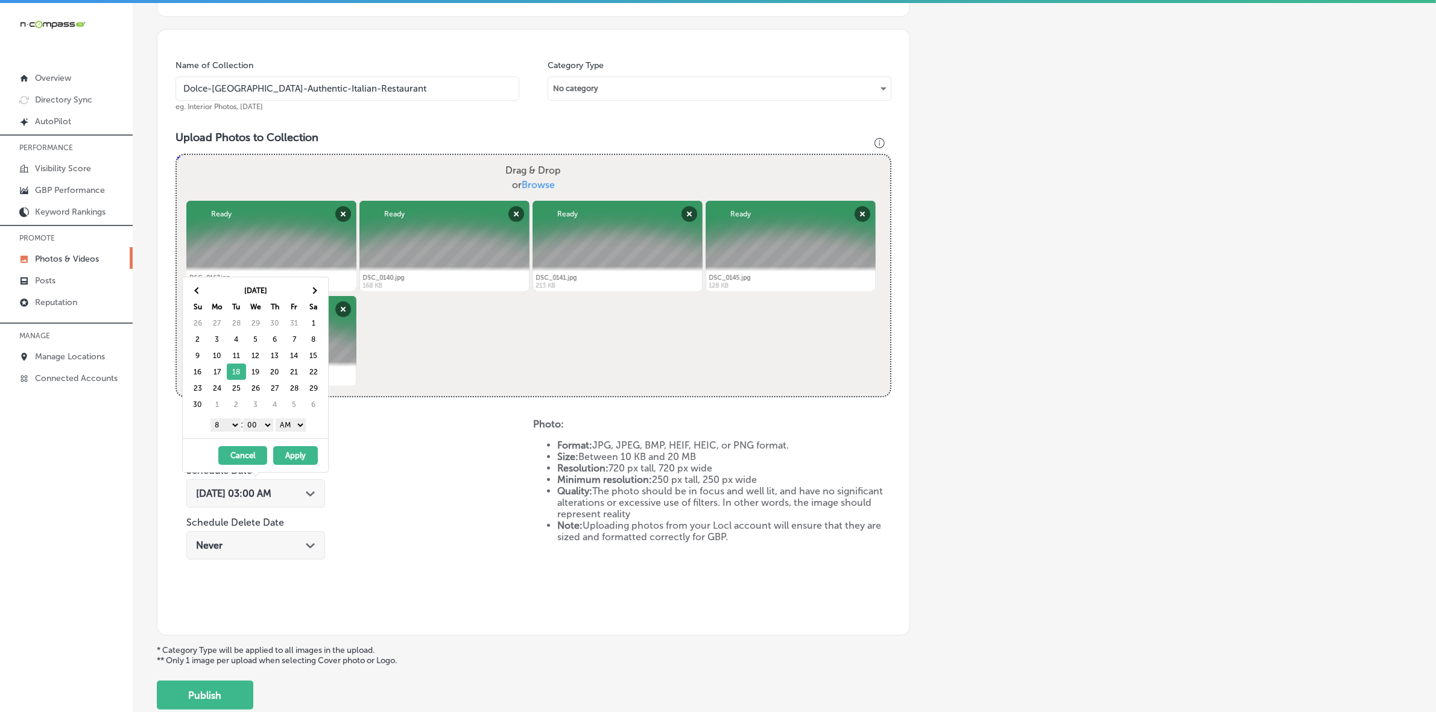
click at [227, 422] on select "1 2 3 4 5 6 7 8 9 10 11 12" at bounding box center [226, 425] width 30 height 13
click at [305, 429] on select "AM PM" at bounding box center [291, 425] width 30 height 13
click at [293, 459] on button "Apply" at bounding box center [295, 455] width 45 height 19
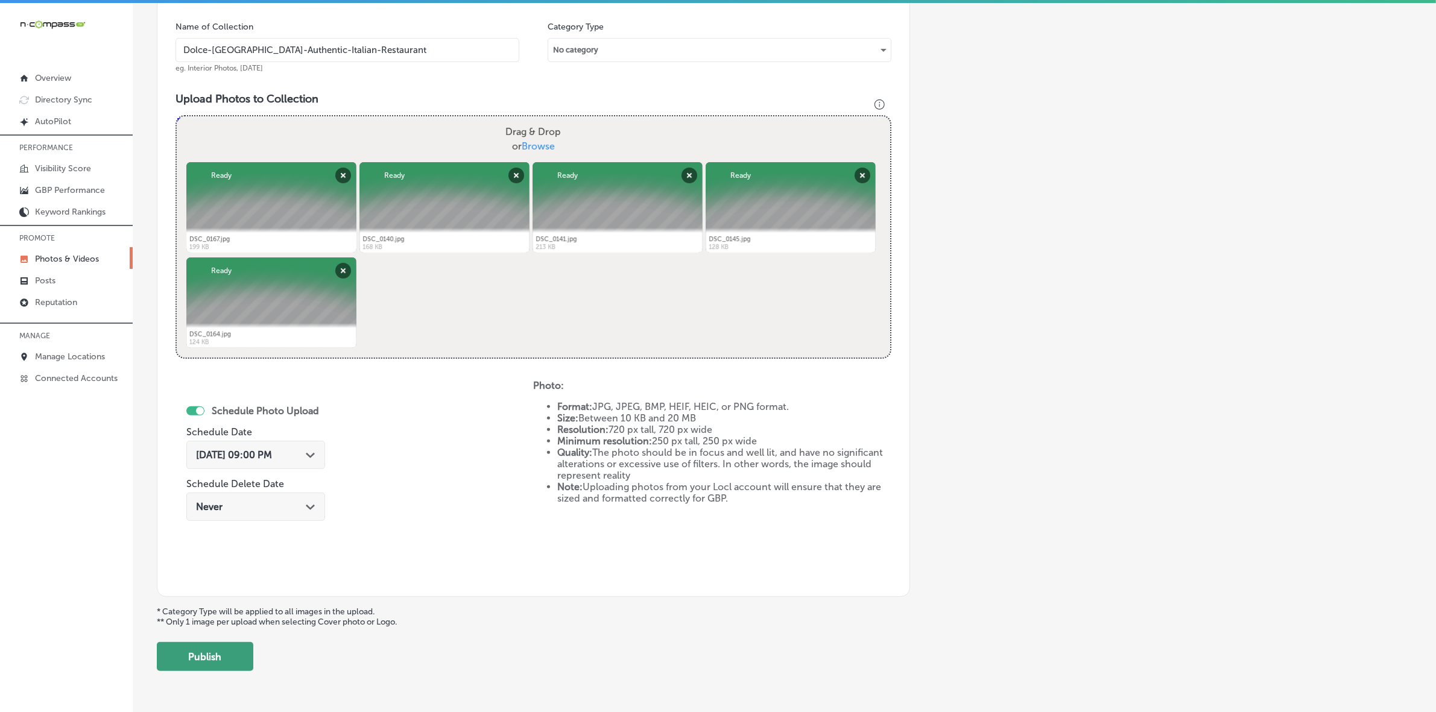
scroll to position [396, 0]
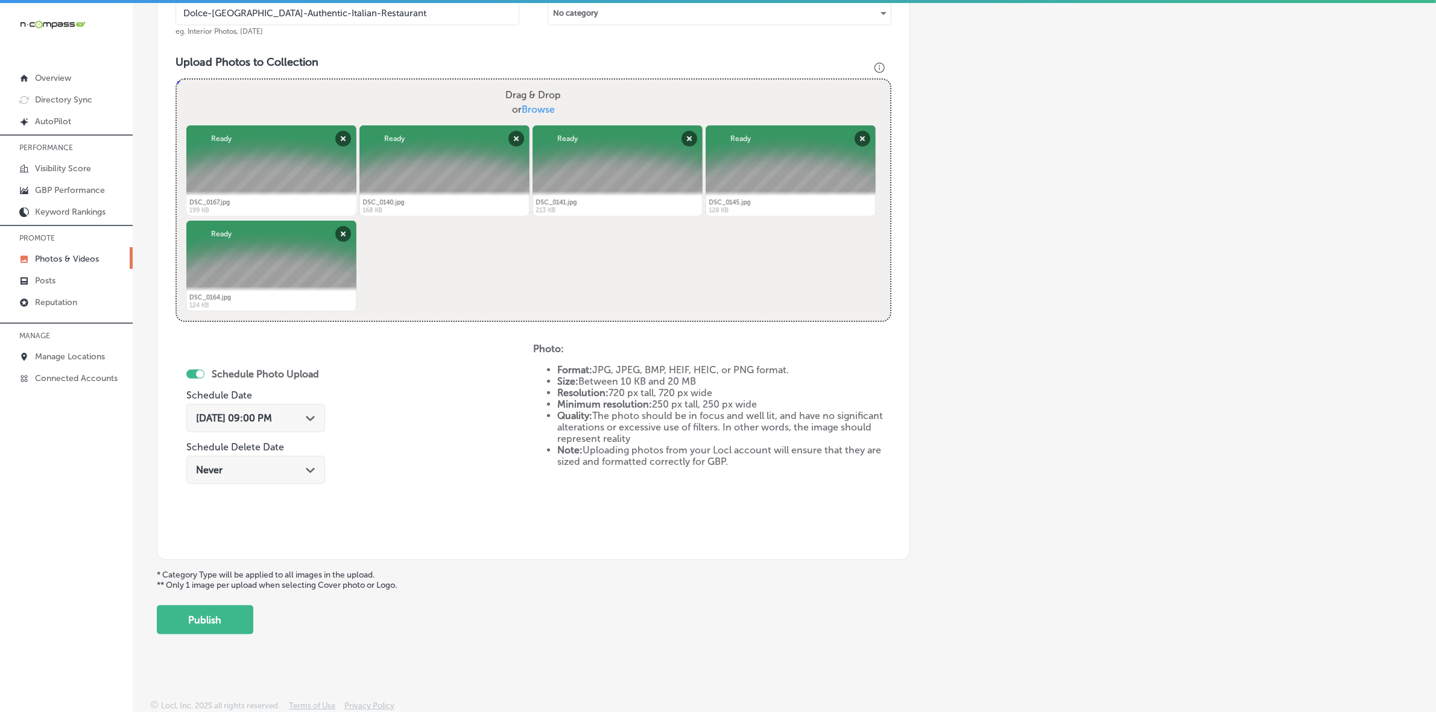
click at [216, 622] on button "Publish" at bounding box center [205, 620] width 97 height 29
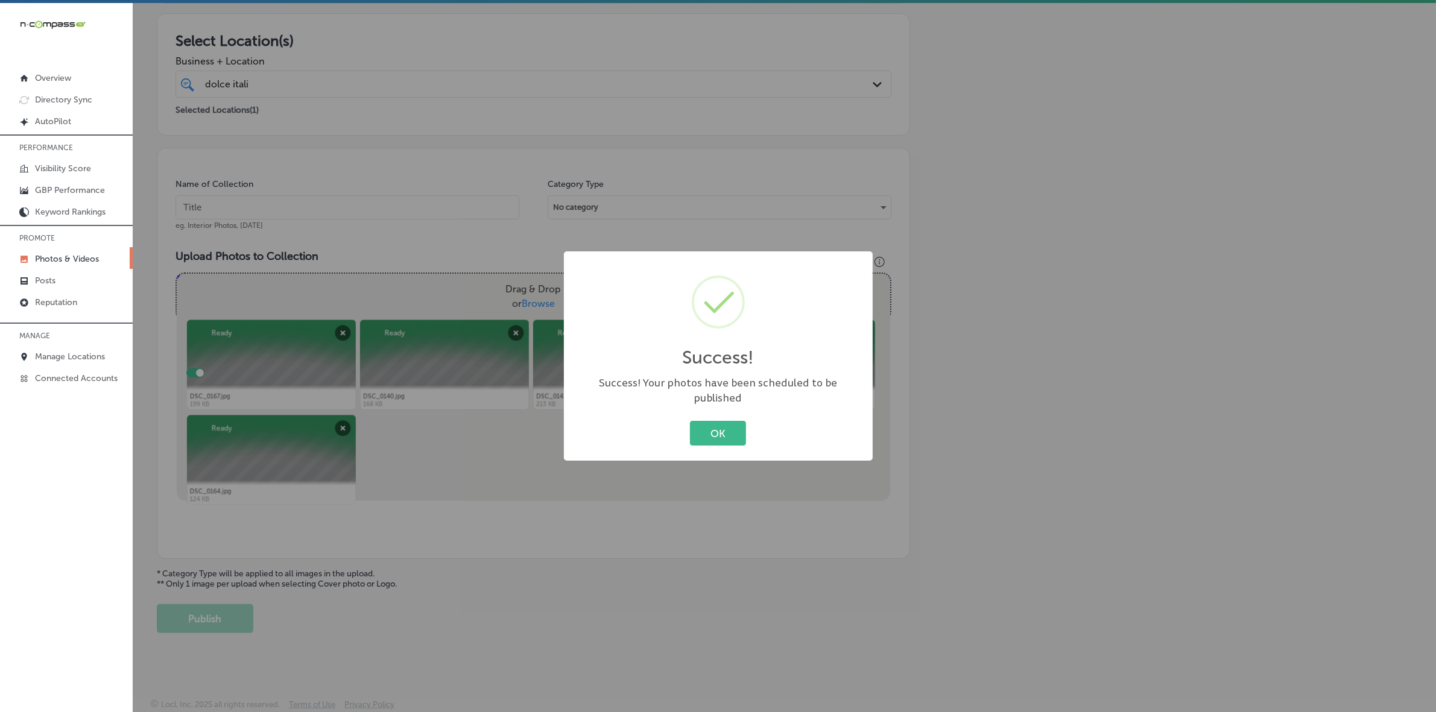
scroll to position [201, 0]
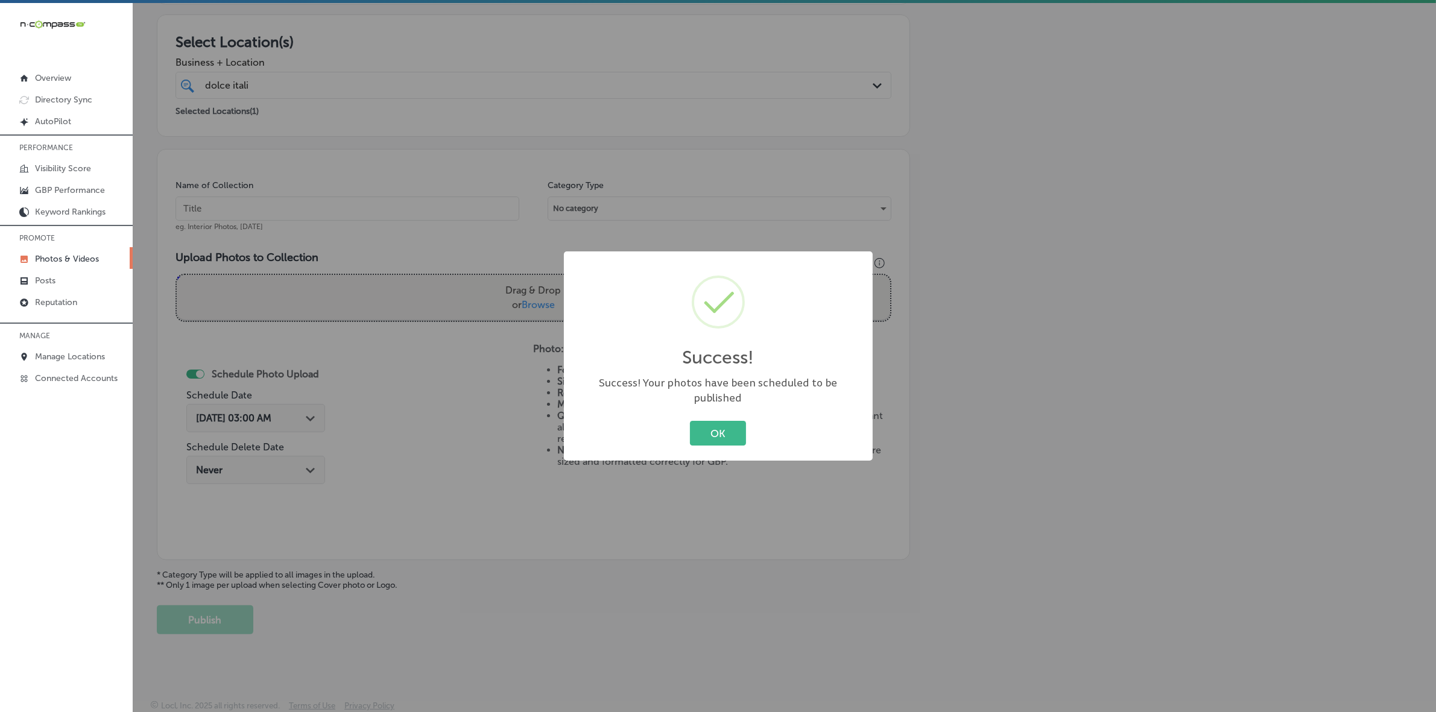
click at [690, 421] on button "OK" at bounding box center [718, 433] width 56 height 25
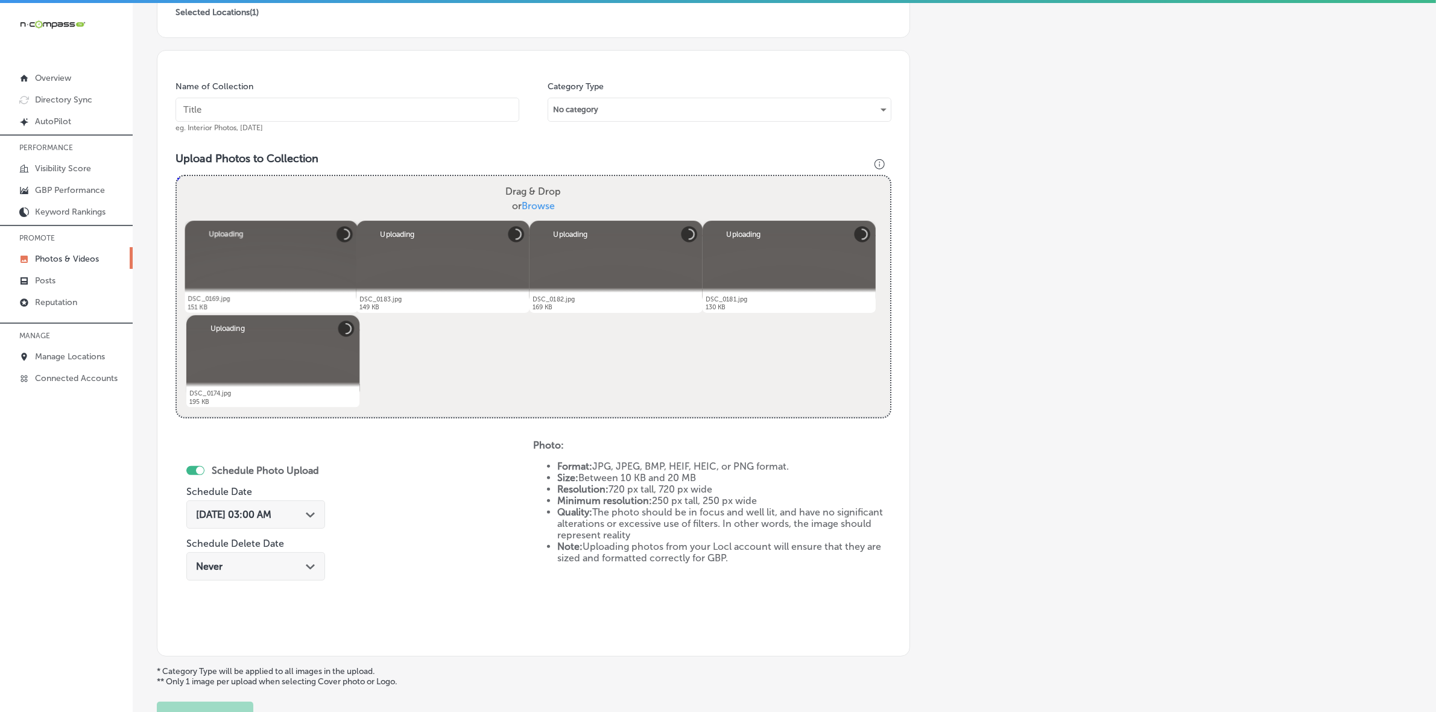
scroll to position [170, 0]
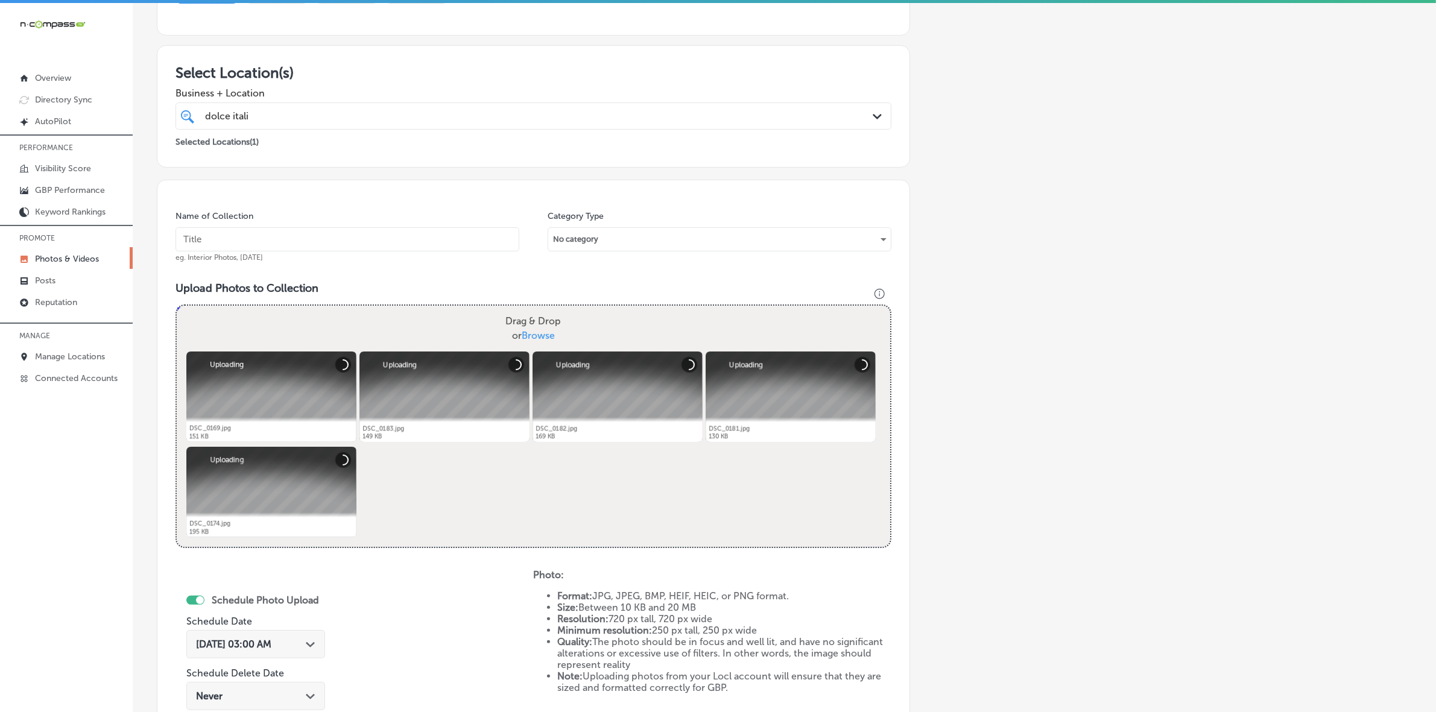
click at [362, 245] on input "text" at bounding box center [348, 239] width 344 height 24
paste input "Dolce-[GEOGRAPHIC_DATA]-Authentic-Italian-Restaurant"
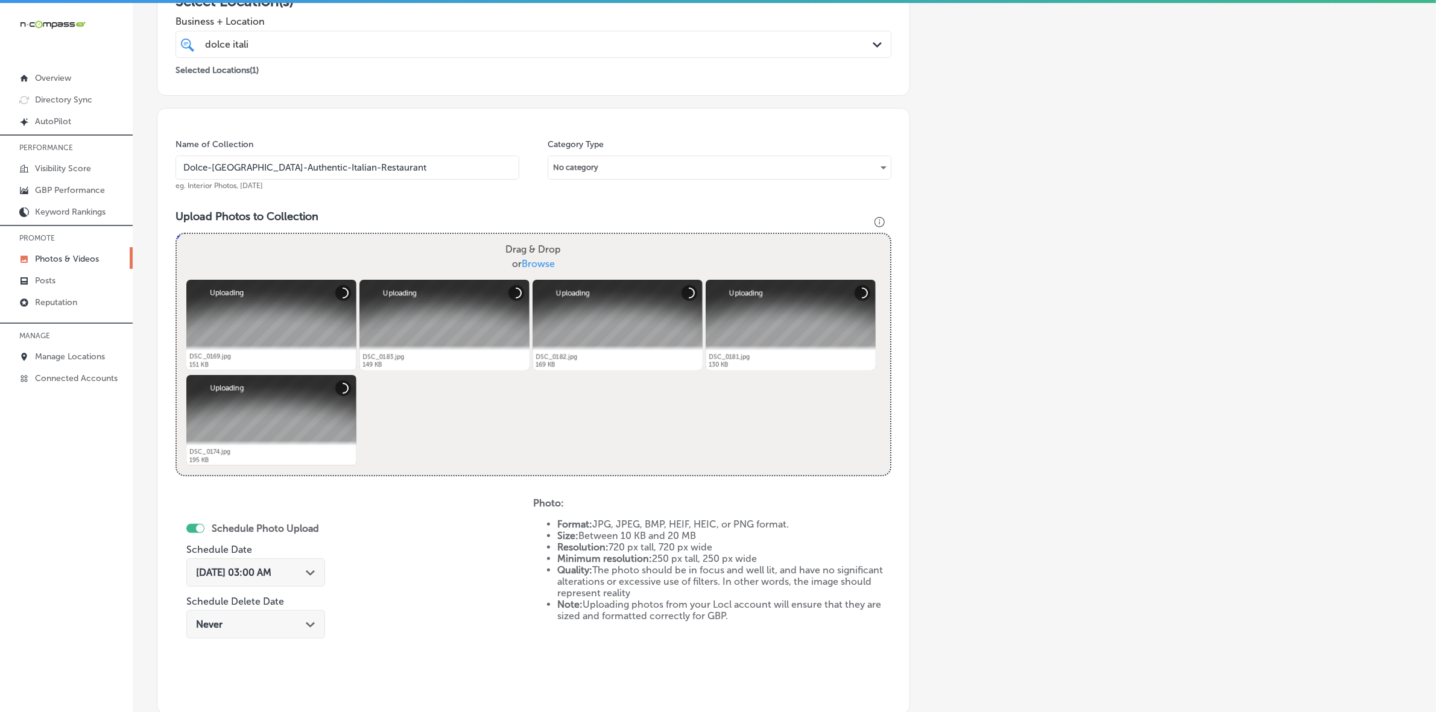
scroll to position [321, 0]
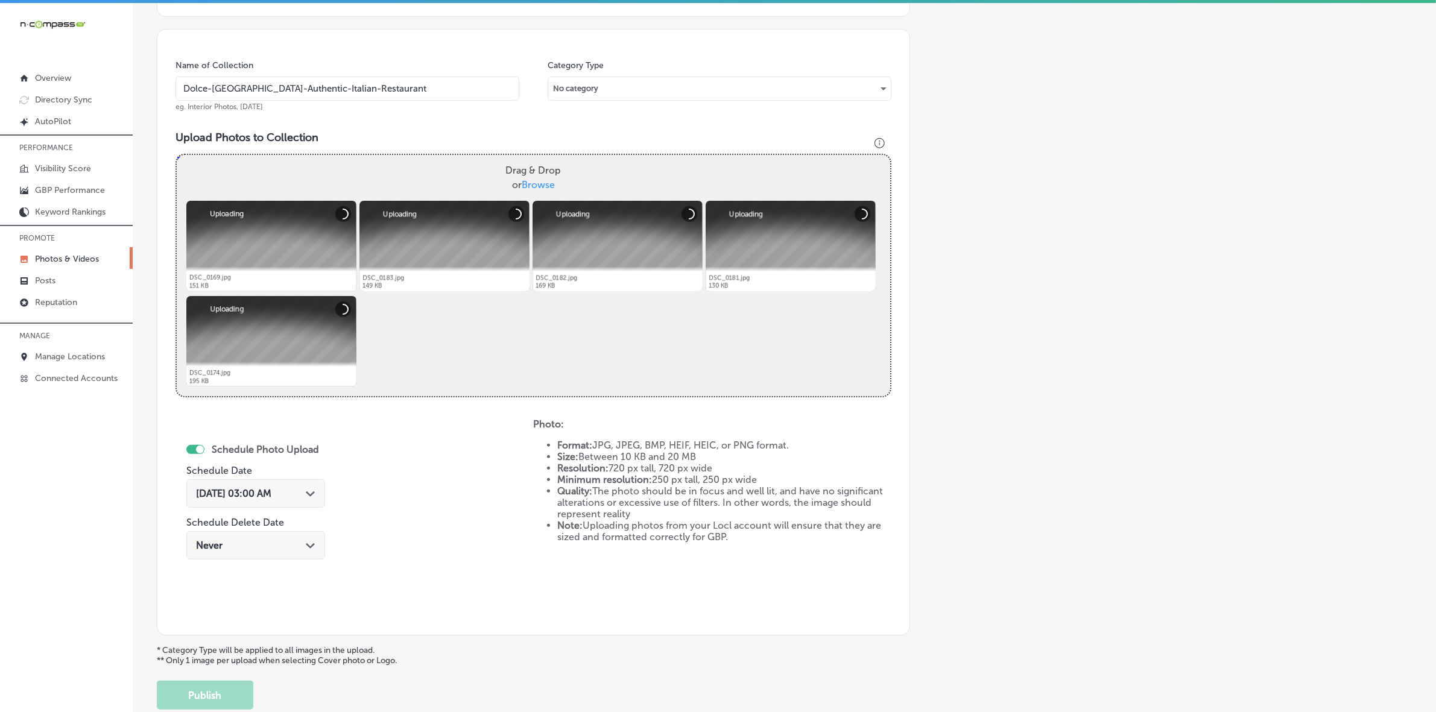
type input "Dolce-[GEOGRAPHIC_DATA]-Authentic-Italian-Restaurant"
click at [311, 495] on polygon at bounding box center [310, 494] width 9 height 5
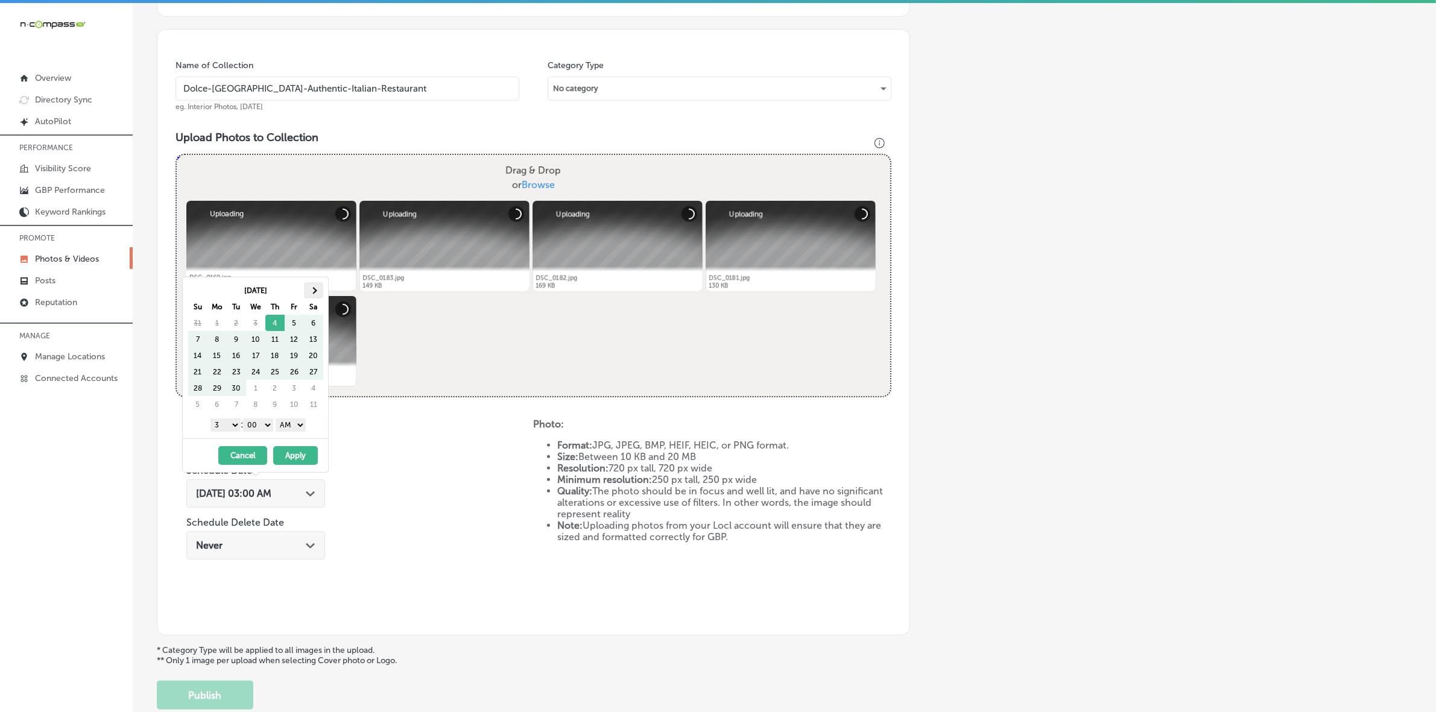
click at [315, 286] on th at bounding box center [313, 290] width 19 height 16
click at [314, 286] on th at bounding box center [313, 290] width 19 height 16
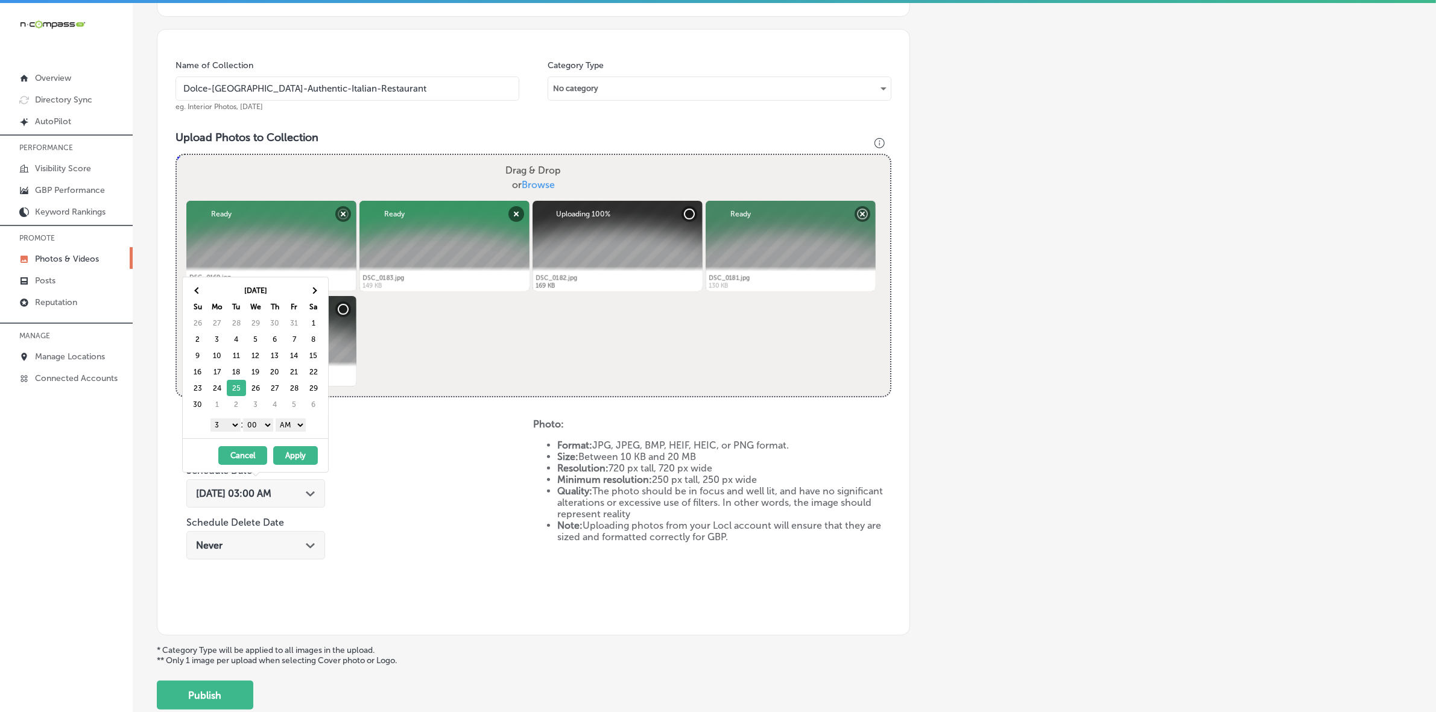
click at [227, 424] on select "1 2 3 4 5 6 7 8 9 10 11 12" at bounding box center [226, 425] width 30 height 13
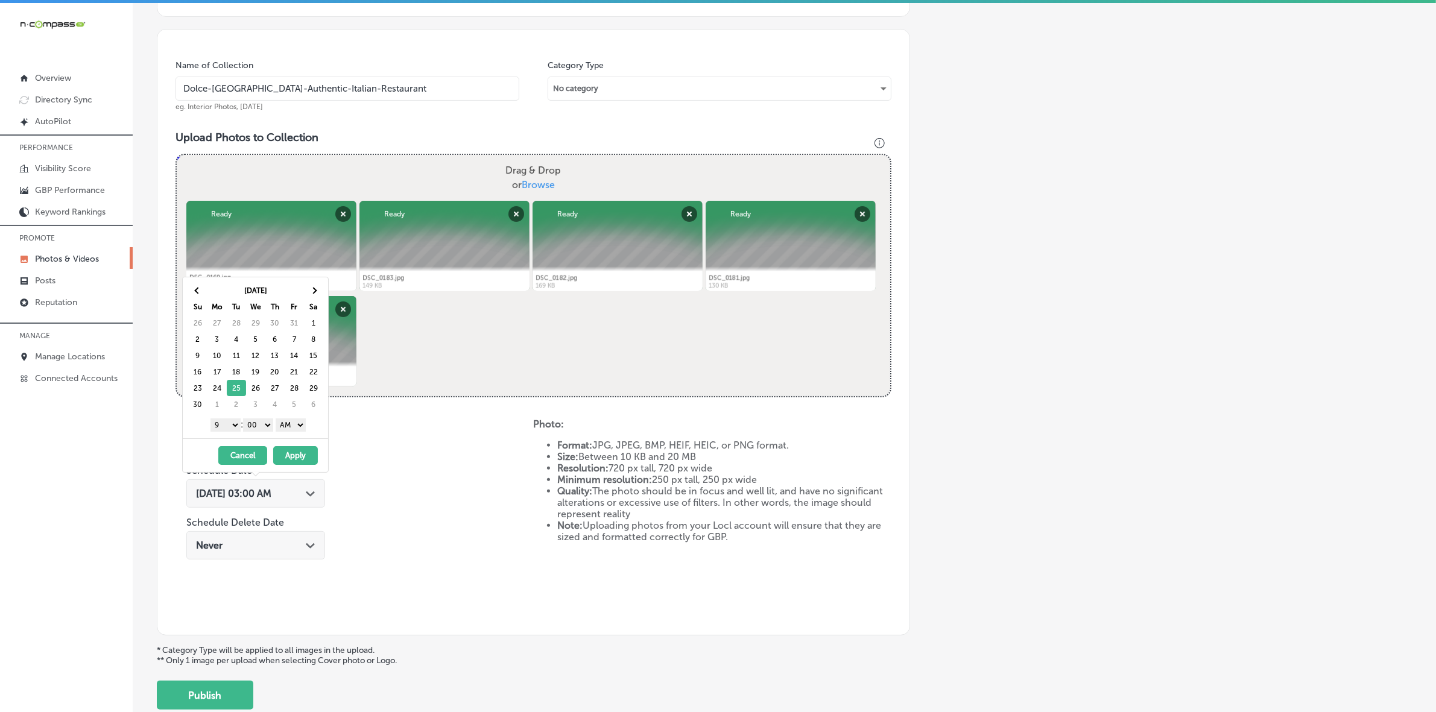
click at [299, 427] on select "AM PM" at bounding box center [291, 425] width 30 height 13
click at [300, 457] on button "Apply" at bounding box center [295, 455] width 45 height 19
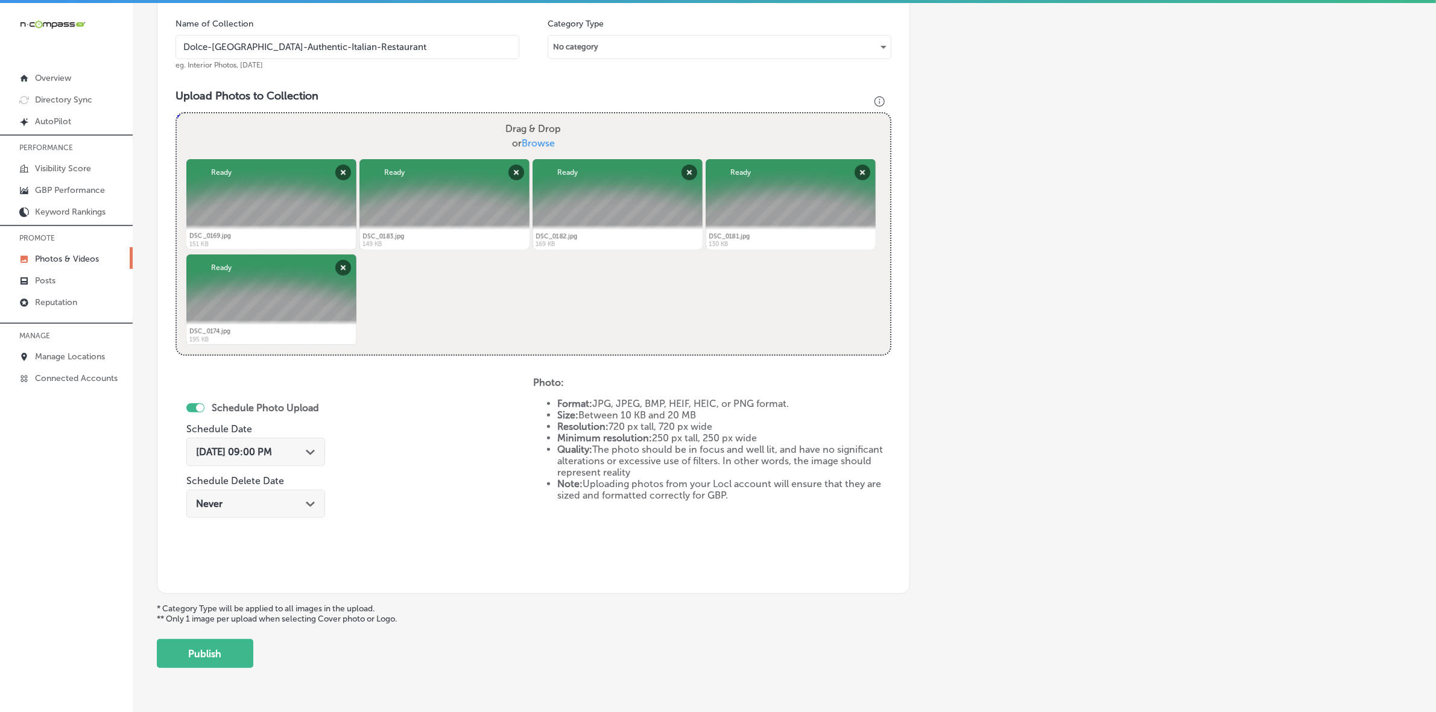
scroll to position [396, 0]
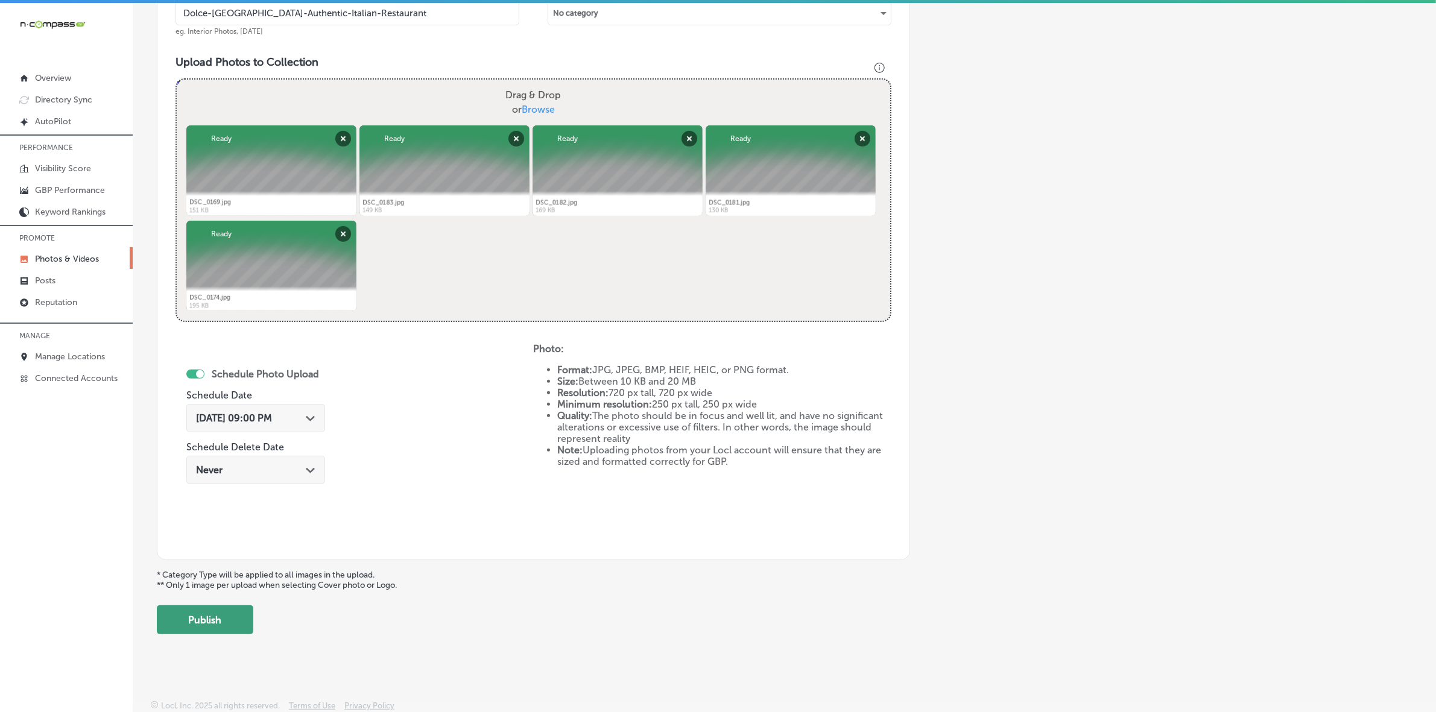
click at [242, 611] on button "Publish" at bounding box center [205, 620] width 97 height 29
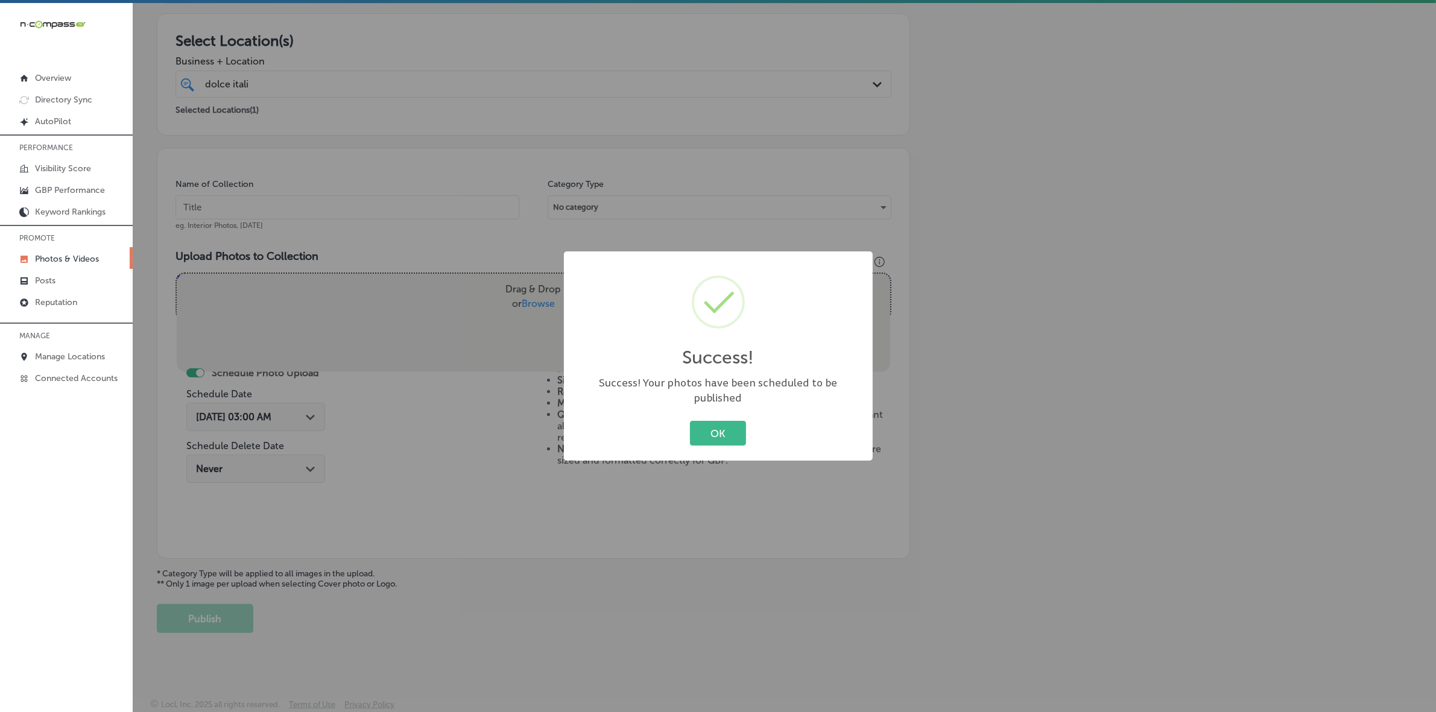
scroll to position [201, 0]
click at [690, 421] on button "OK" at bounding box center [718, 433] width 56 height 25
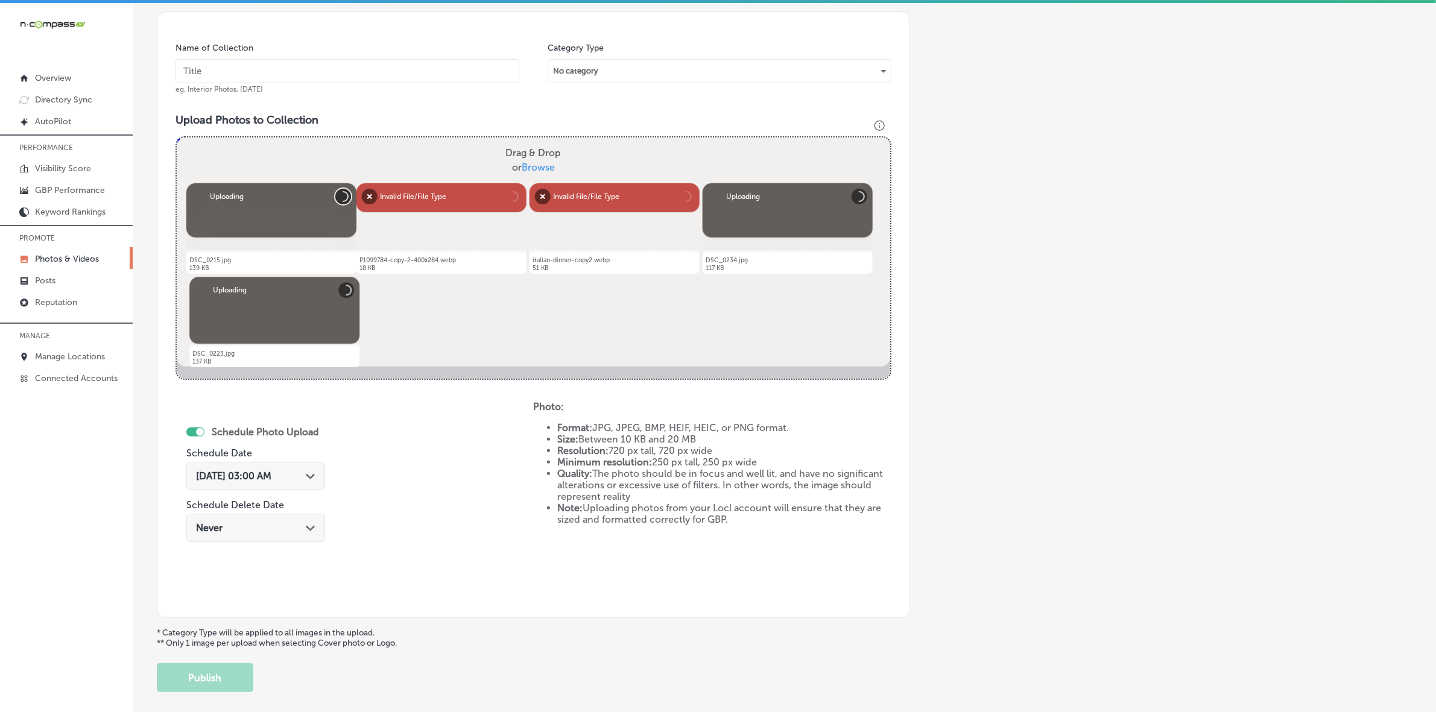
scroll to position [245, 0]
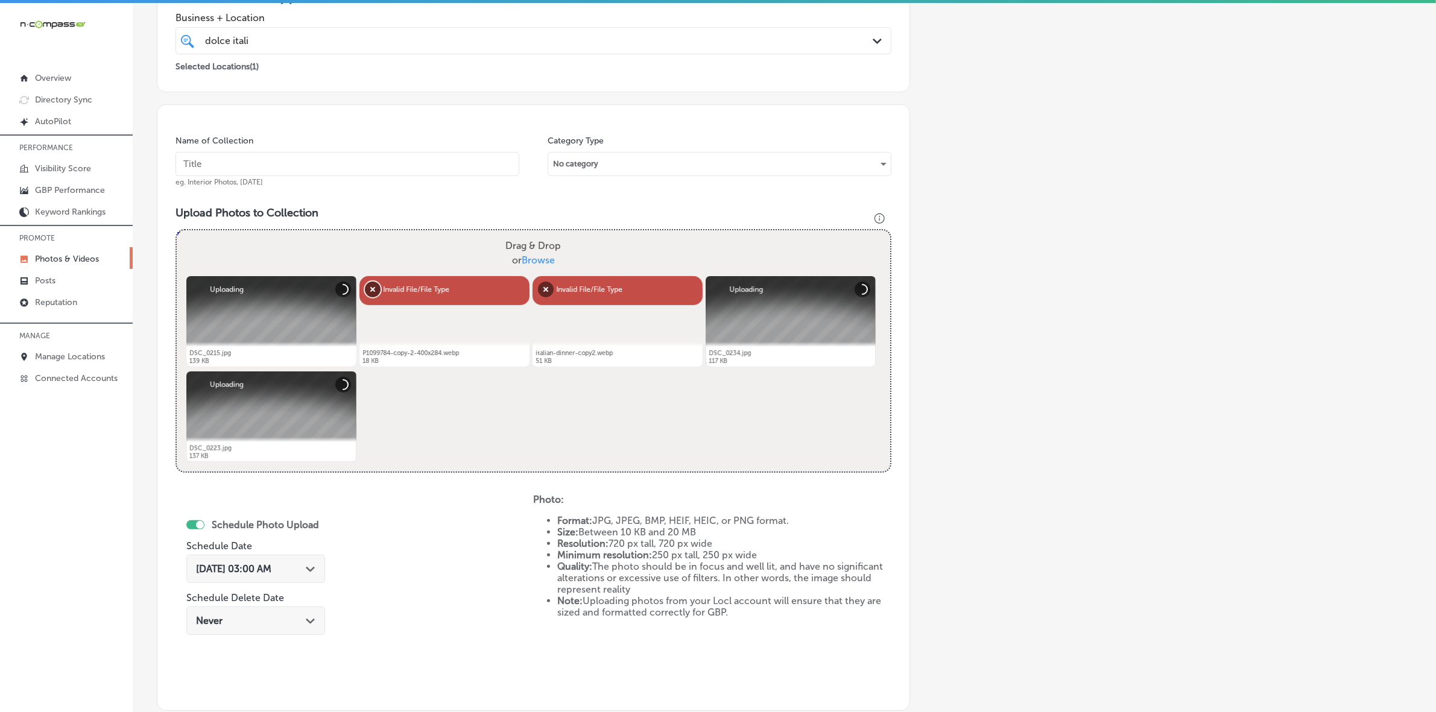
click at [377, 285] on button "Remove" at bounding box center [373, 290] width 16 height 16
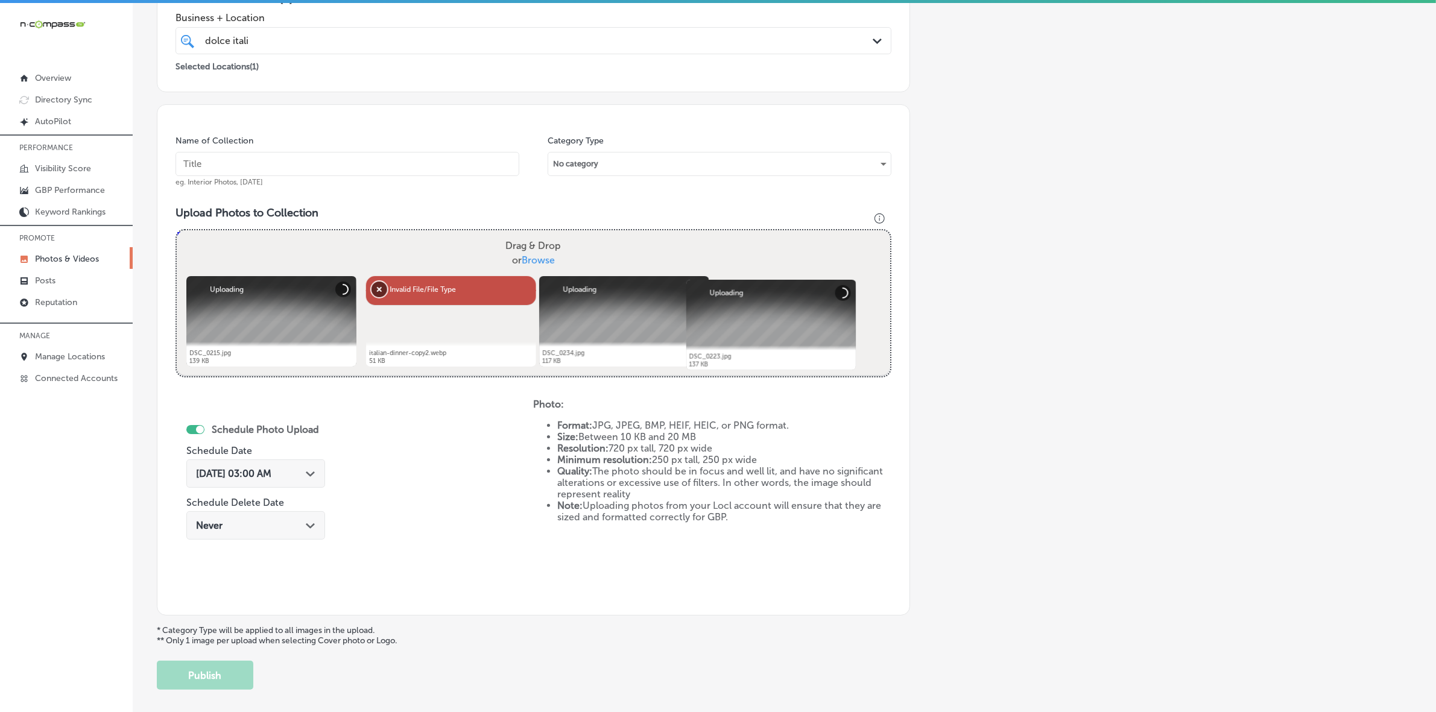
click at [375, 285] on button "Remove" at bounding box center [380, 290] width 16 height 16
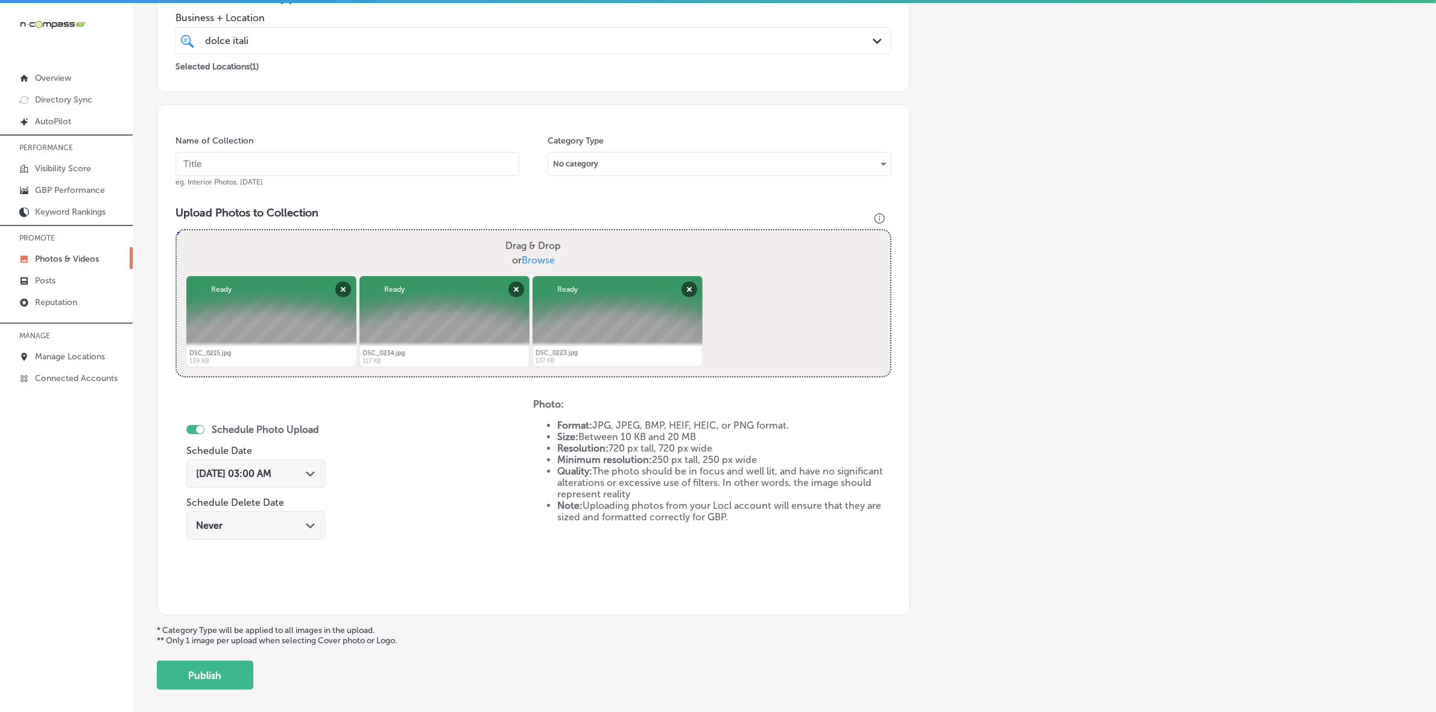
click at [534, 260] on span "Browse" at bounding box center [538, 260] width 33 height 11
click at [534, 234] on input "Drag & Drop or Browse" at bounding box center [534, 232] width 714 height 4
type input "C:\fakepath\Screenshot [DATE] 024453.png"
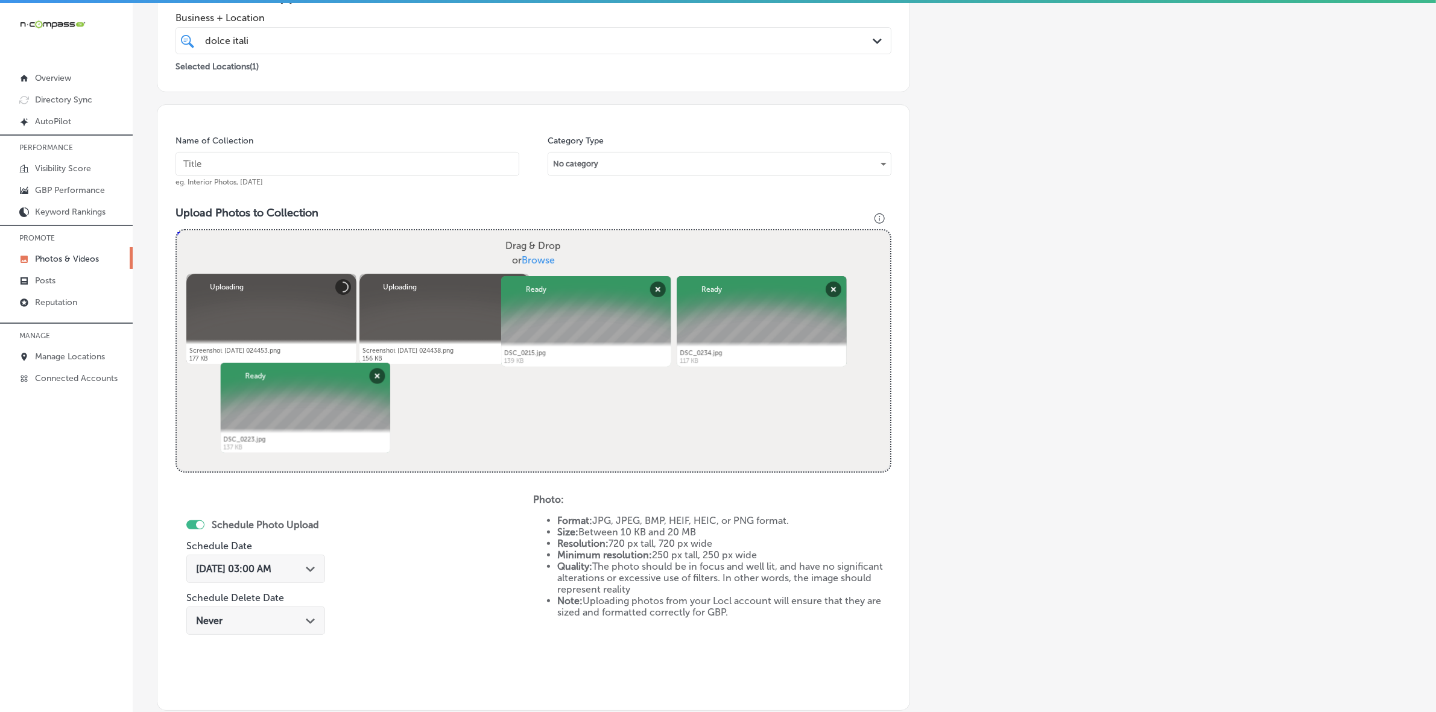
click at [471, 165] on input "text" at bounding box center [348, 164] width 344 height 24
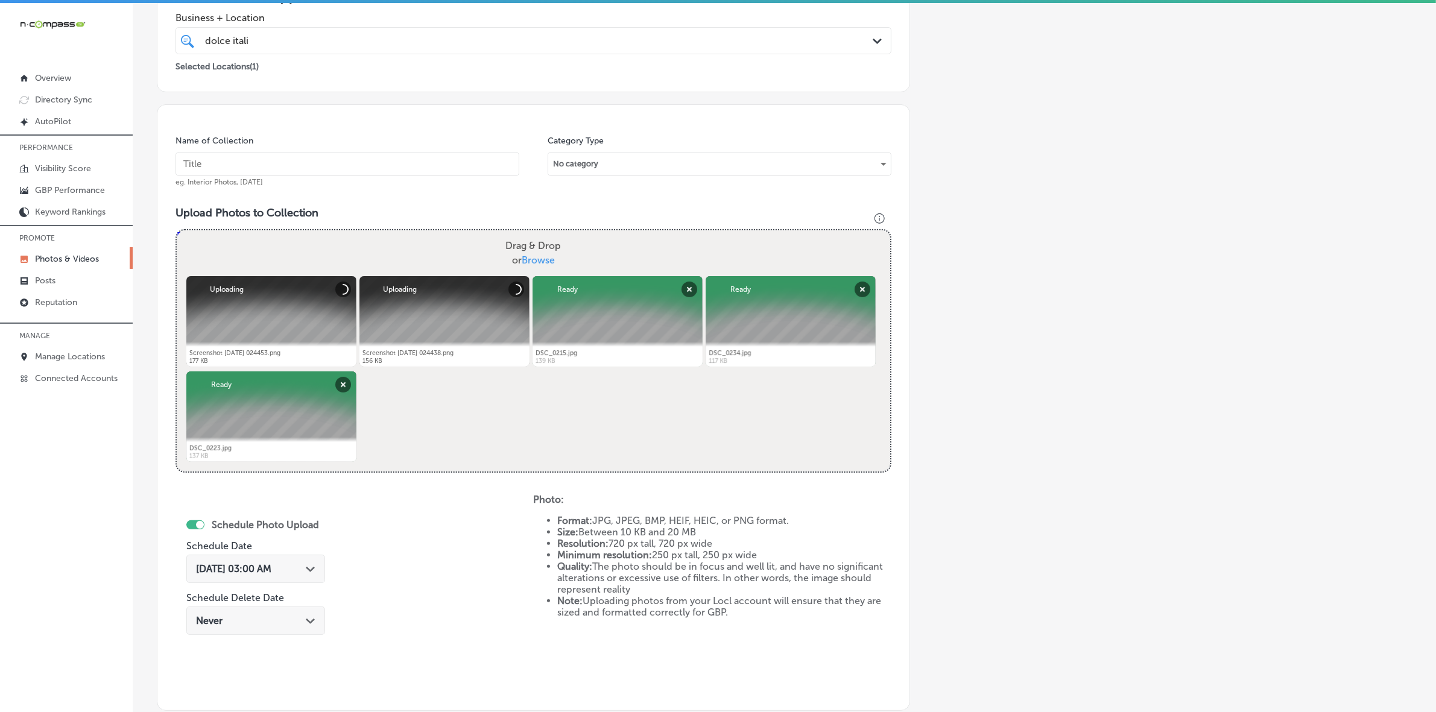
click at [407, 163] on input "text" at bounding box center [348, 164] width 344 height 24
paste input "d"
type input "Dolce-[GEOGRAPHIC_DATA]-Authentic-Italian-Restaurant"
click at [311, 570] on polygon at bounding box center [310, 569] width 9 height 5
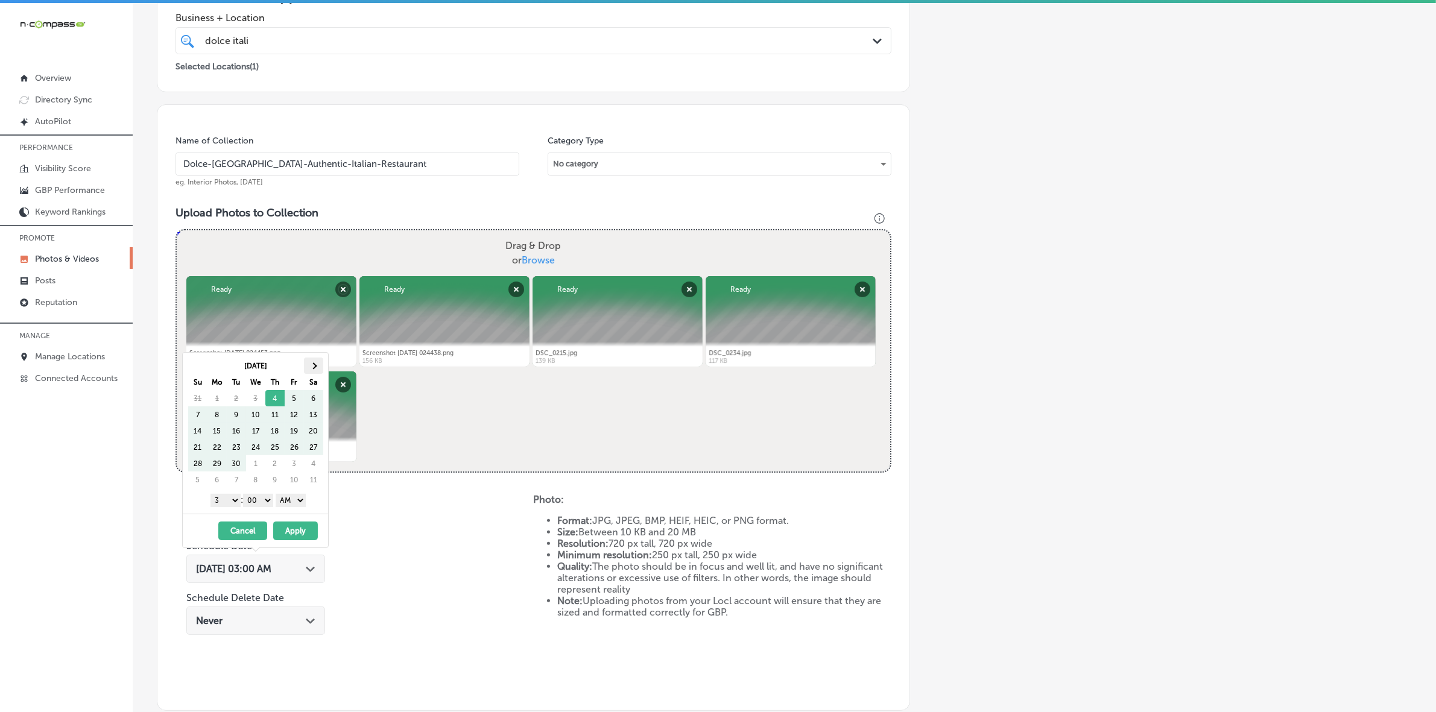
click at [320, 360] on th at bounding box center [313, 366] width 19 height 16
click at [232, 499] on select "1 2 3 4 5 6 7 8 9 10 11 12" at bounding box center [226, 500] width 30 height 13
click at [291, 504] on select "AM PM" at bounding box center [291, 500] width 30 height 13
click at [297, 529] on button "Apply" at bounding box center [295, 531] width 45 height 19
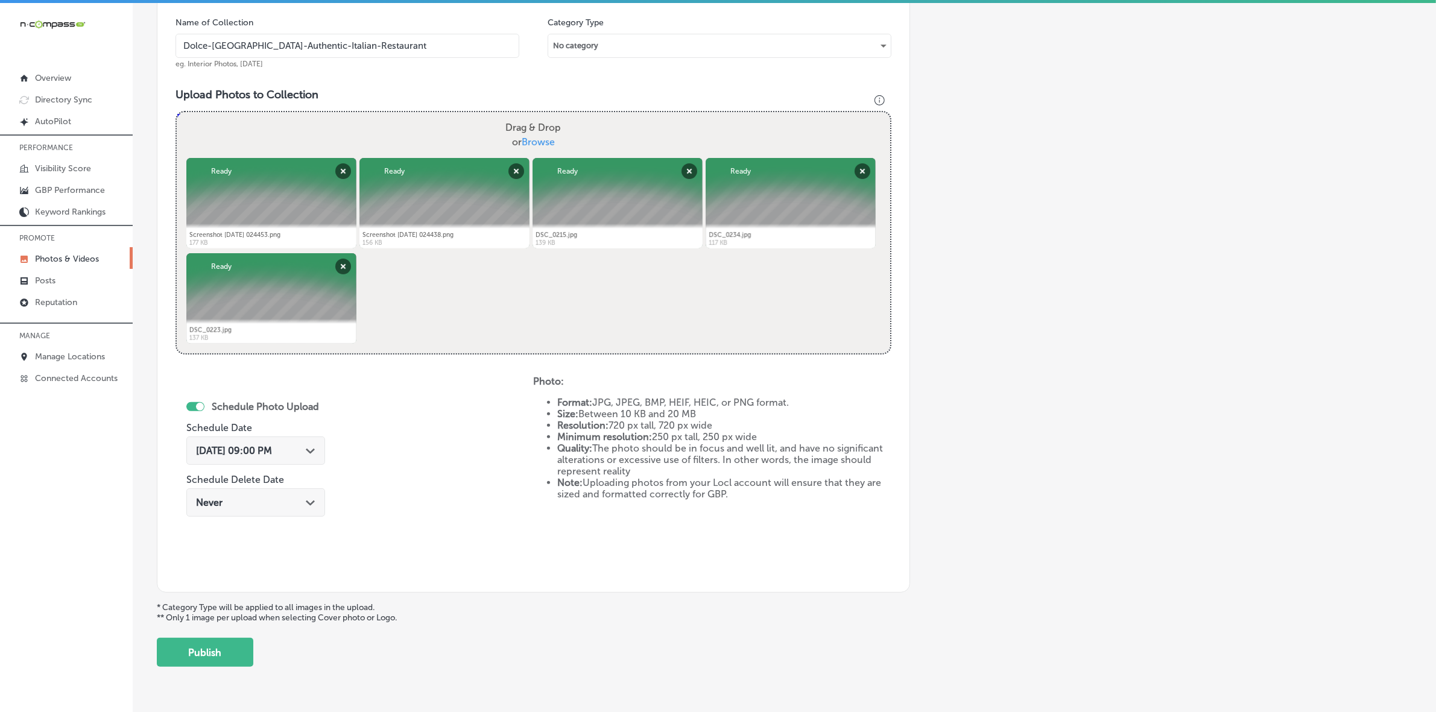
scroll to position [396, 0]
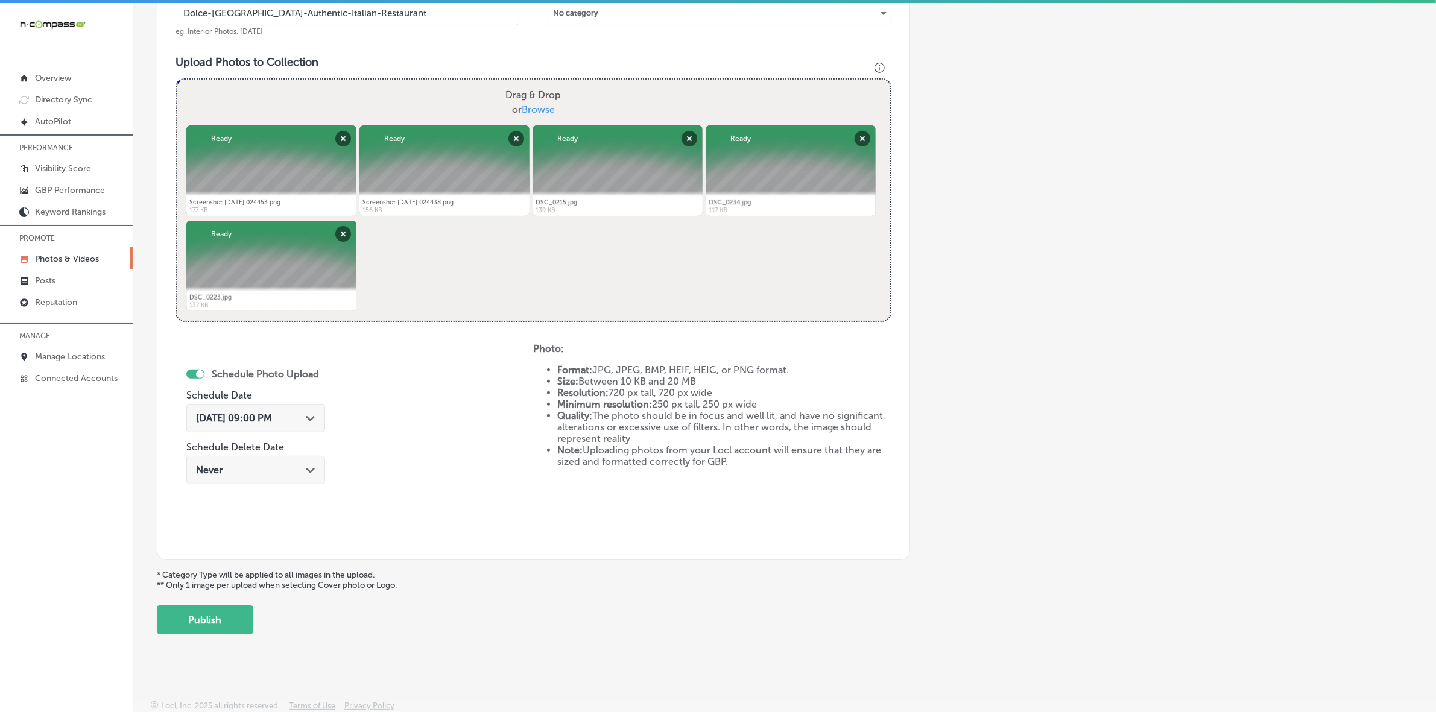
click at [225, 622] on button "Publish" at bounding box center [205, 620] width 97 height 29
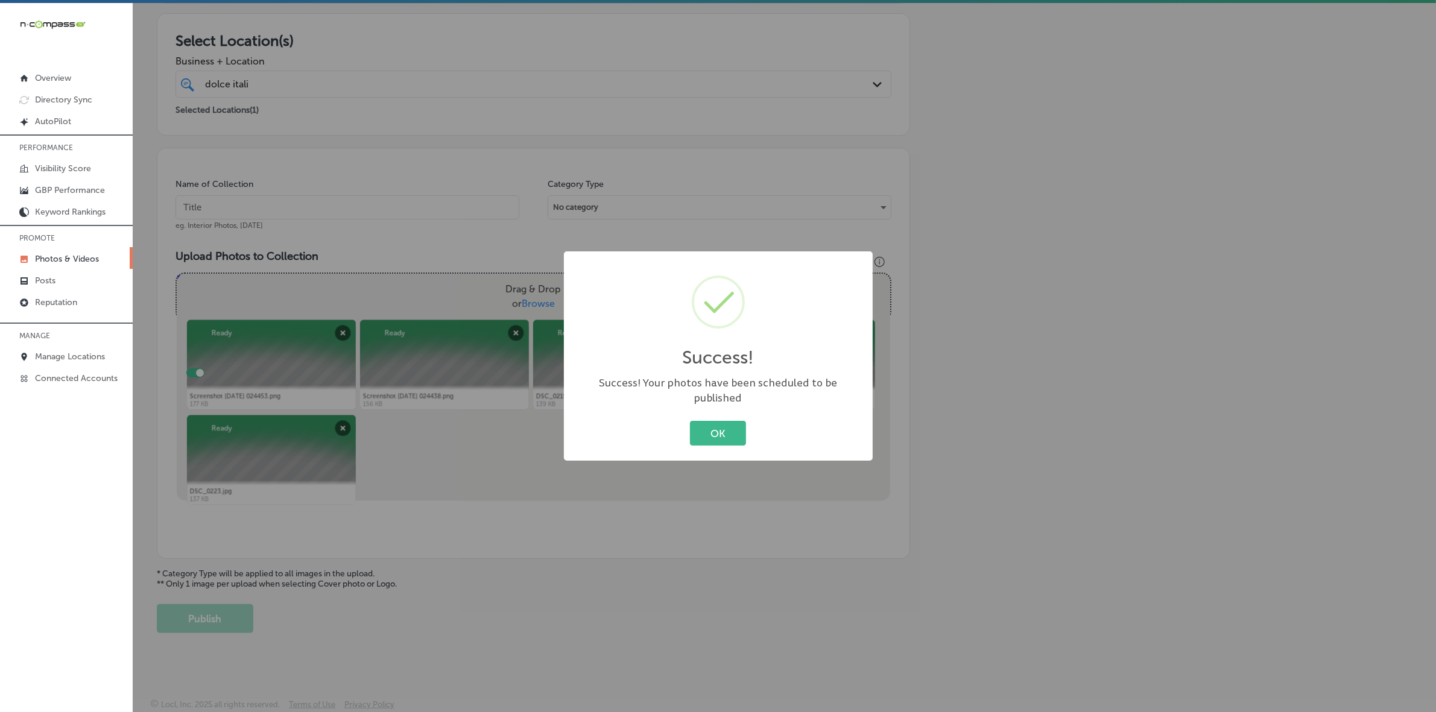
scroll to position [201, 0]
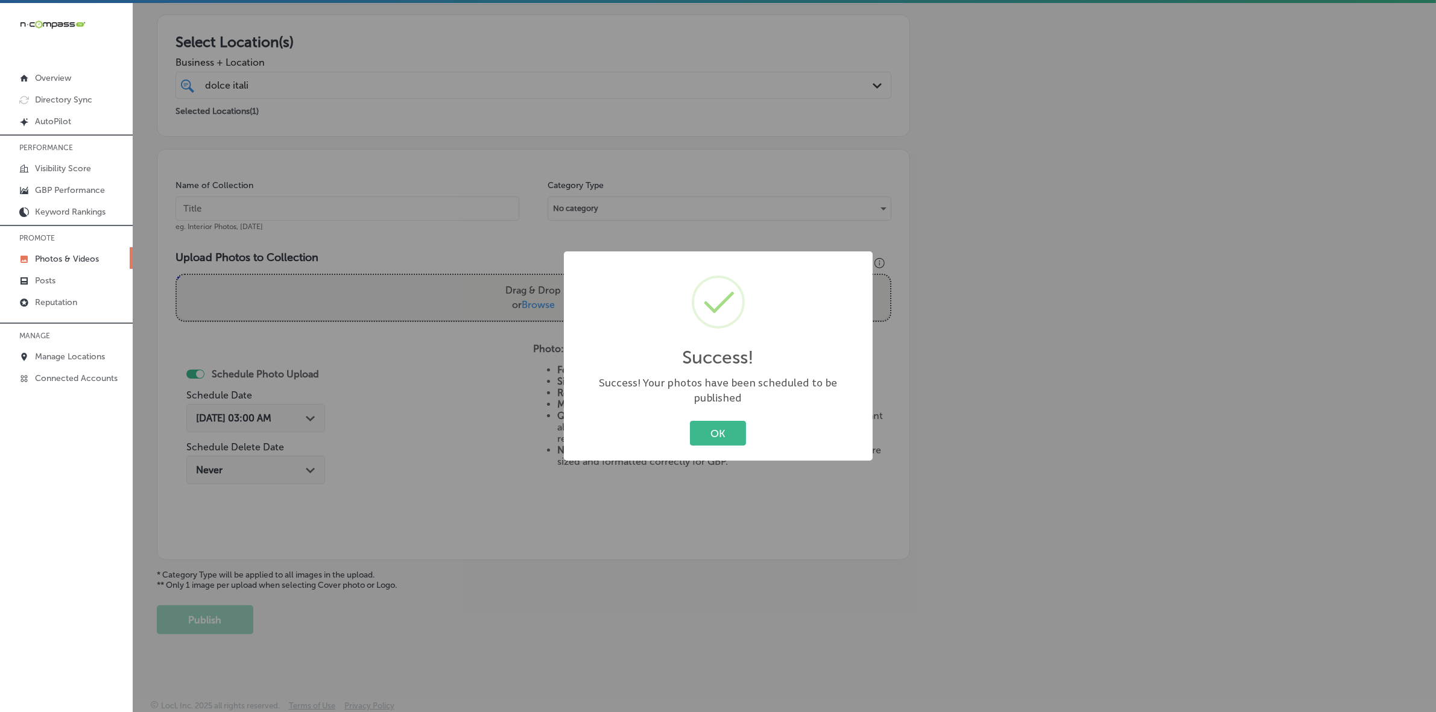
click at [690, 421] on button "OK" at bounding box center [718, 433] width 56 height 25
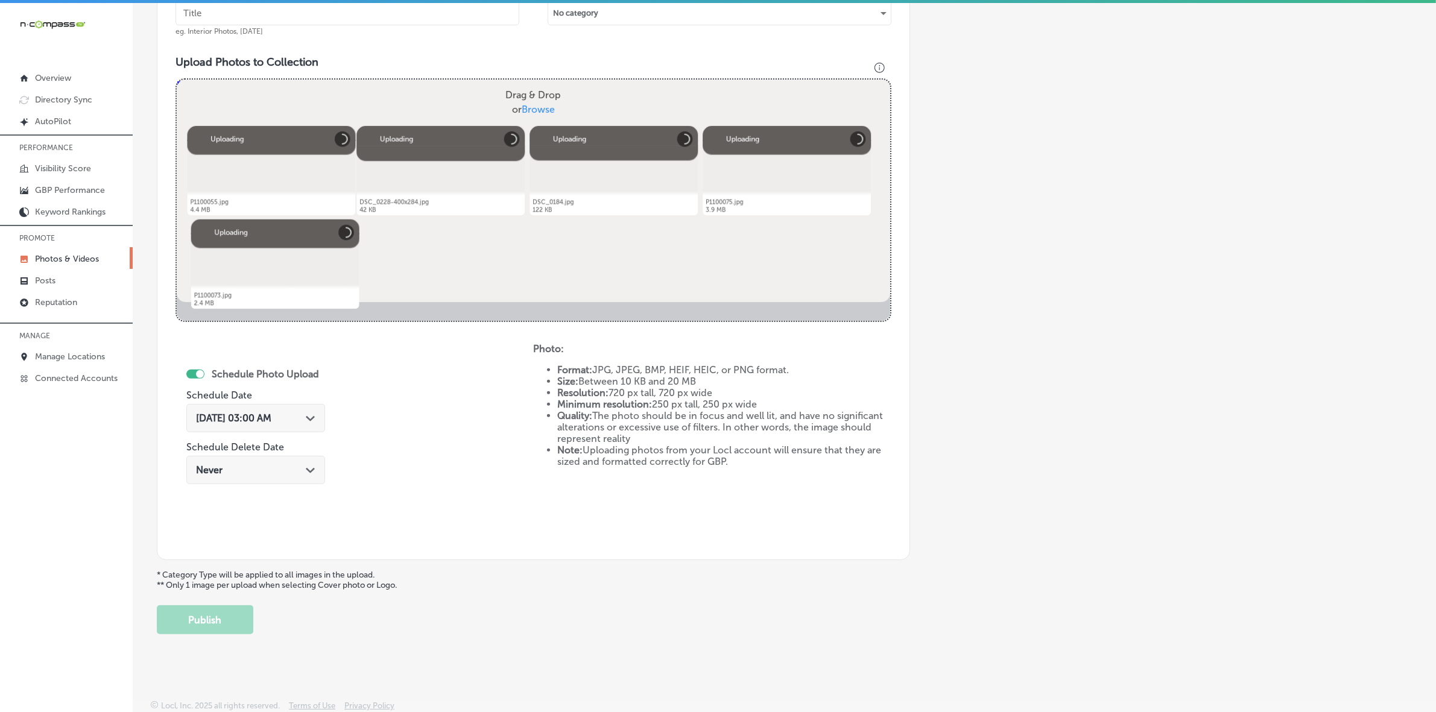
scroll to position [246, 0]
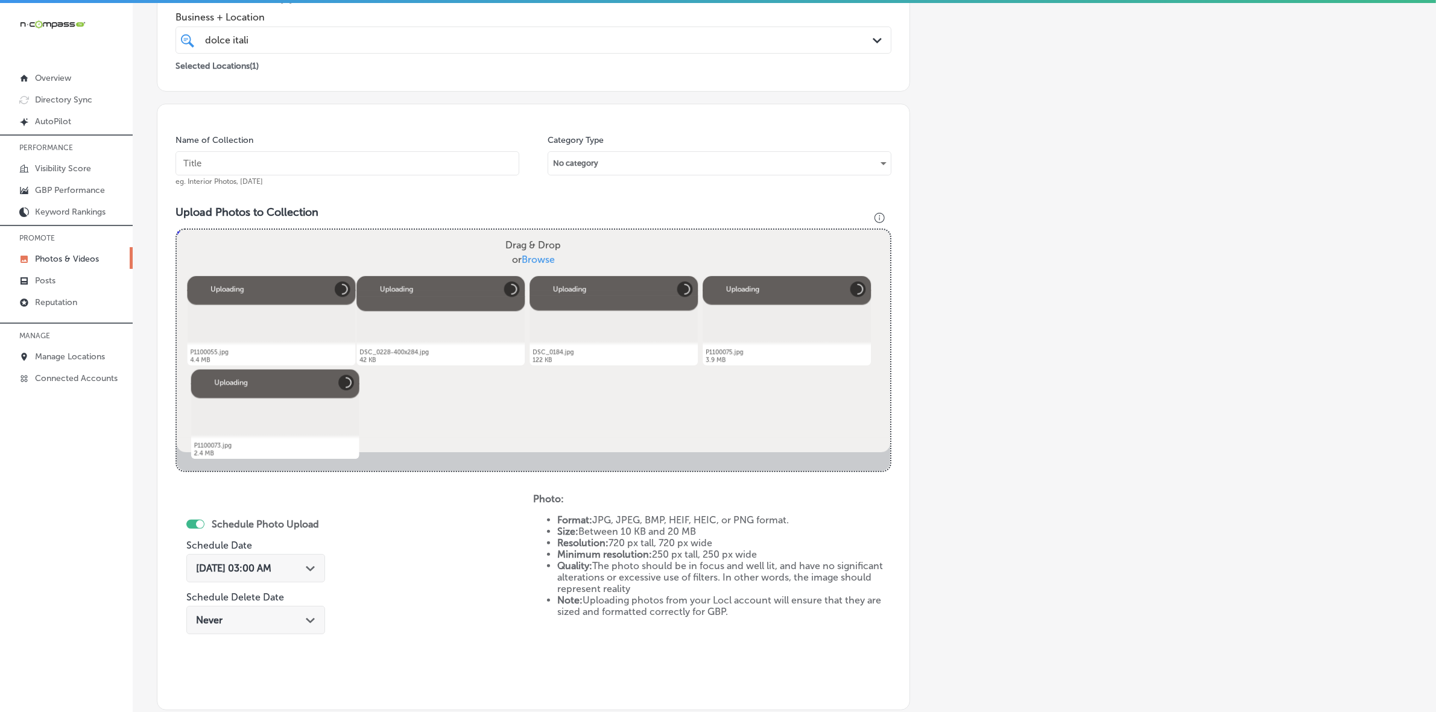
click at [460, 158] on input "text" at bounding box center [348, 163] width 344 height 24
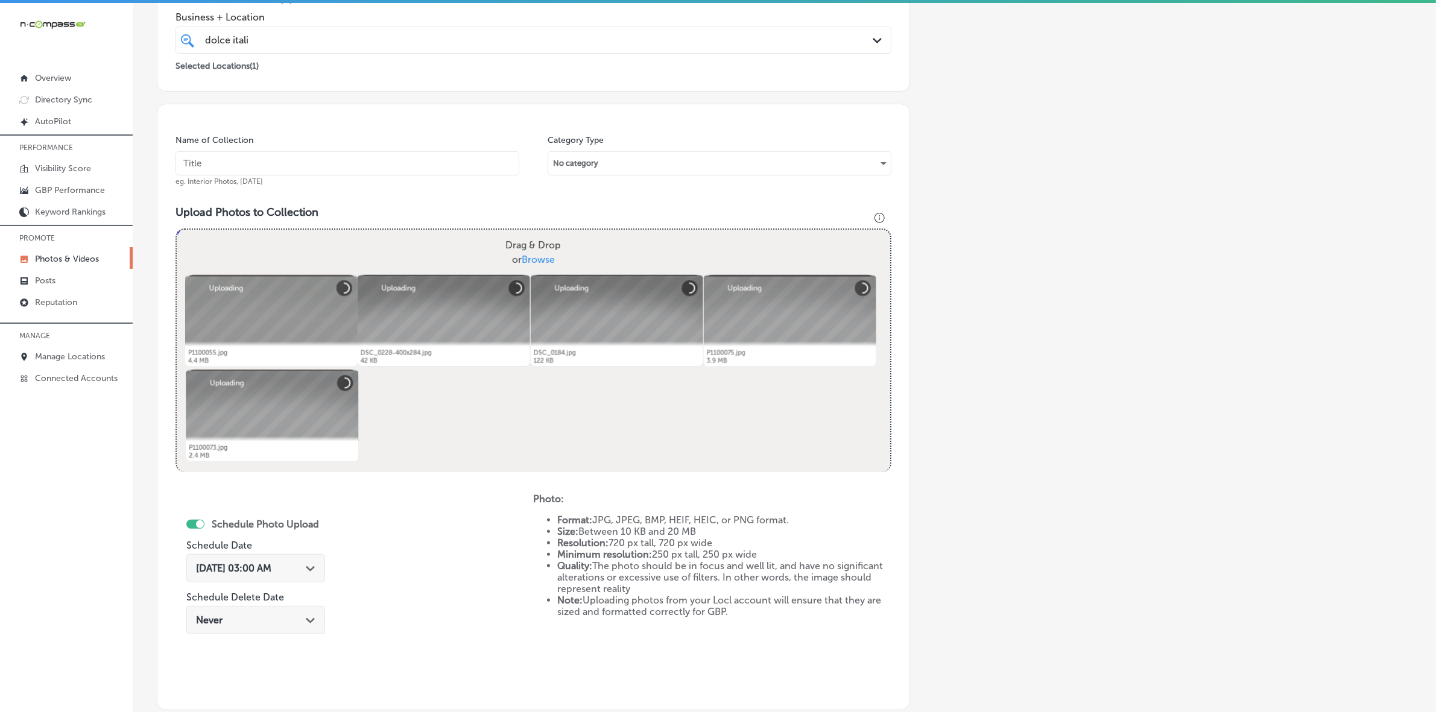
scroll to position [245, 0]
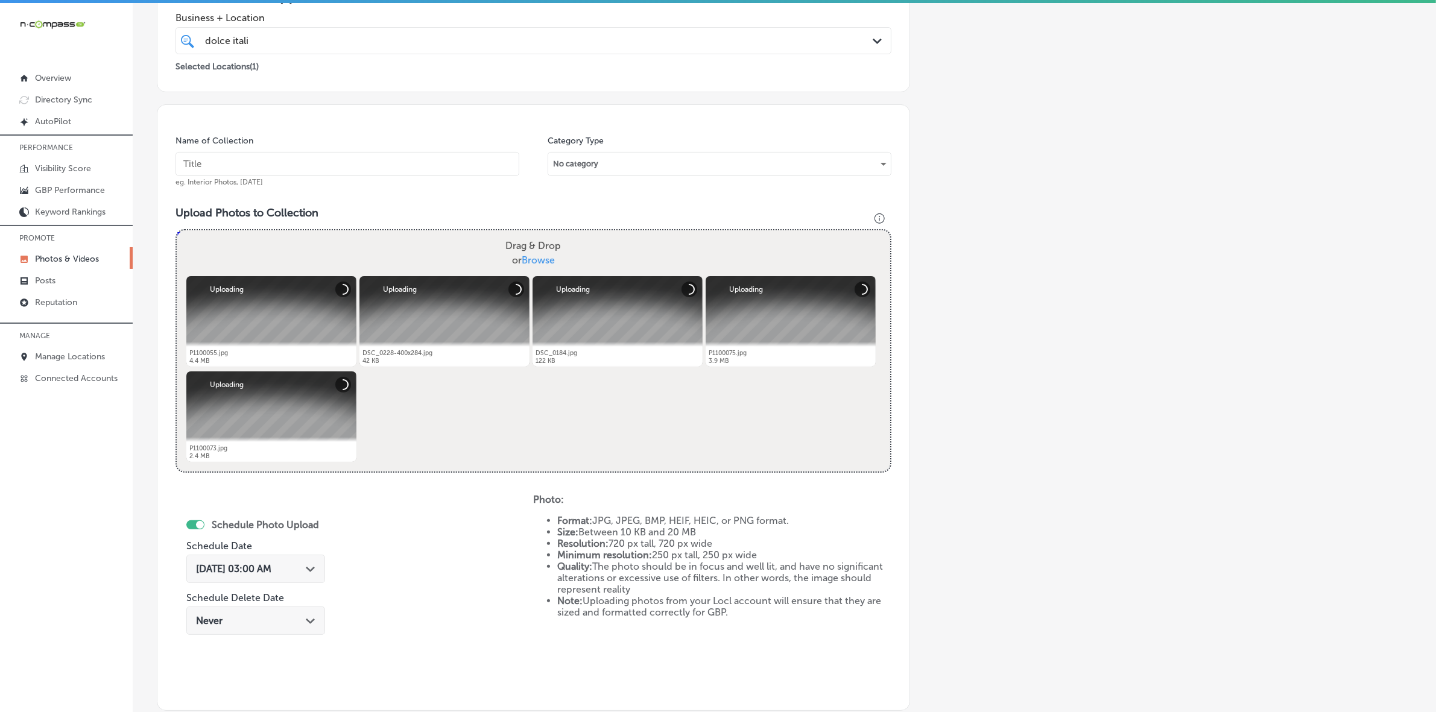
click at [399, 157] on input "text" at bounding box center [348, 164] width 344 height 24
type input "Dolce-[GEOGRAPHIC_DATA]-Authentic-Italian-Restaurant"
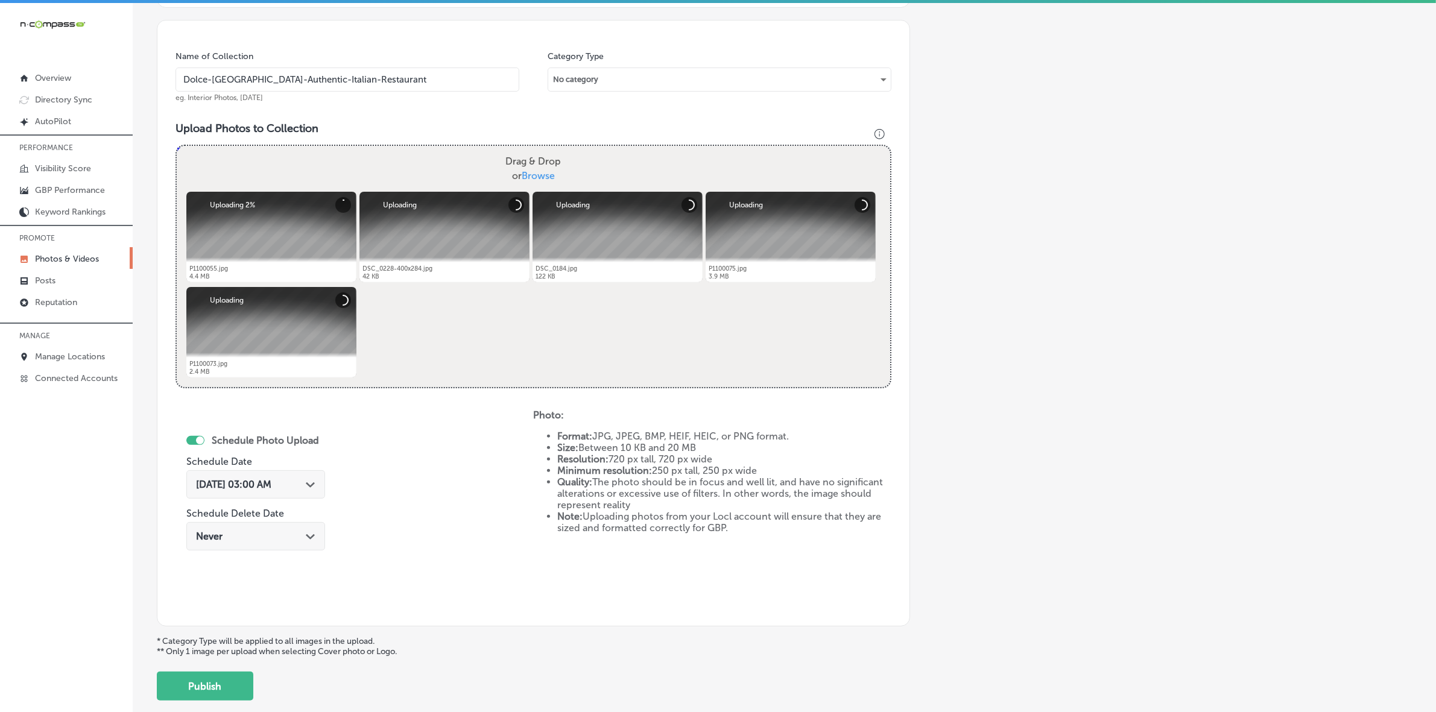
scroll to position [396, 0]
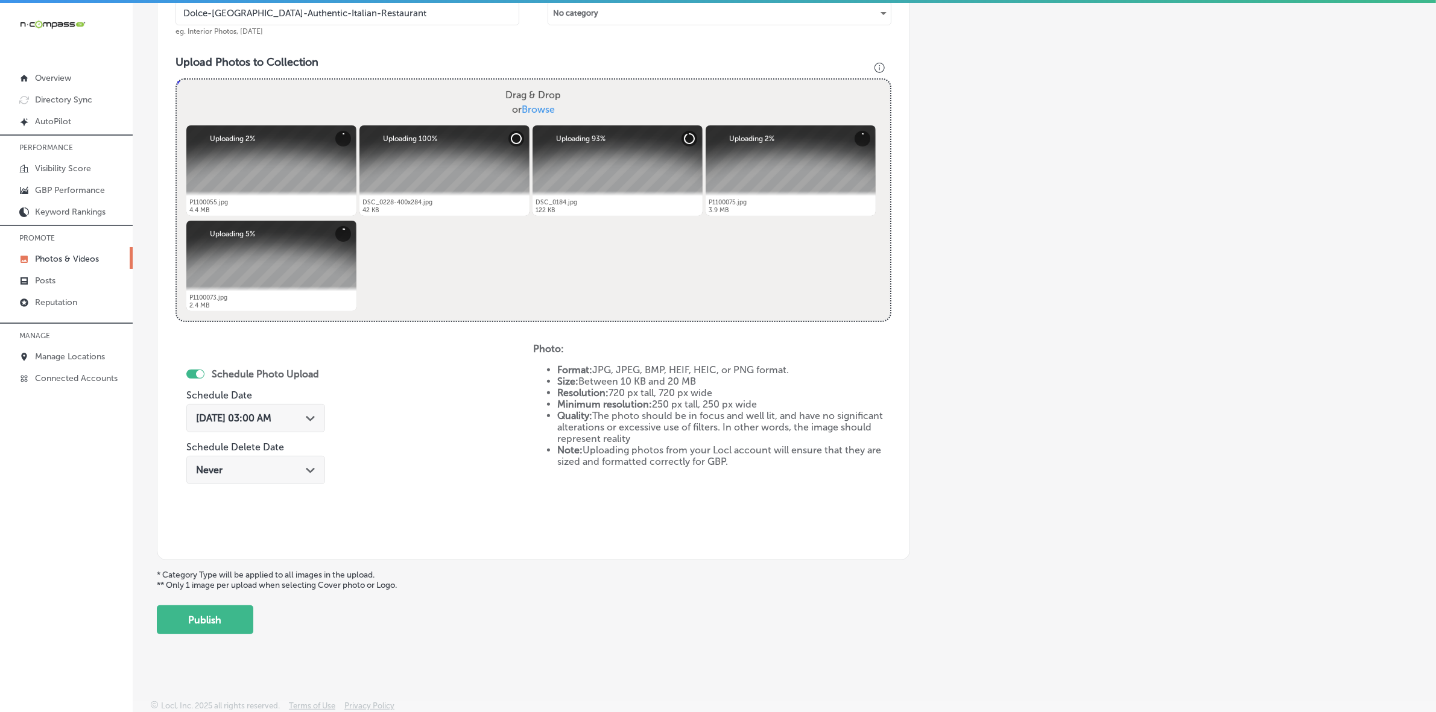
drag, startPoint x: 303, startPoint y: 417, endPoint x: 334, endPoint y: 300, distance: 121.4
click at [303, 417] on div "[DATE] 03:00 AM Path Created with Sketch." at bounding box center [255, 418] width 119 height 11
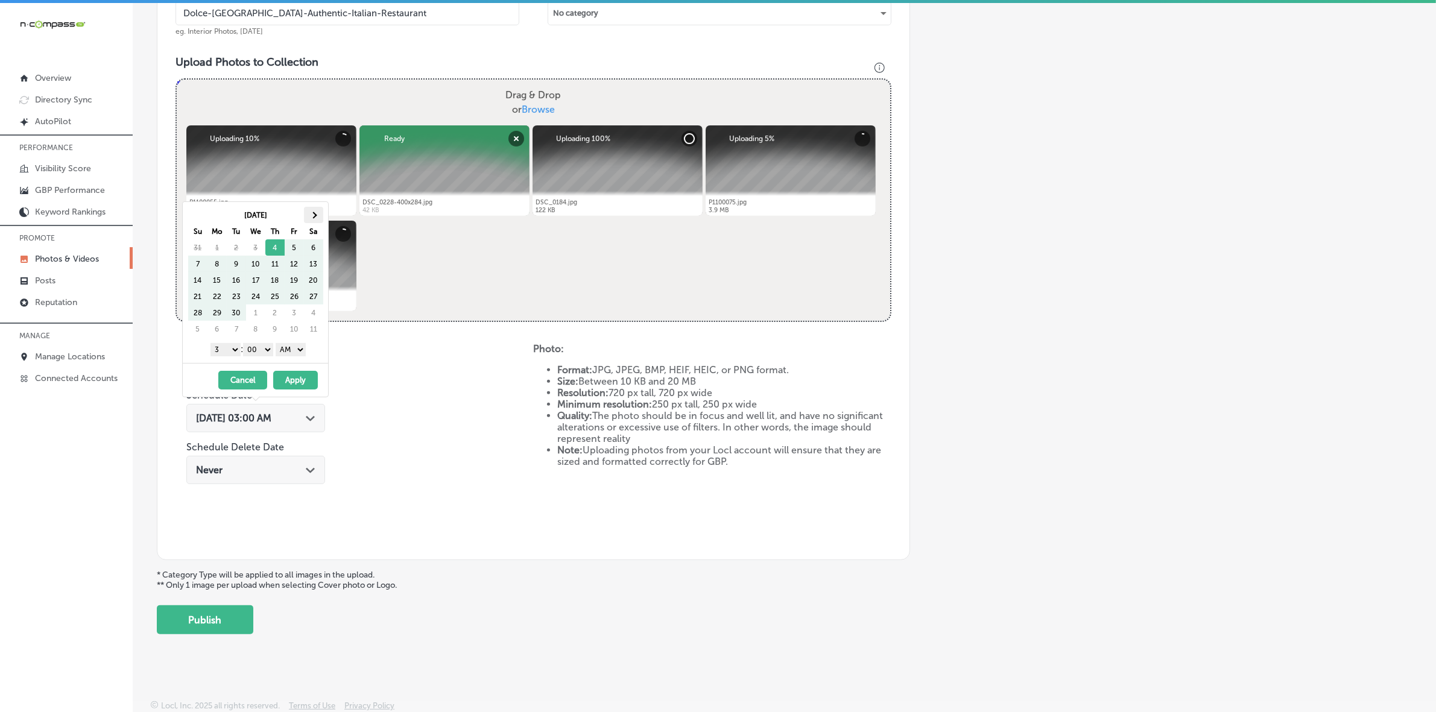
click at [312, 210] on th at bounding box center [313, 215] width 19 height 16
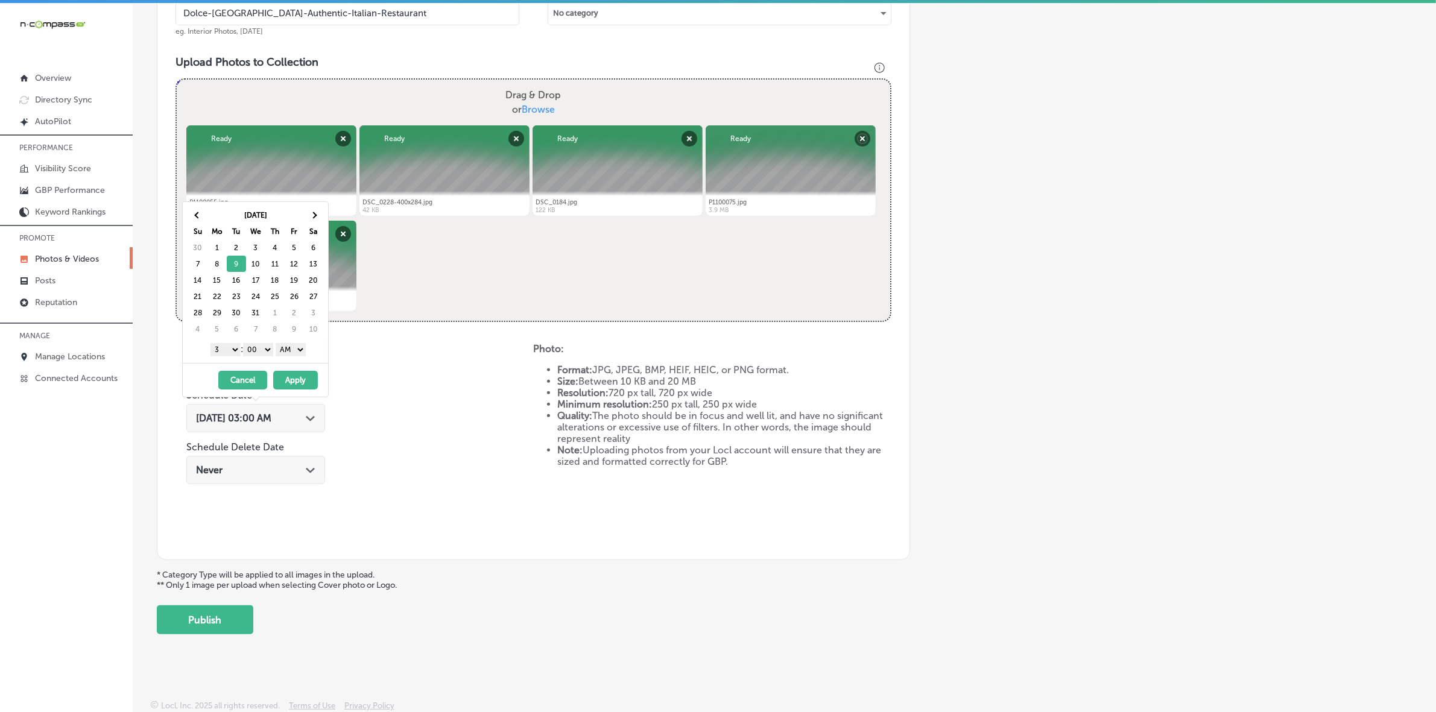
click at [225, 350] on select "1 2 3 4 5 6 7 8 9 10 11 12" at bounding box center [226, 349] width 30 height 13
click at [293, 352] on select "AM PM" at bounding box center [291, 349] width 30 height 13
click at [293, 377] on button "Apply" at bounding box center [295, 380] width 45 height 19
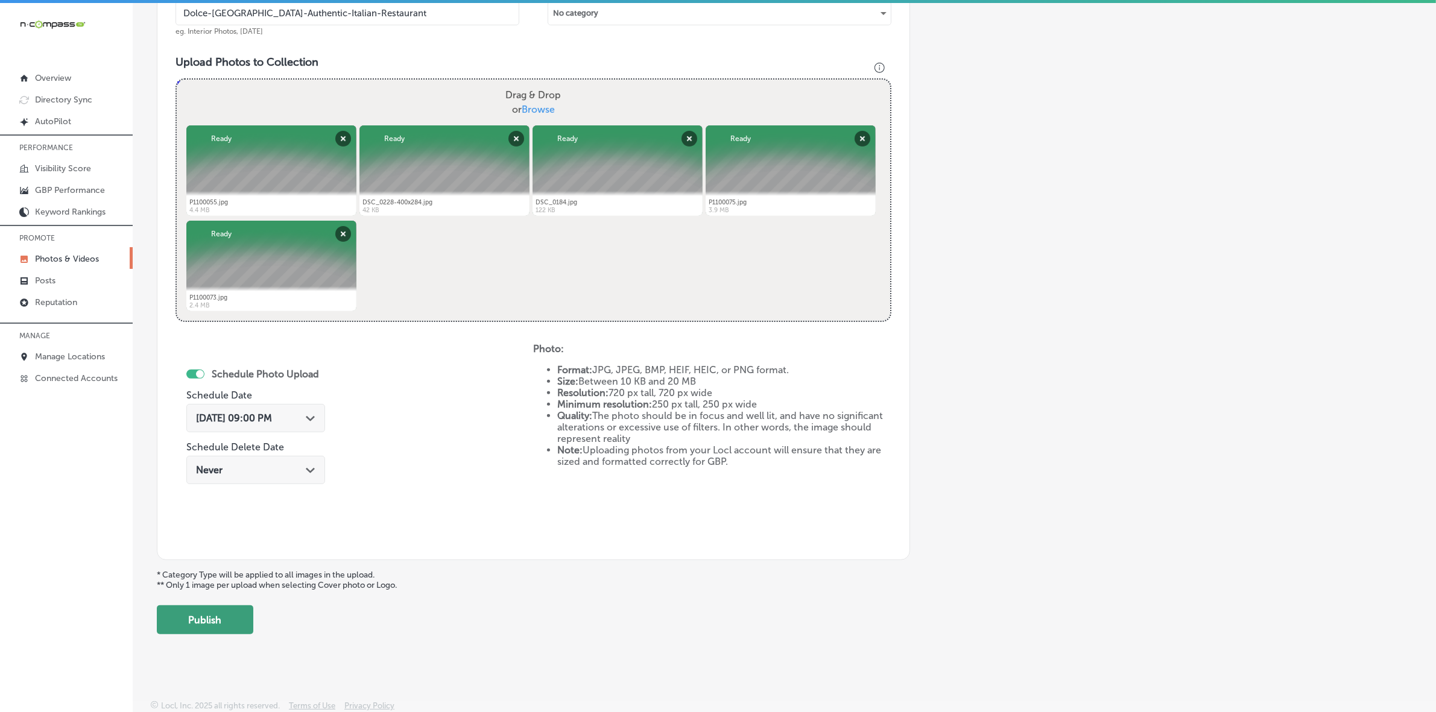
click at [220, 629] on button "Publish" at bounding box center [205, 620] width 97 height 29
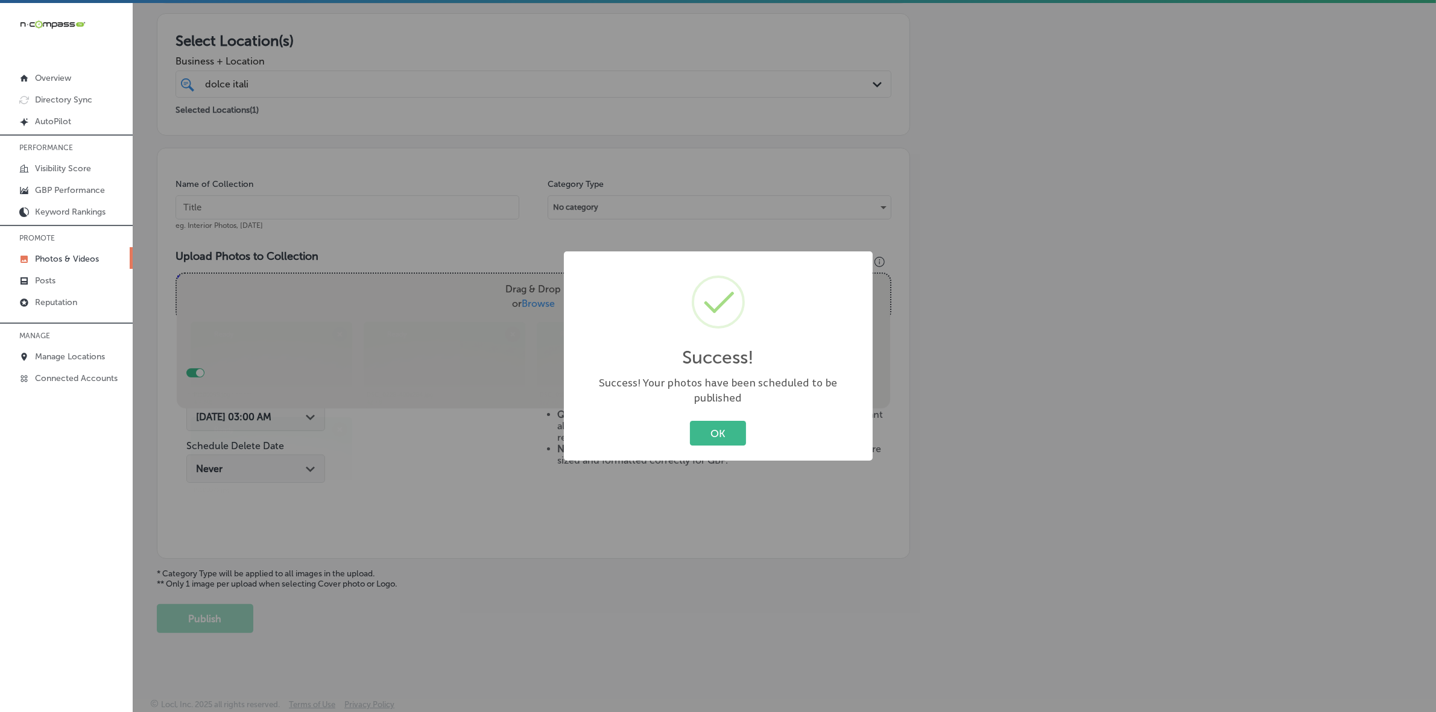
scroll to position [201, 0]
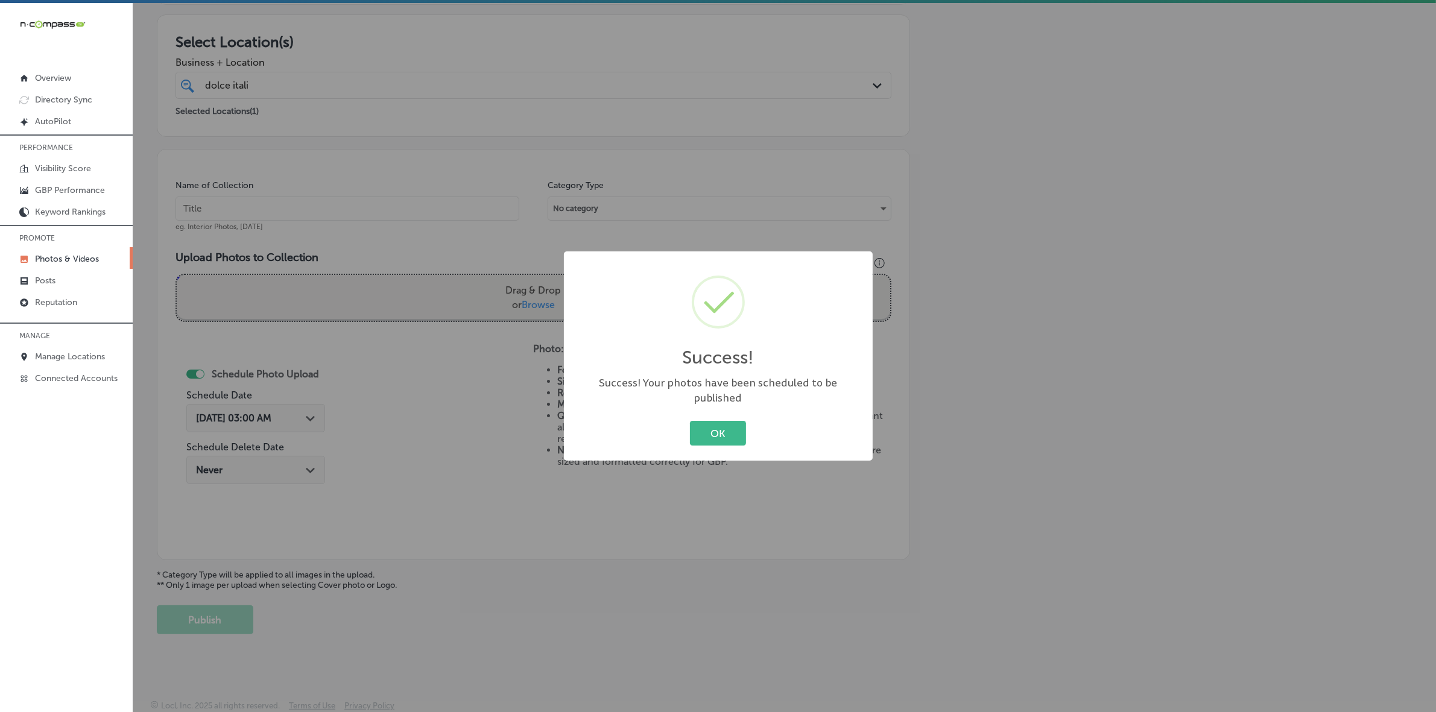
click at [690, 421] on button "OK" at bounding box center [718, 433] width 56 height 25
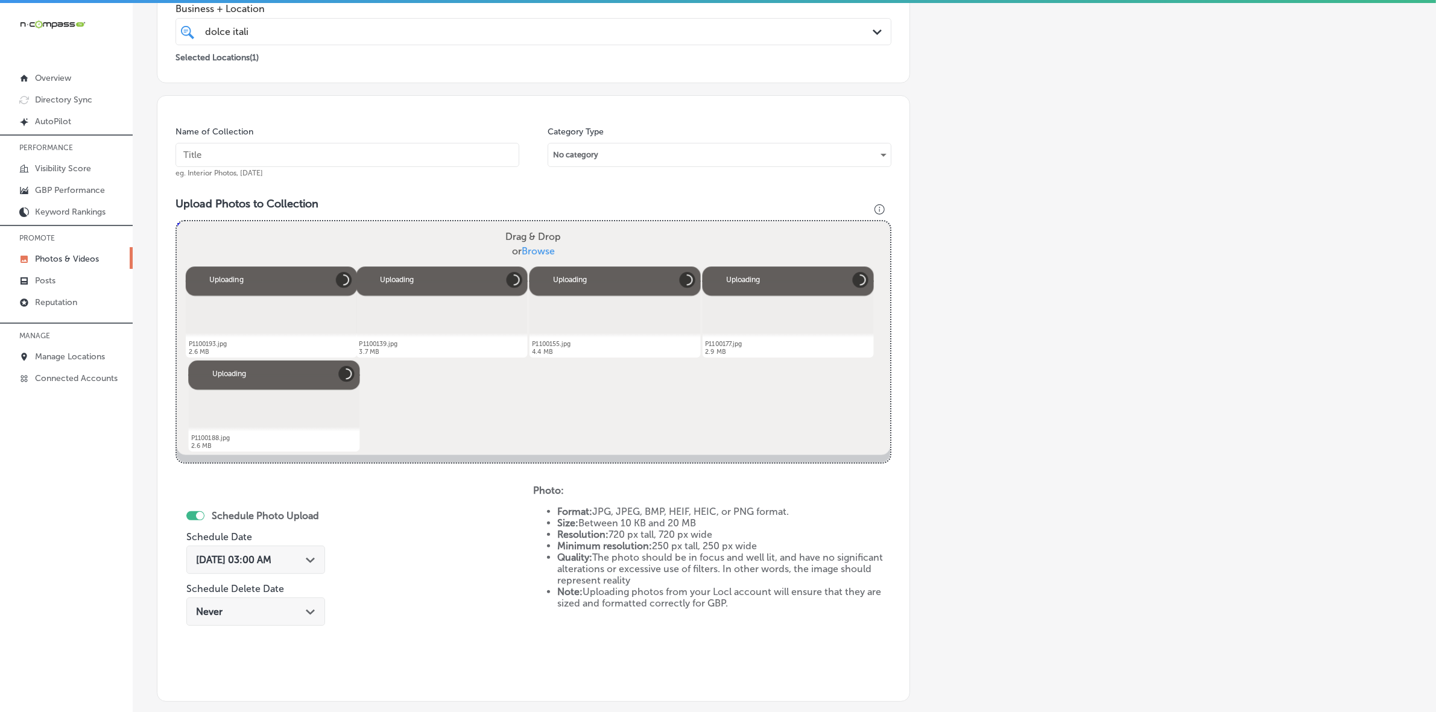
scroll to position [170, 0]
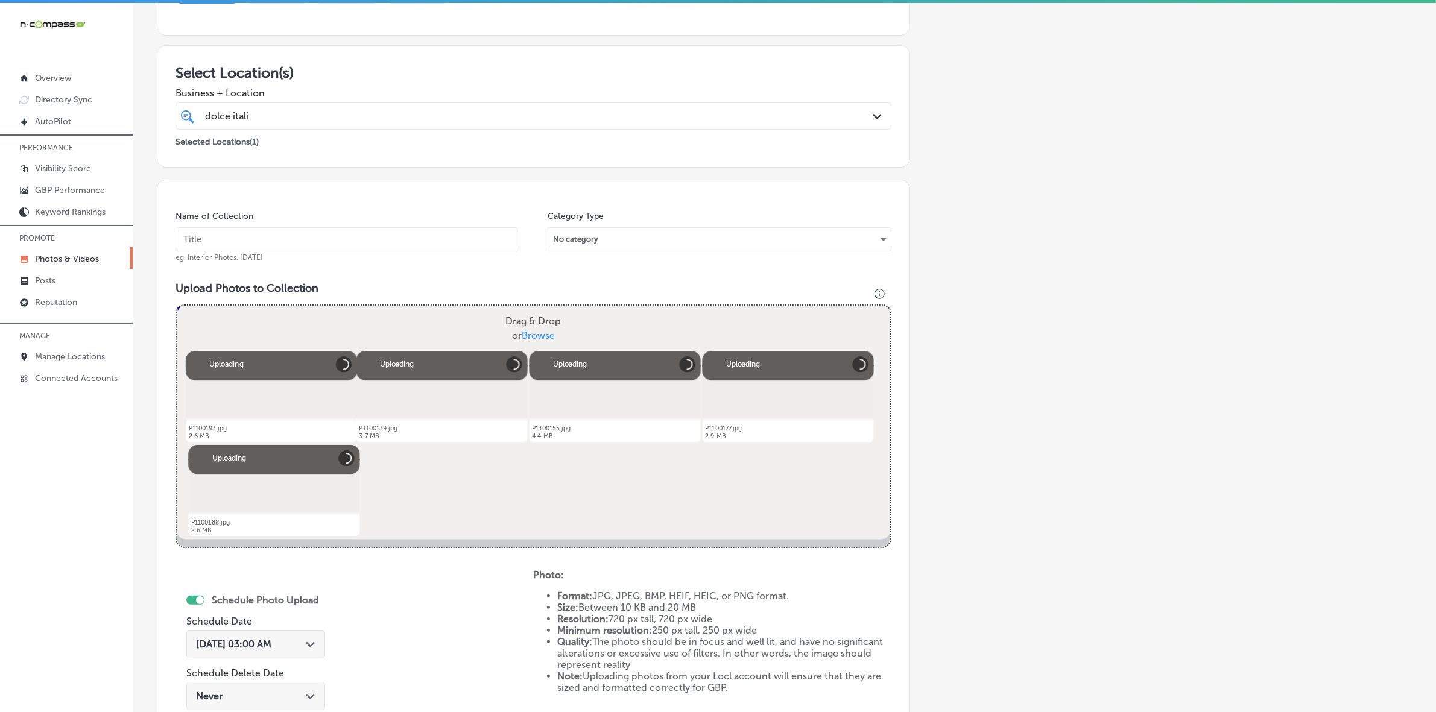
click at [372, 228] on input "text" at bounding box center [348, 239] width 344 height 24
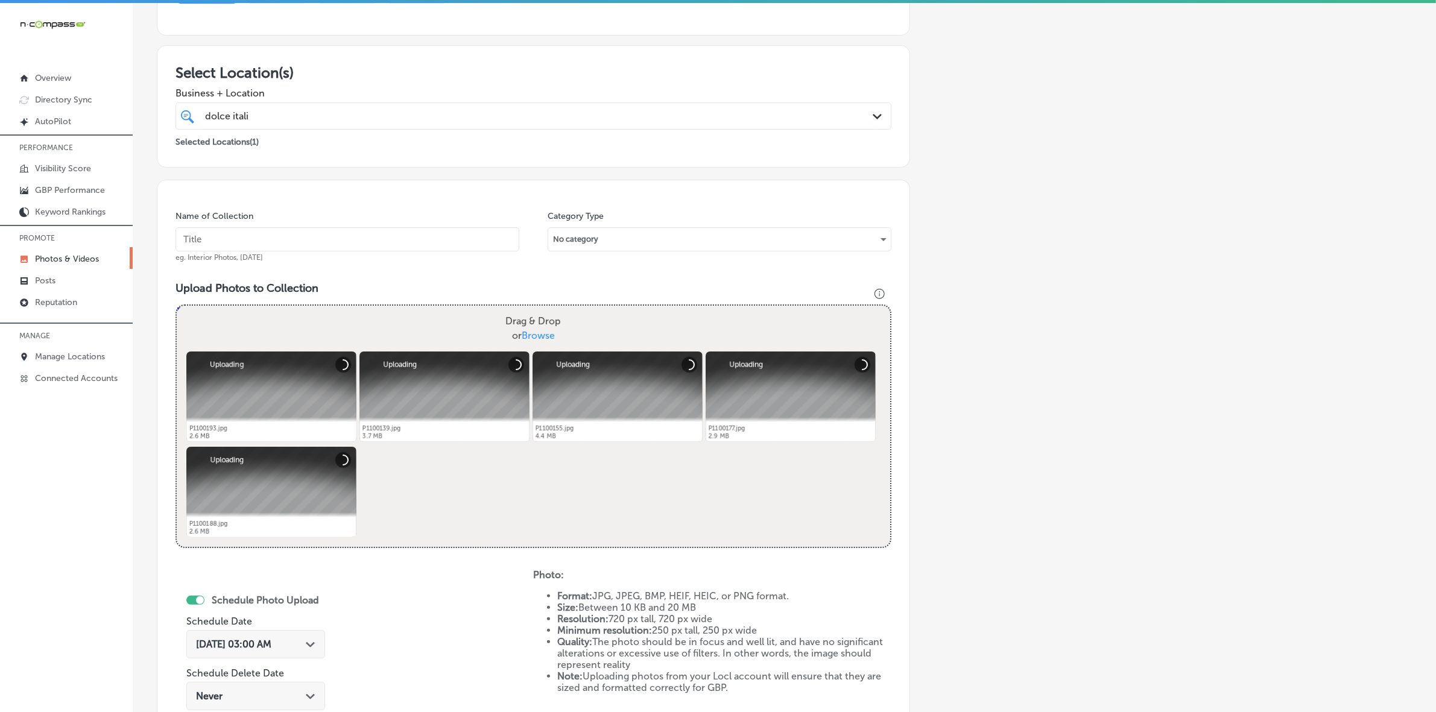
click at [342, 227] on div "Name of Collection eg. Interior Photos, [DATE]" at bounding box center [348, 237] width 344 height 52
click at [342, 242] on input "text" at bounding box center [348, 239] width 344 height 24
type input "Dolce-[GEOGRAPHIC_DATA]-Authentic-Italian-Restaurant"
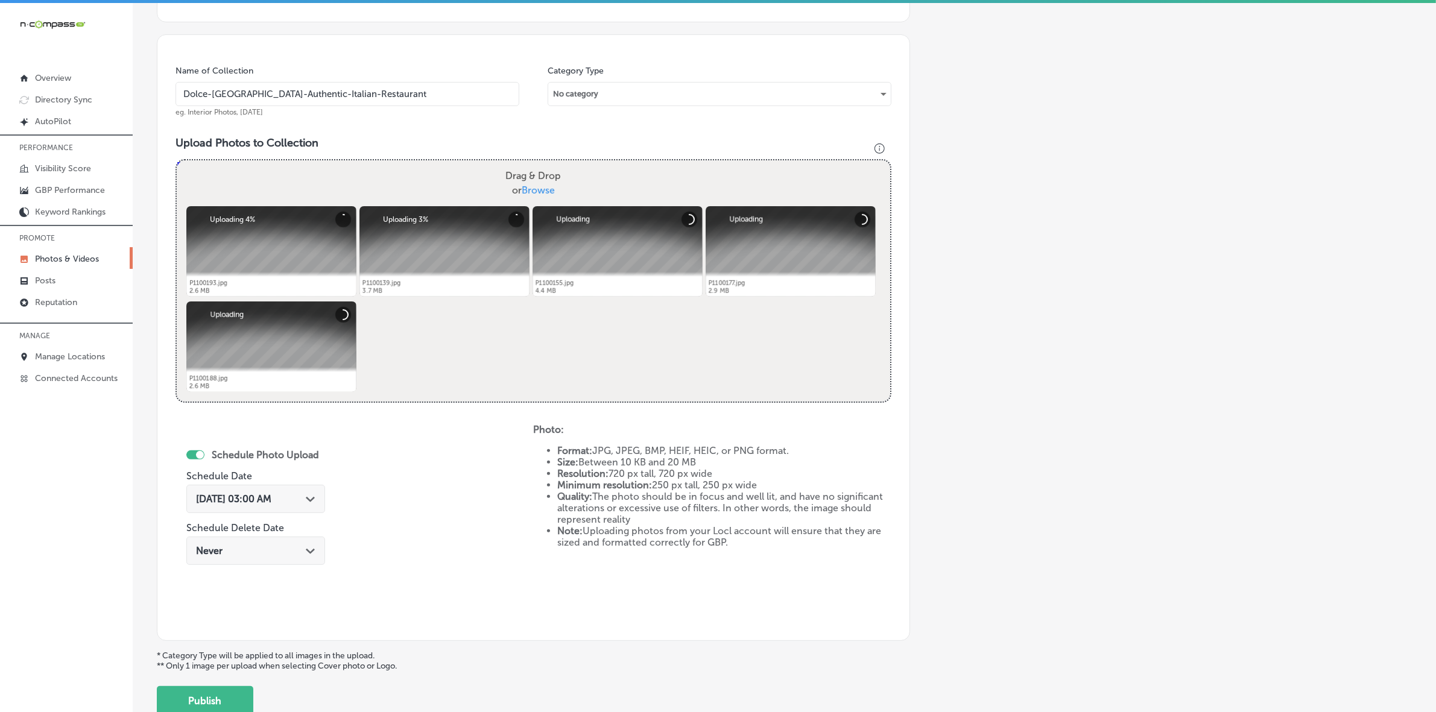
scroll to position [396, 0]
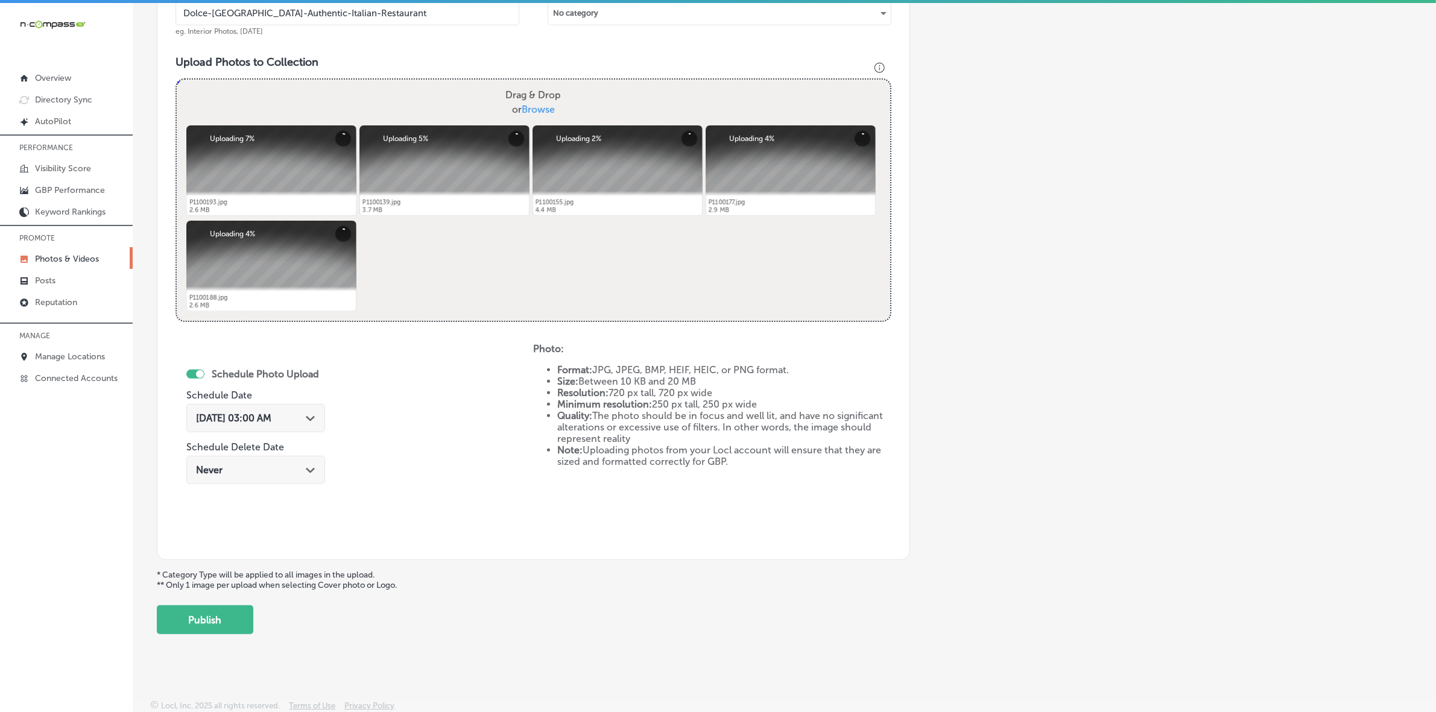
click at [314, 419] on icon "Path Created with Sketch." at bounding box center [310, 418] width 9 height 5
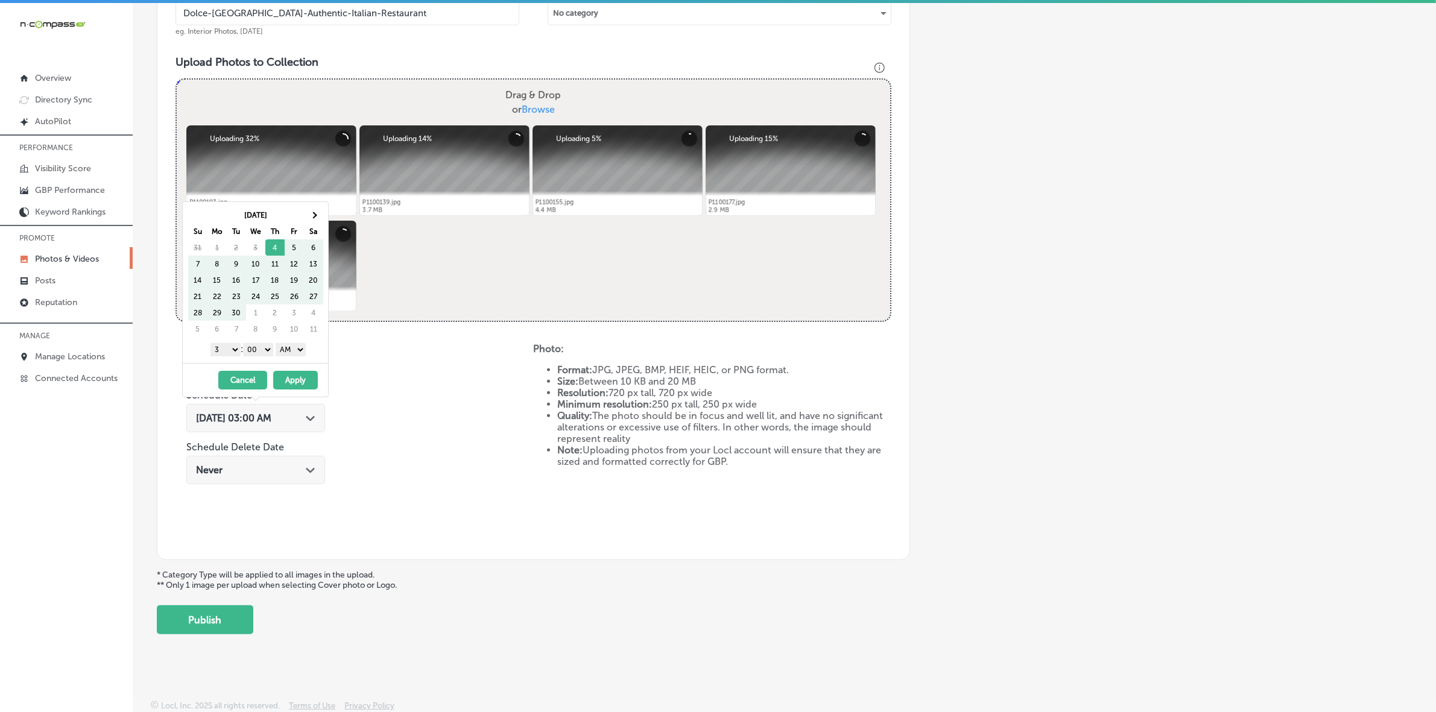
click at [326, 215] on div "[DATE] Su Mo Tu We Th Fr Sa 31 1 2 3 4 5 6 7 8 9 10 11 12 13 14 15 16 17 18 19 …" at bounding box center [258, 272] width 141 height 131
click at [317, 215] on th at bounding box center [313, 215] width 19 height 16
click at [317, 215] on span at bounding box center [313, 215] width 7 height 7
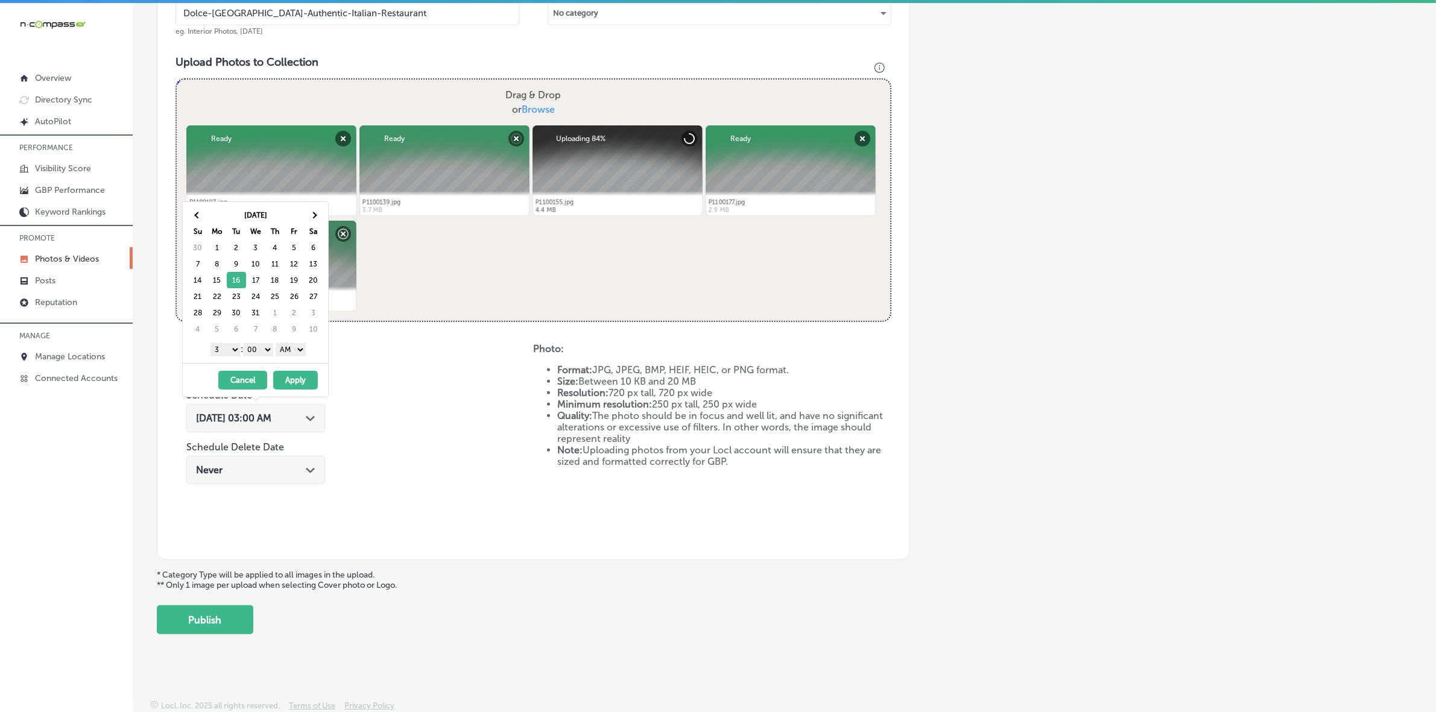
click at [229, 352] on select "1 2 3 4 5 6 7 8 9 10 11 12" at bounding box center [226, 349] width 30 height 13
click at [297, 345] on select "AM PM" at bounding box center [291, 349] width 30 height 13
click at [278, 344] on select "AM PM" at bounding box center [291, 349] width 30 height 13
click at [303, 350] on select "AM PM" at bounding box center [291, 349] width 30 height 13
click at [294, 379] on button "Apply" at bounding box center [295, 380] width 45 height 19
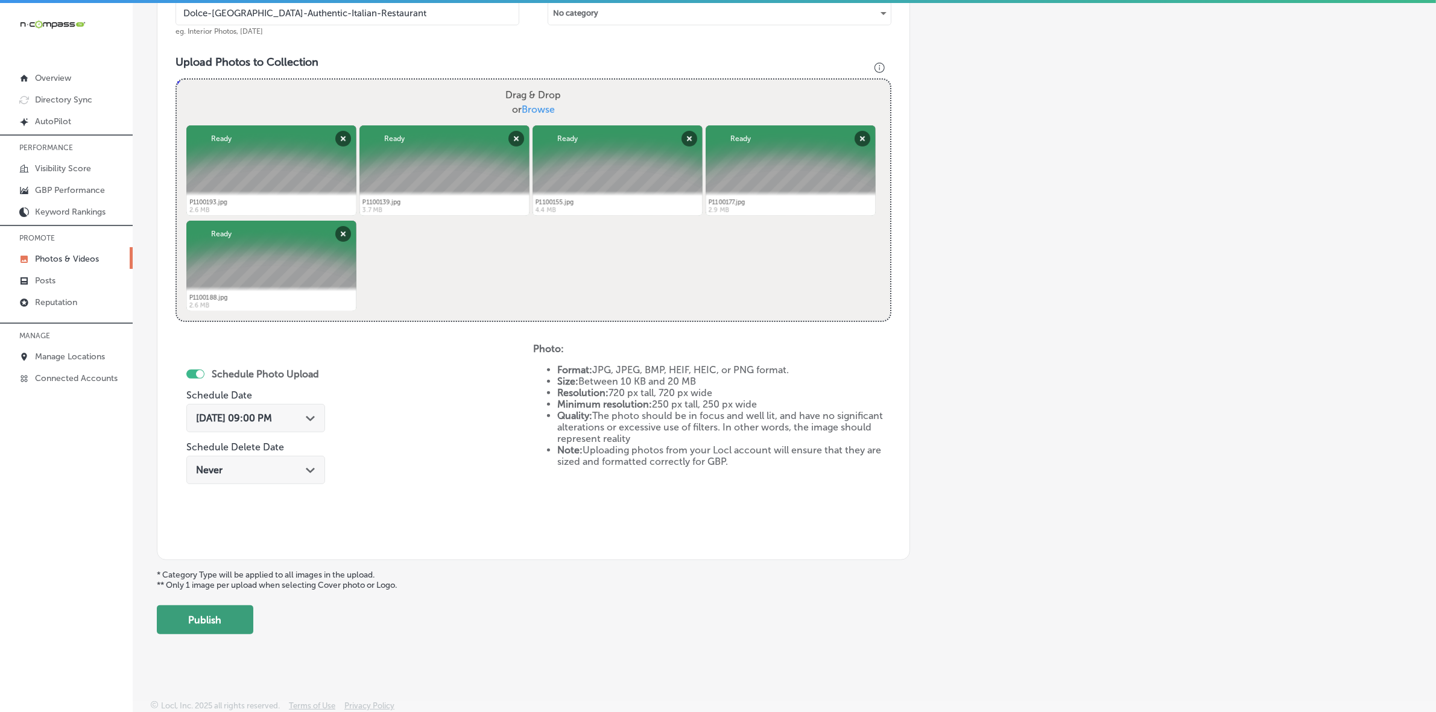
click at [238, 617] on button "Publish" at bounding box center [205, 620] width 97 height 29
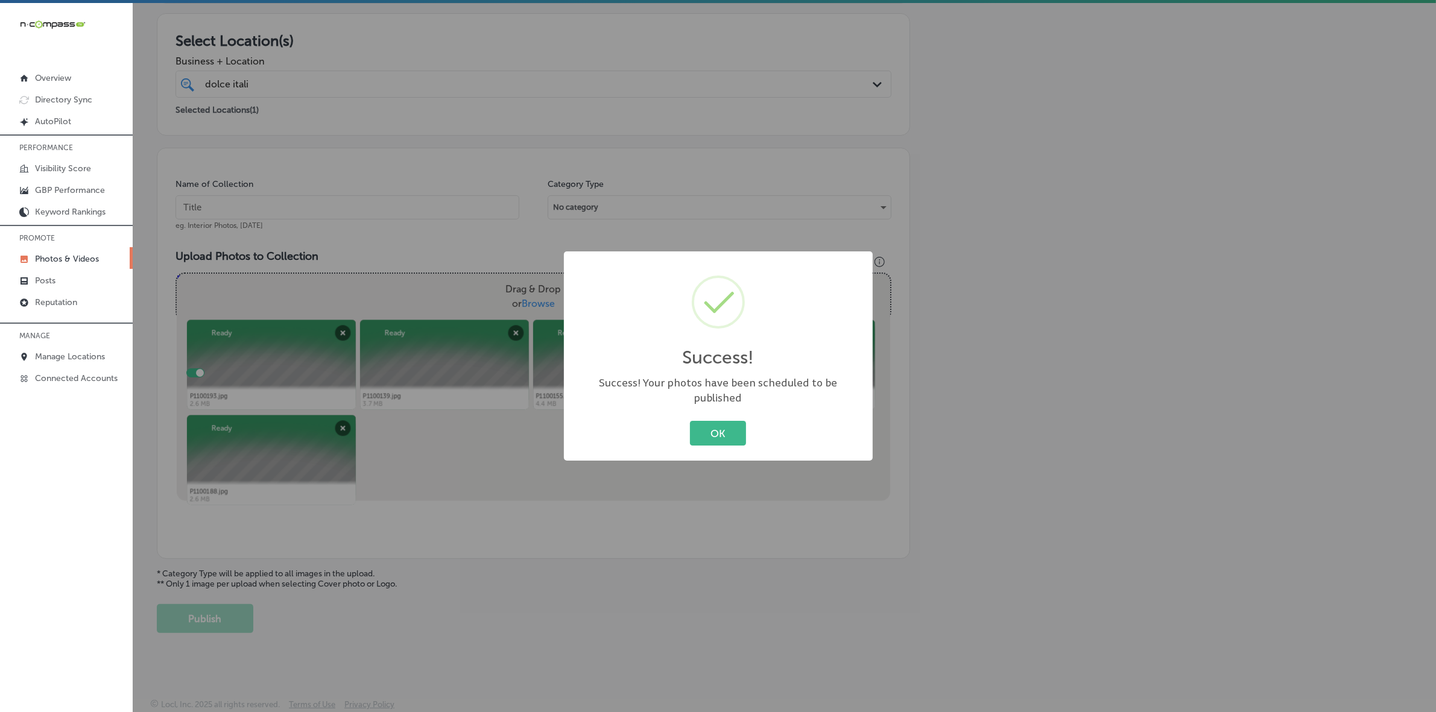
scroll to position [201, 0]
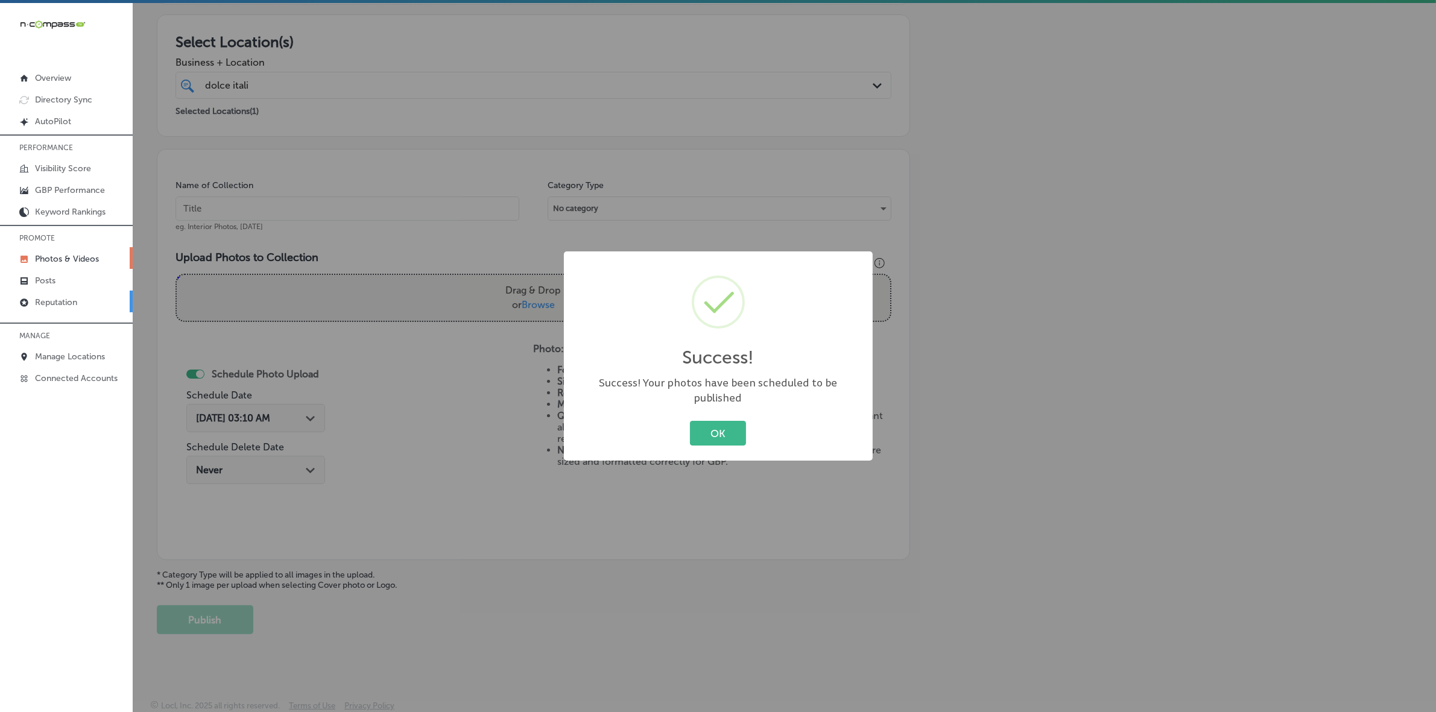
click at [690, 421] on button "OK" at bounding box center [718, 433] width 56 height 25
